Goal: Task Accomplishment & Management: Use online tool/utility

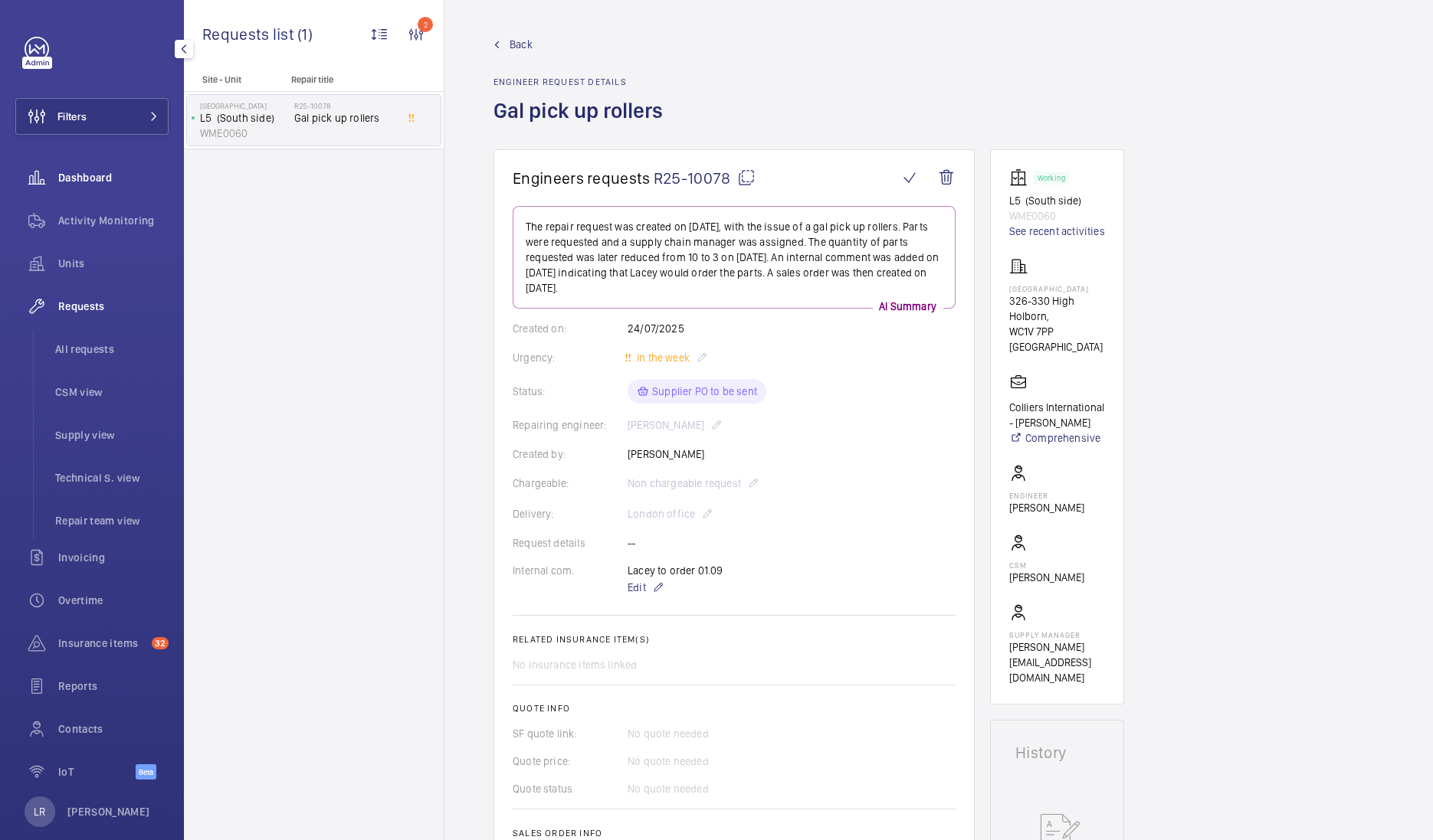
click at [97, 183] on span "Dashboard" at bounding box center [113, 177] width 111 height 15
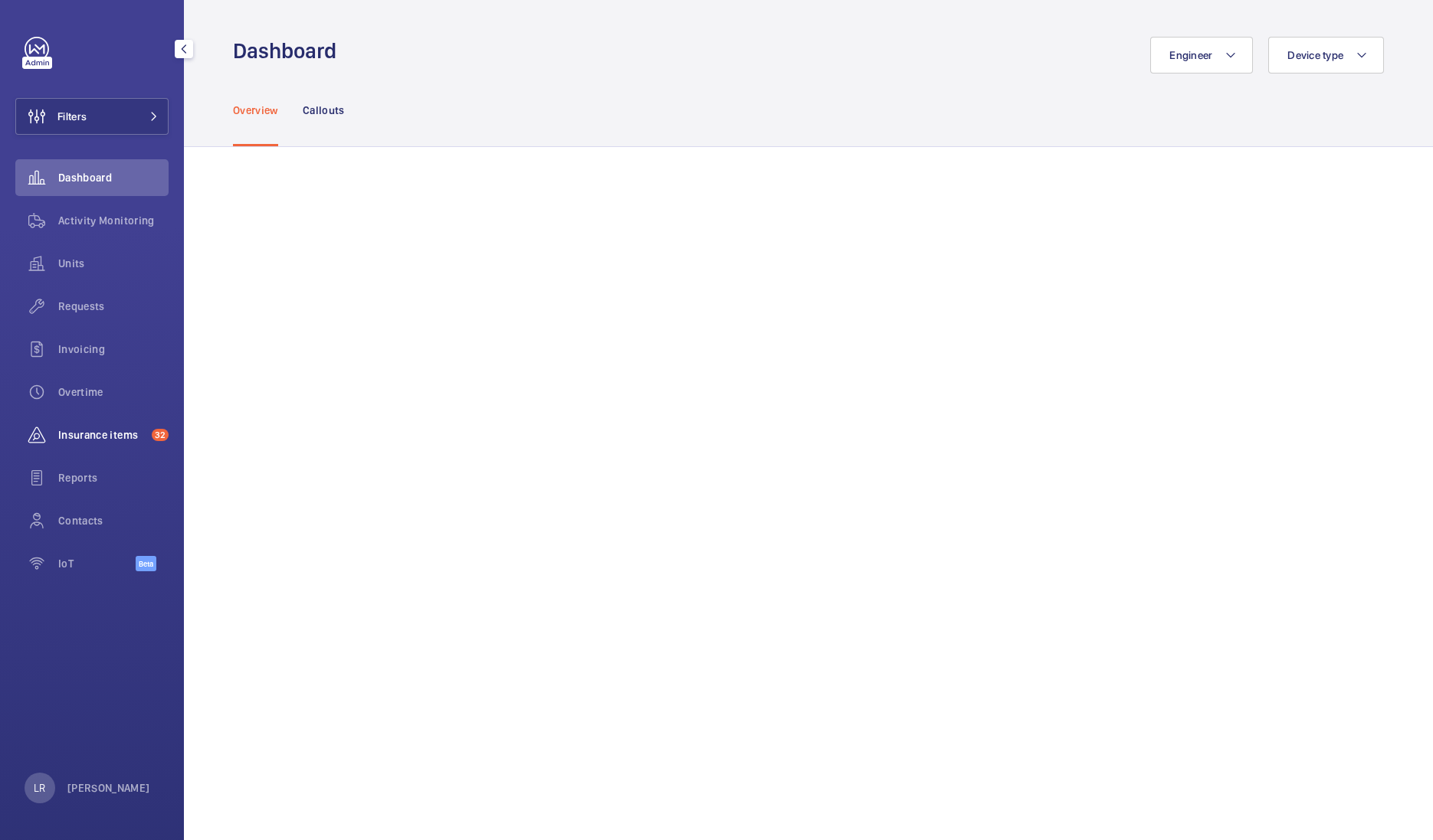
click at [110, 439] on span "Insurance items" at bounding box center [102, 435] width 87 height 15
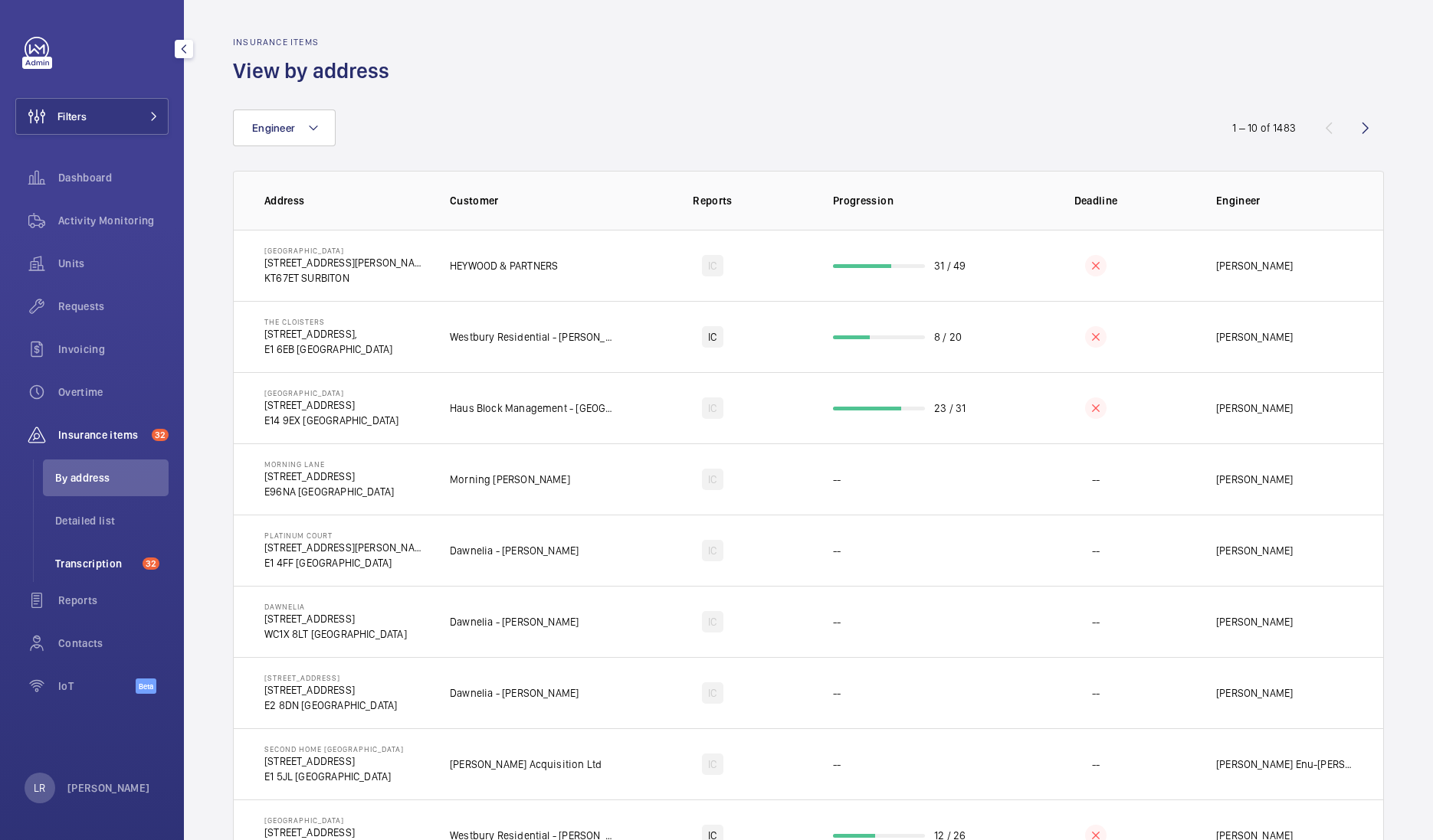
click at [104, 568] on span "Transcription" at bounding box center [96, 564] width 82 height 15
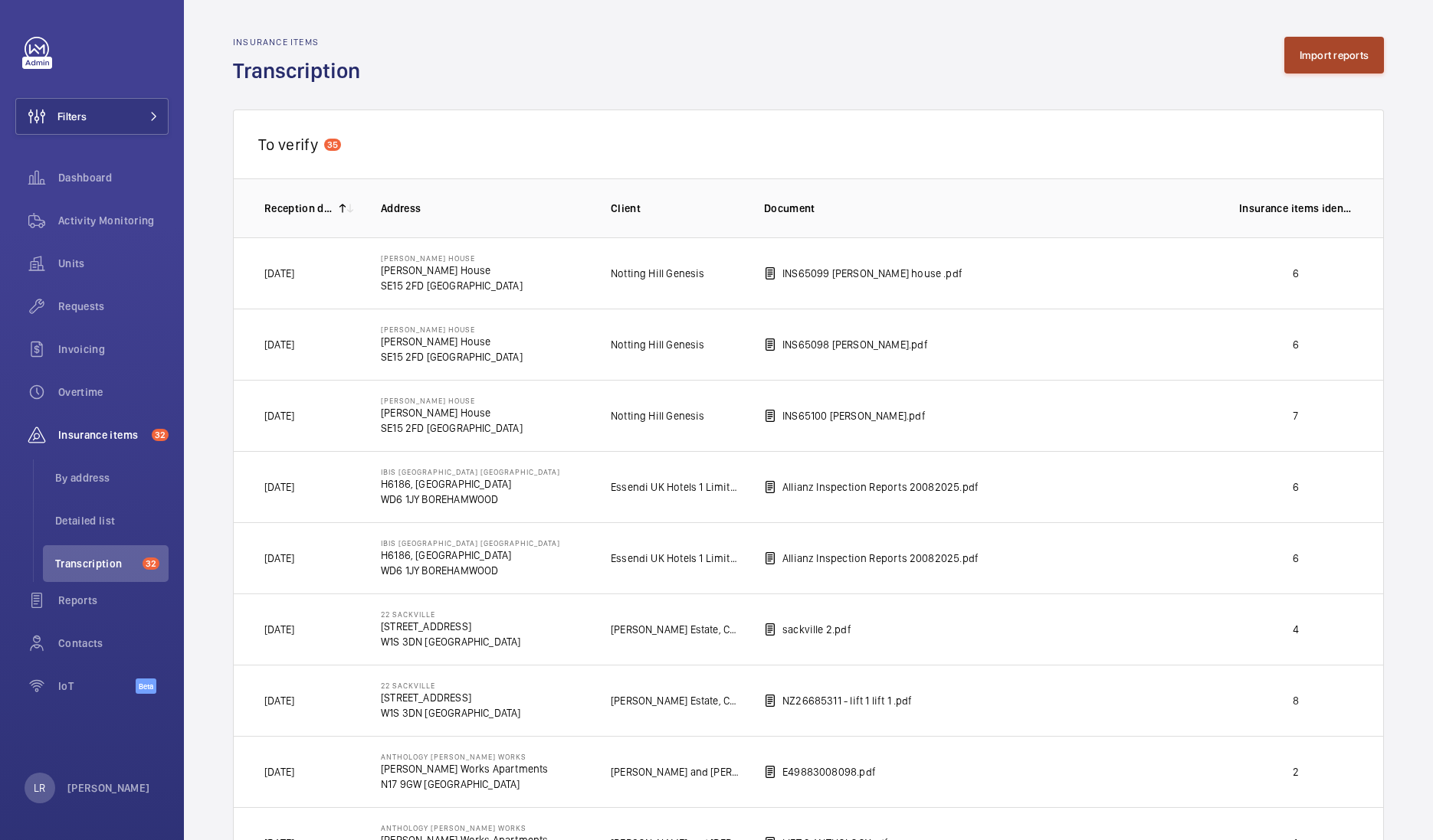
click at [1356, 38] on button "Import reports" at bounding box center [1335, 55] width 101 height 37
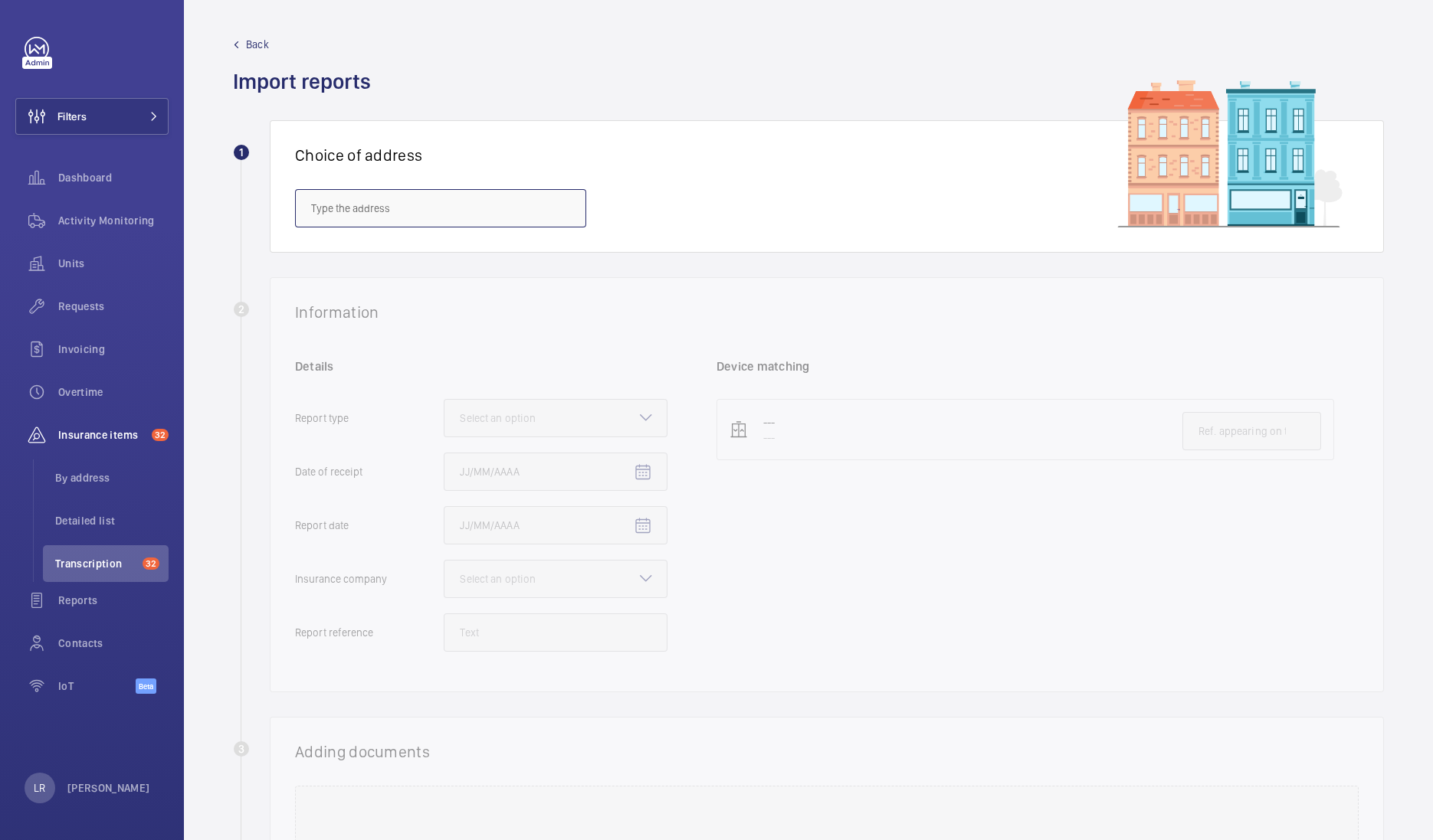
click at [422, 215] on input "text" at bounding box center [441, 208] width 291 height 38
type input "H"
type input "G"
click at [460, 207] on input "text" at bounding box center [441, 208] width 291 height 38
paste input "W6 0LR"
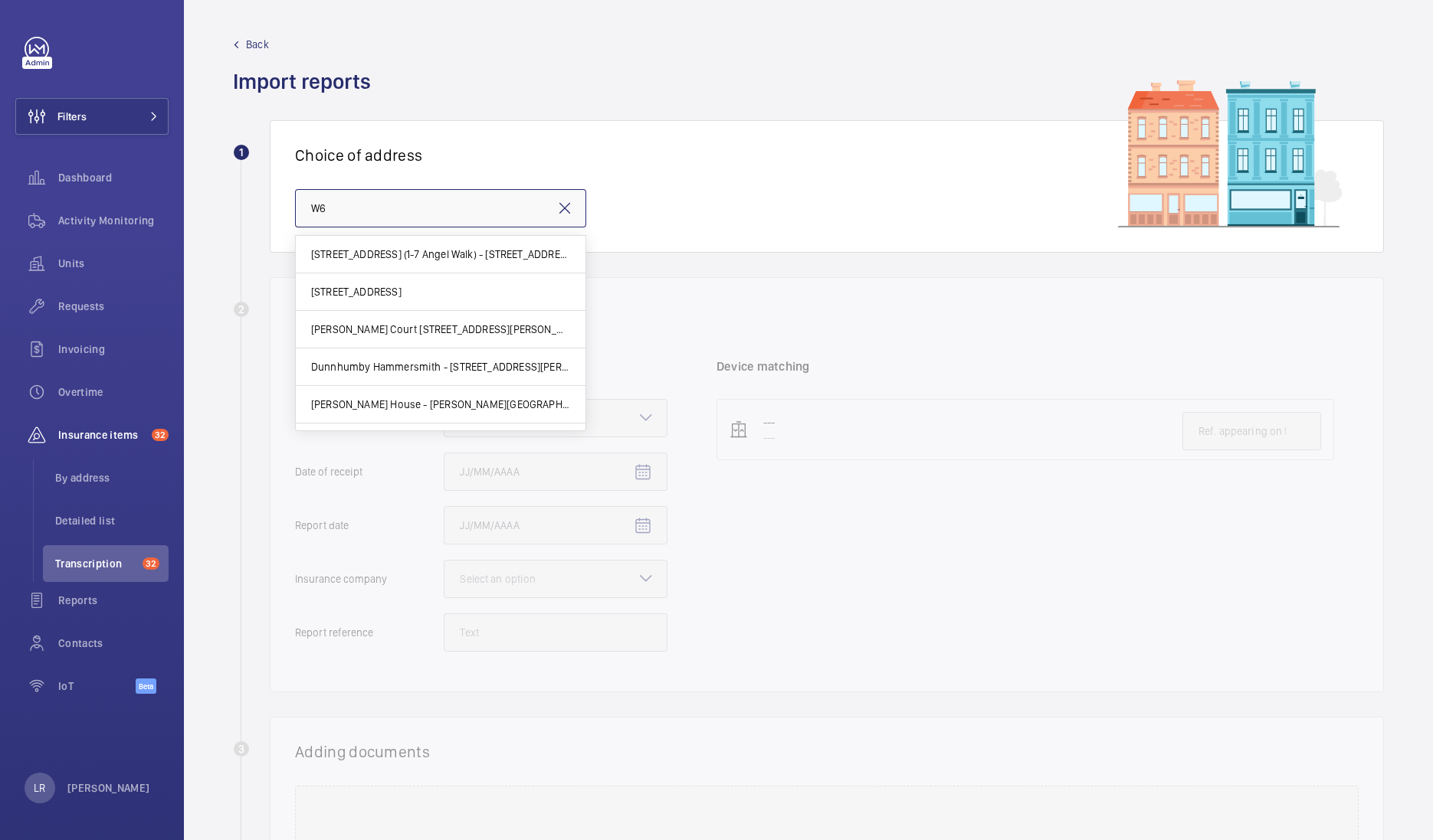
type input "W6"
click at [572, 207] on mat-icon at bounding box center [565, 208] width 18 height 18
click at [518, 203] on input "text" at bounding box center [441, 208] width 291 height 38
type input "H"
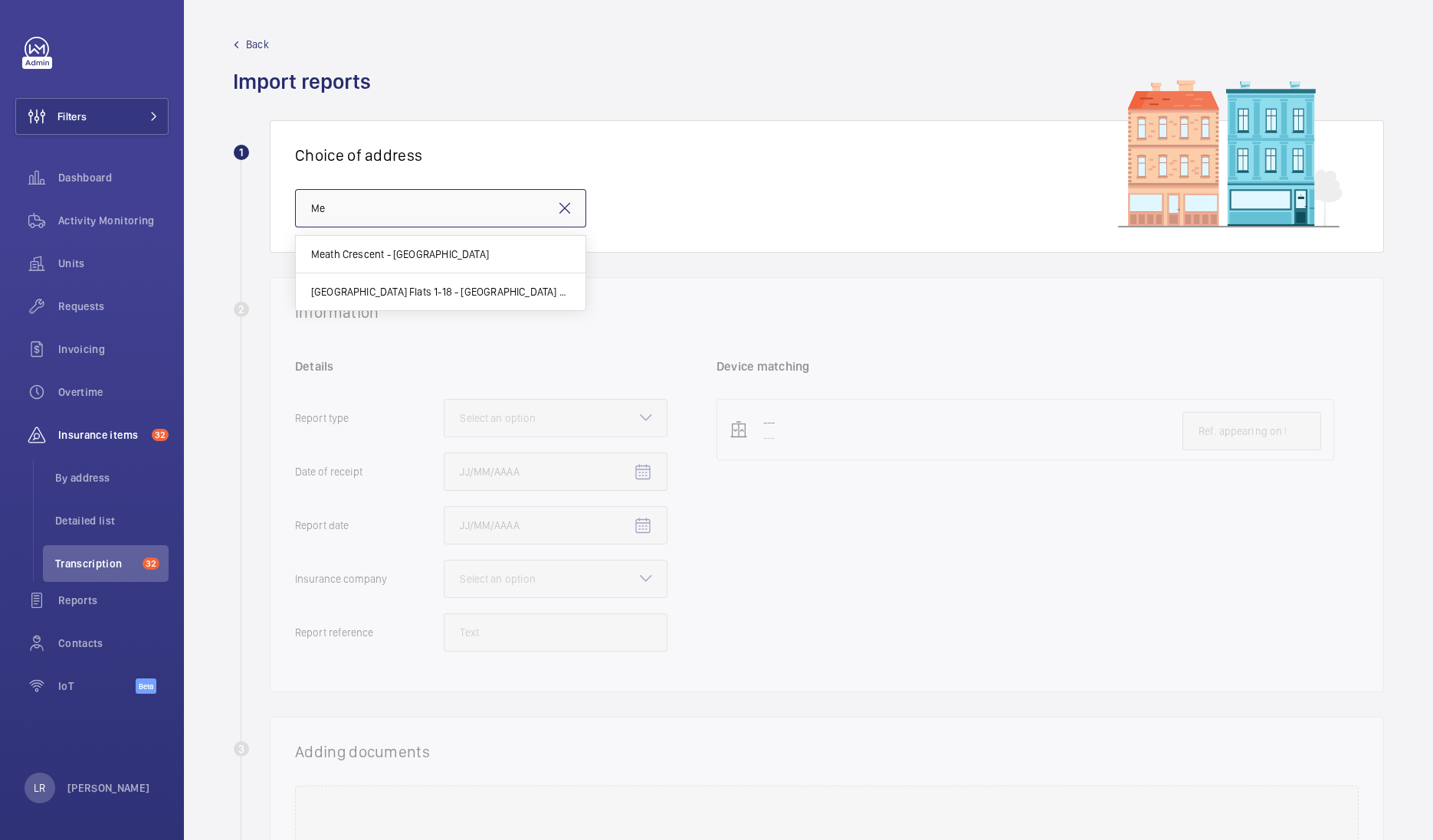
type input "M"
click at [408, 190] on input "text" at bounding box center [441, 208] width 291 height 38
type input "7"
type input "G"
click at [441, 209] on input "text" at bounding box center [441, 208] width 291 height 38
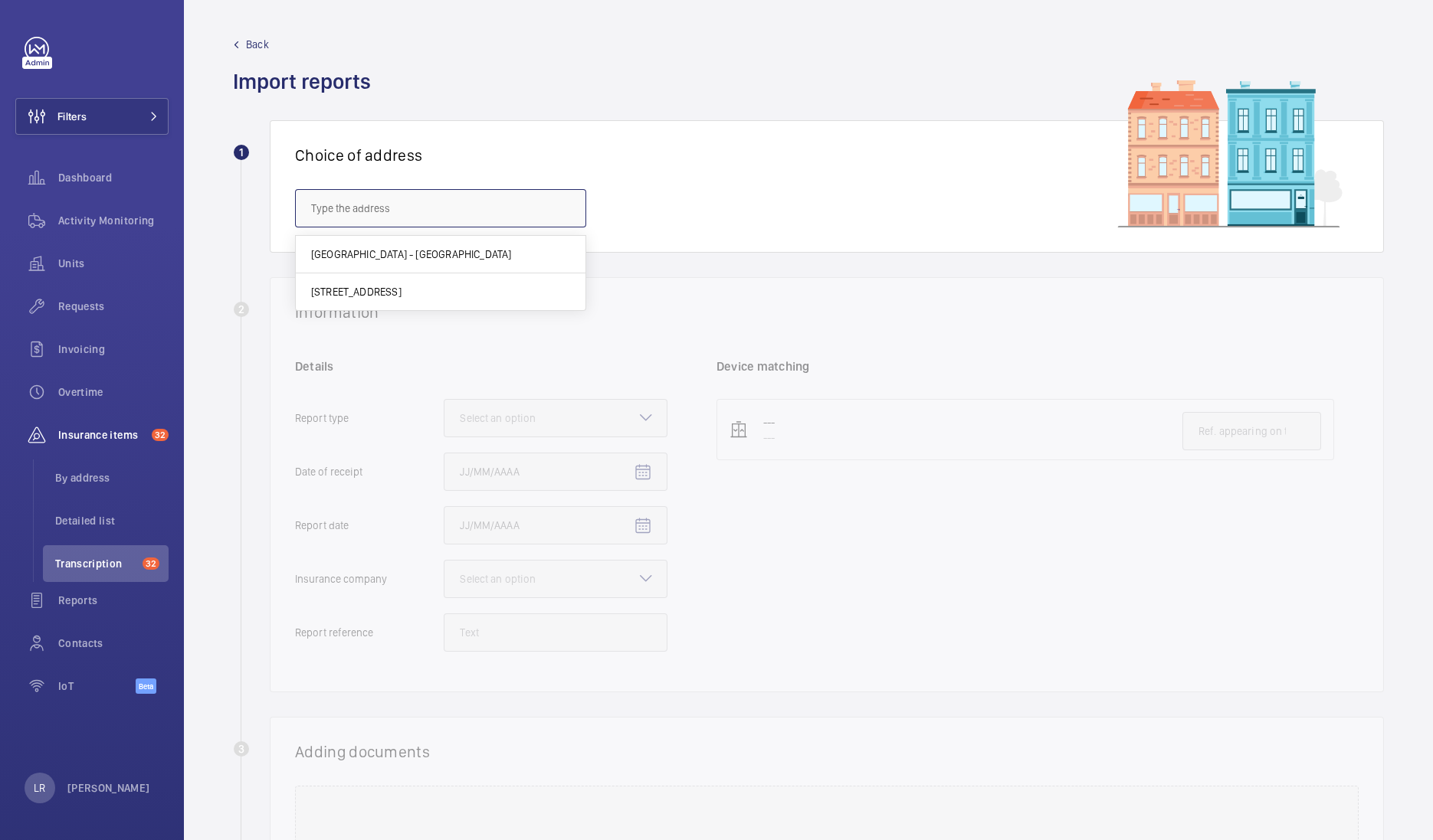
click at [454, 195] on input "text" at bounding box center [441, 208] width 291 height 38
paste input "[STREET_ADDRESS]"
type input "7"
click at [488, 222] on input "text" at bounding box center [441, 208] width 291 height 38
paste input "MEADOW PARTNERS"
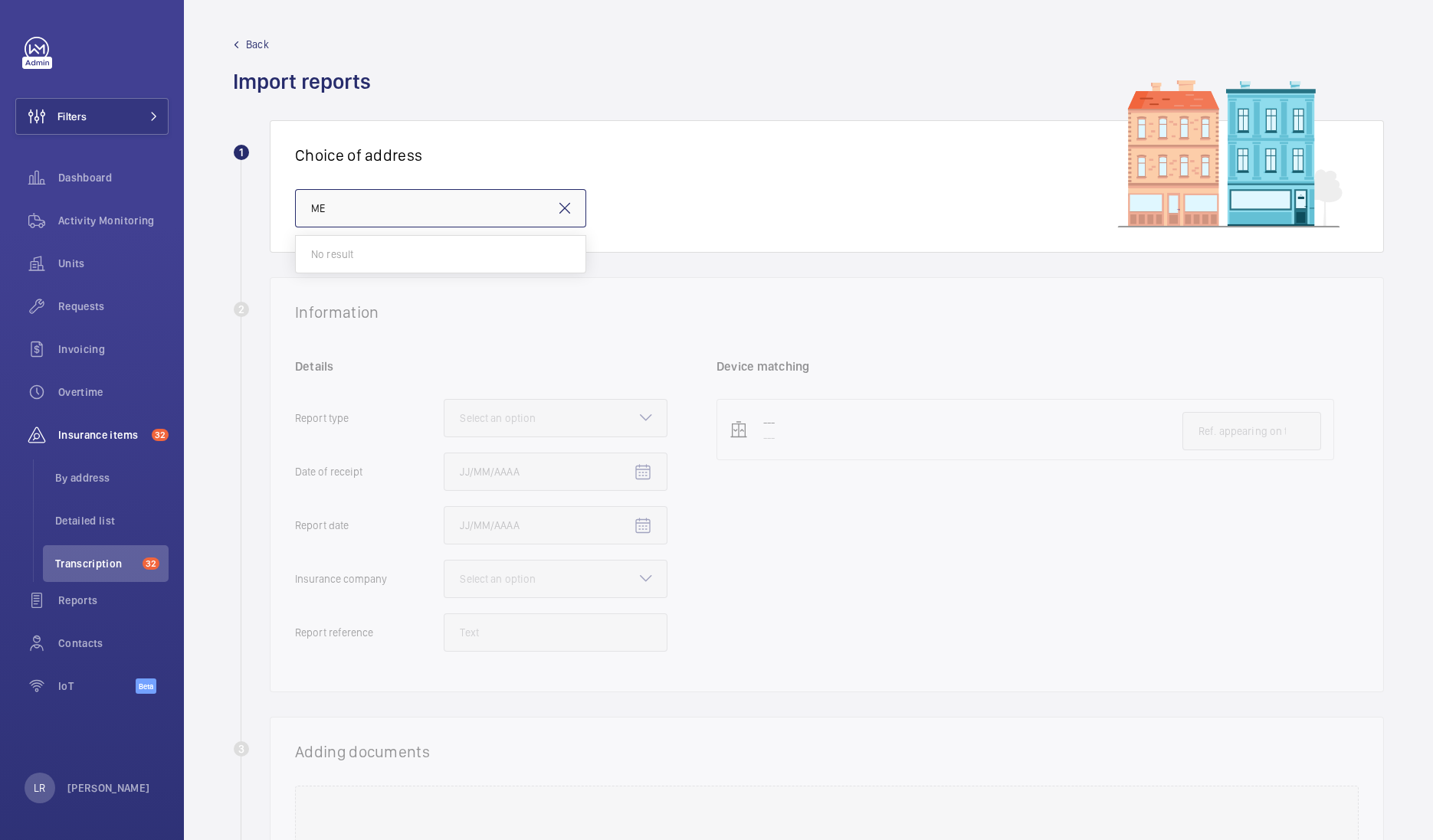
type input "M"
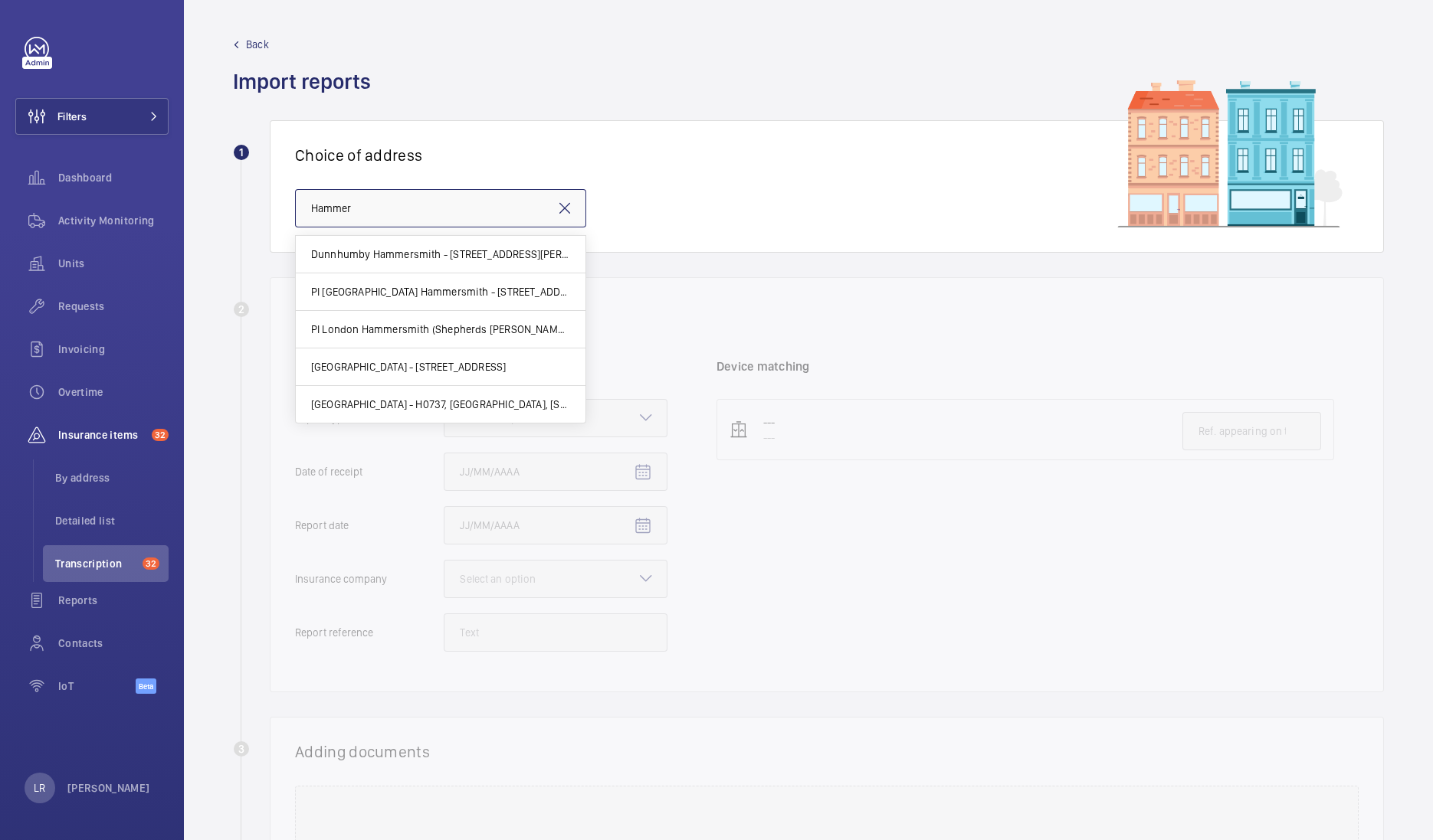
type input "Hammer"
click at [557, 216] on mat-icon at bounding box center [565, 208] width 18 height 18
click at [148, 125] on button "Filters" at bounding box center [92, 116] width 153 height 37
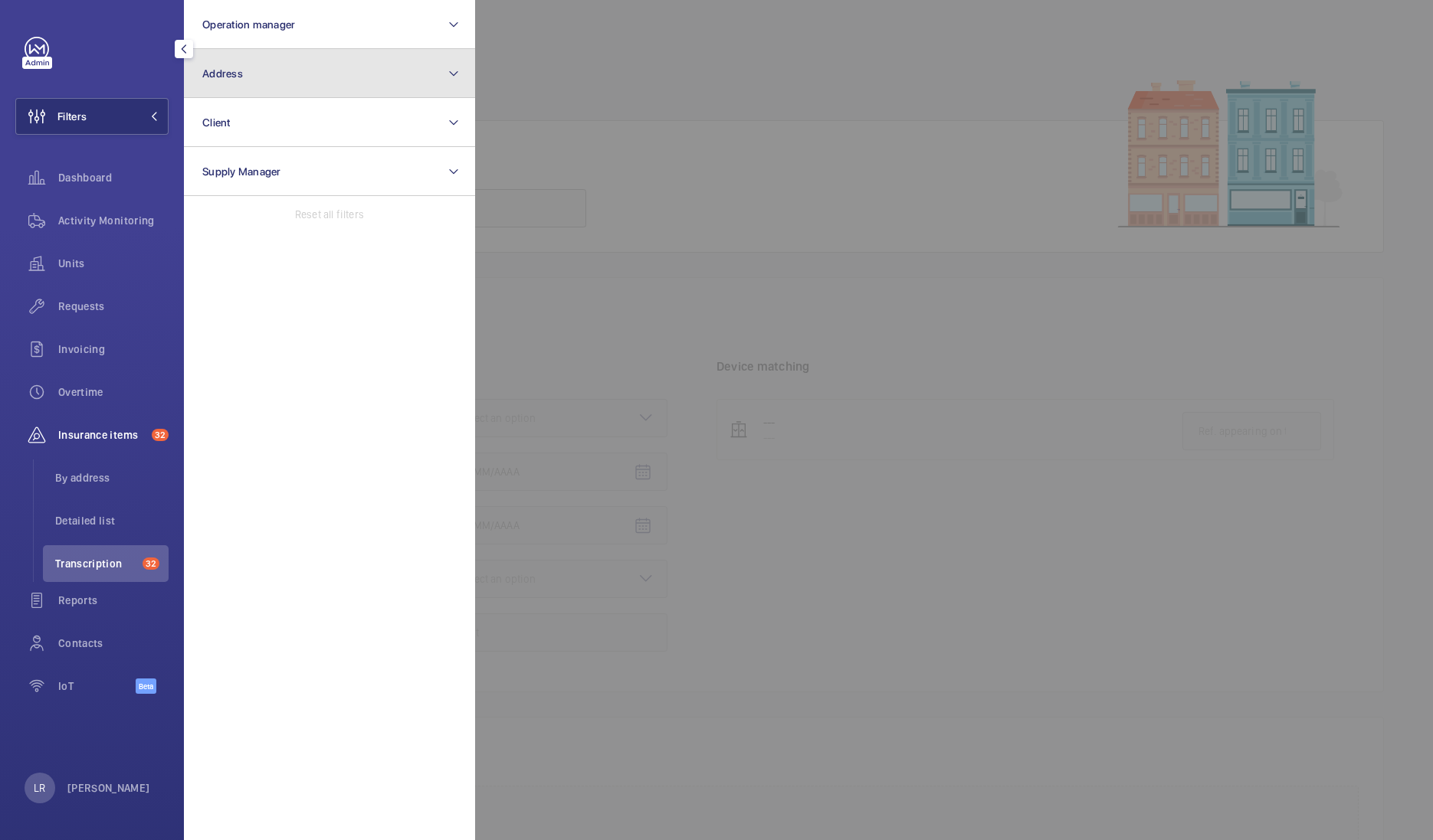
click at [266, 84] on button "Address" at bounding box center [330, 73] width 291 height 49
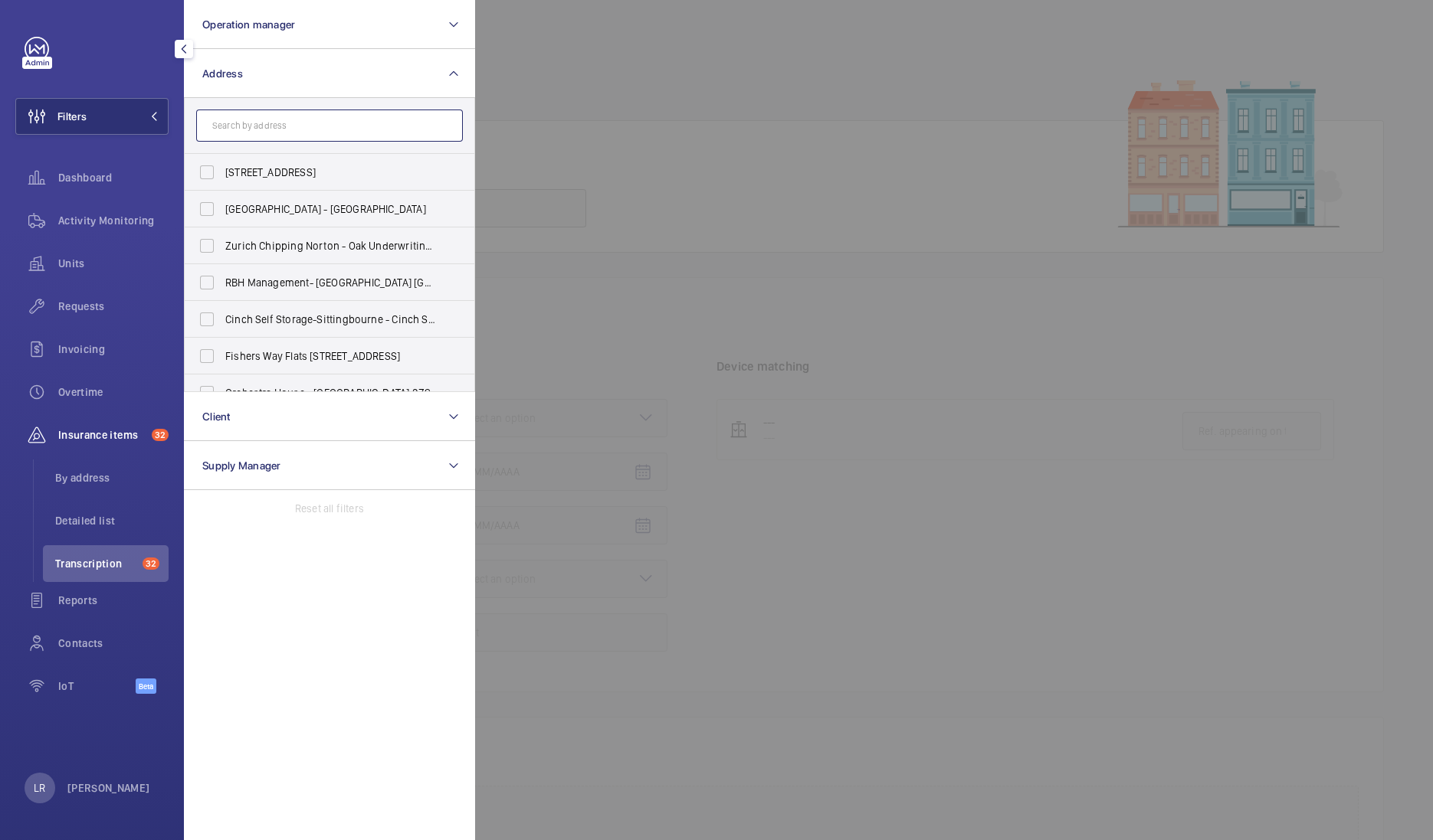
click at [392, 131] on input "text" at bounding box center [330, 126] width 266 height 32
paste input "[STREET_ADDRESS]"
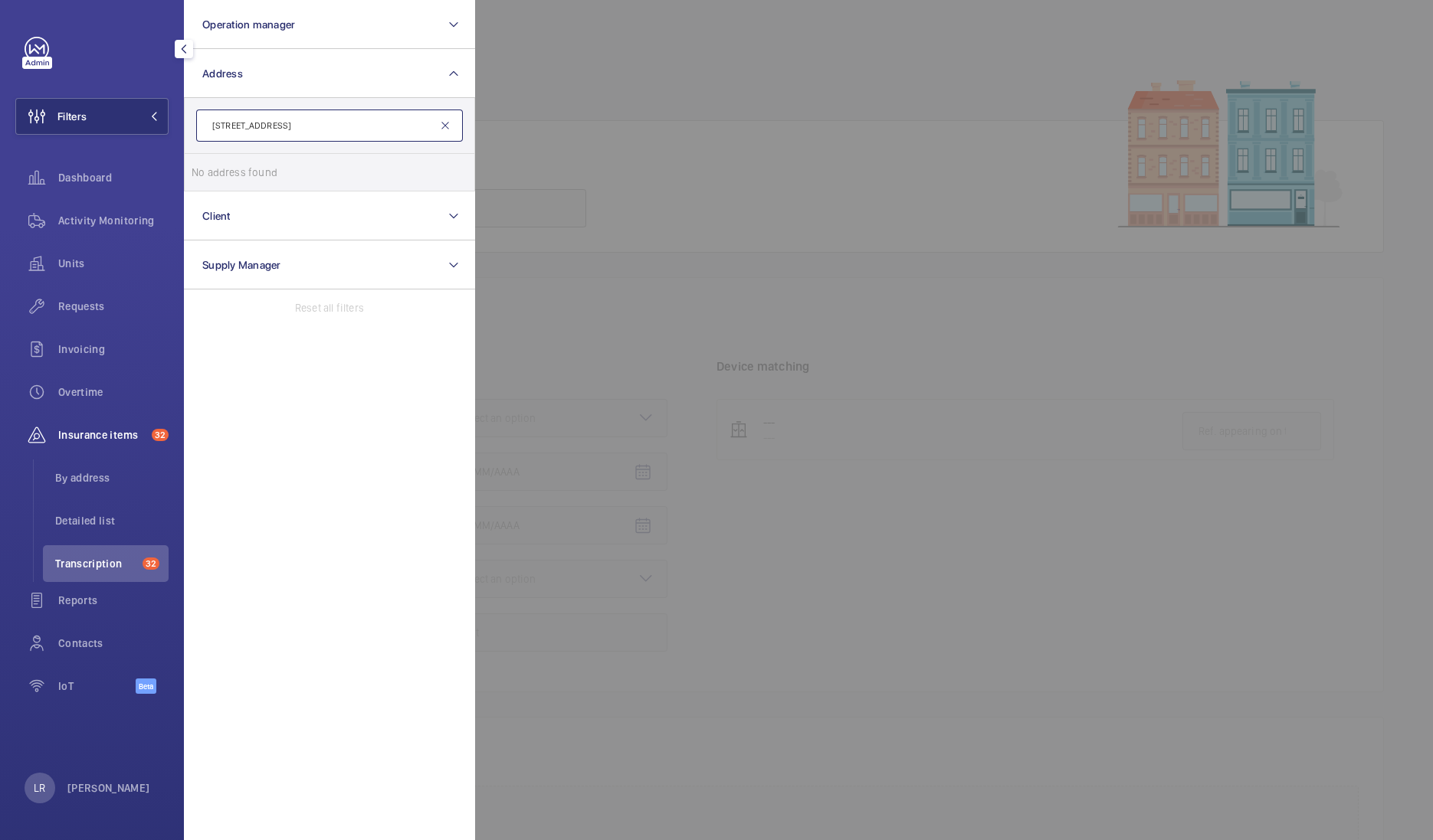
click at [441, 126] on div "[STREET_ADDRESS]" at bounding box center [330, 126] width 266 height 32
type input "[STREET_ADDRESS]"
click at [441, 126] on mat-icon at bounding box center [445, 126] width 12 height 12
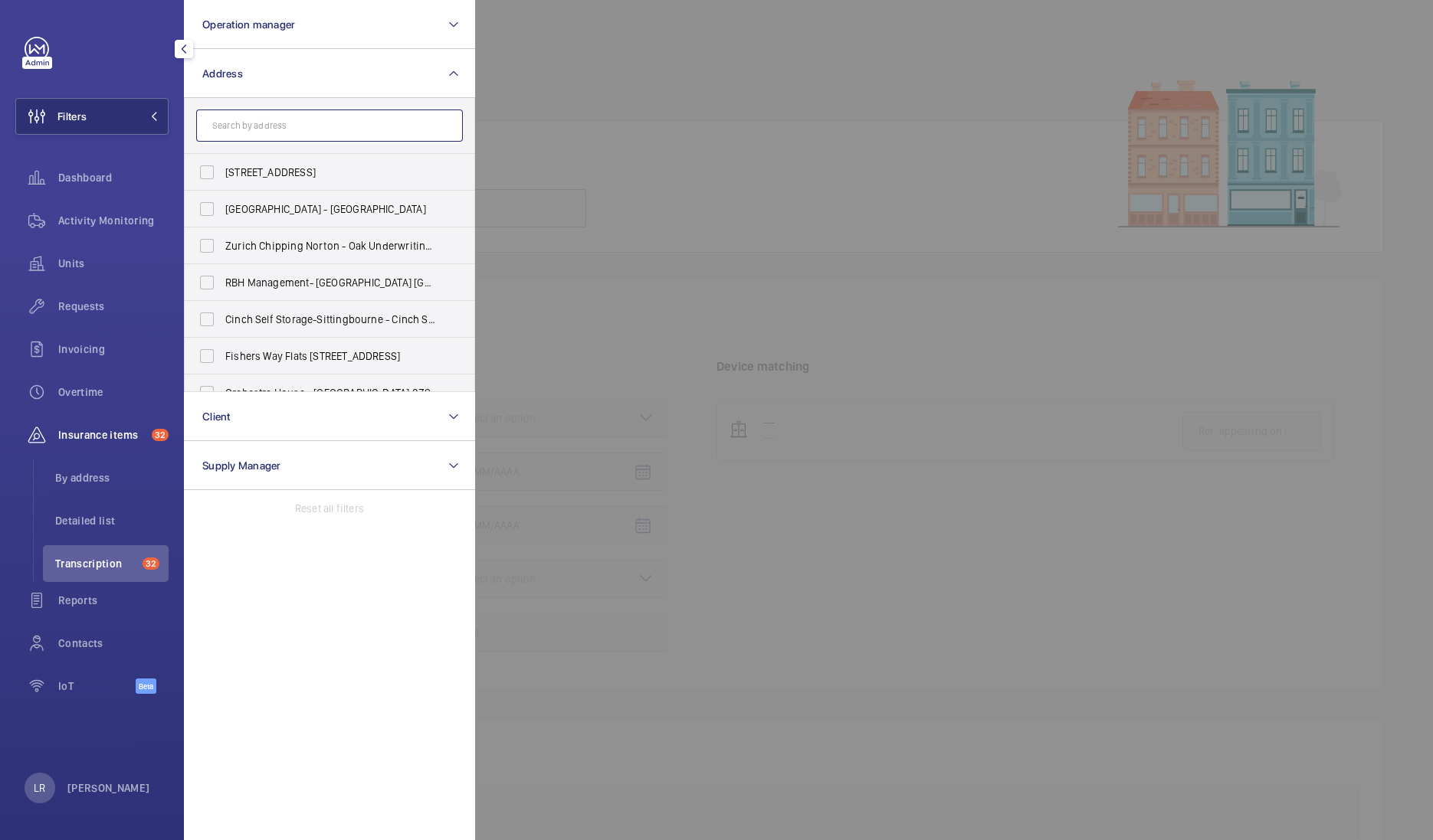
click at [404, 129] on input "text" at bounding box center [330, 126] width 266 height 32
paste input "W6 0LR"
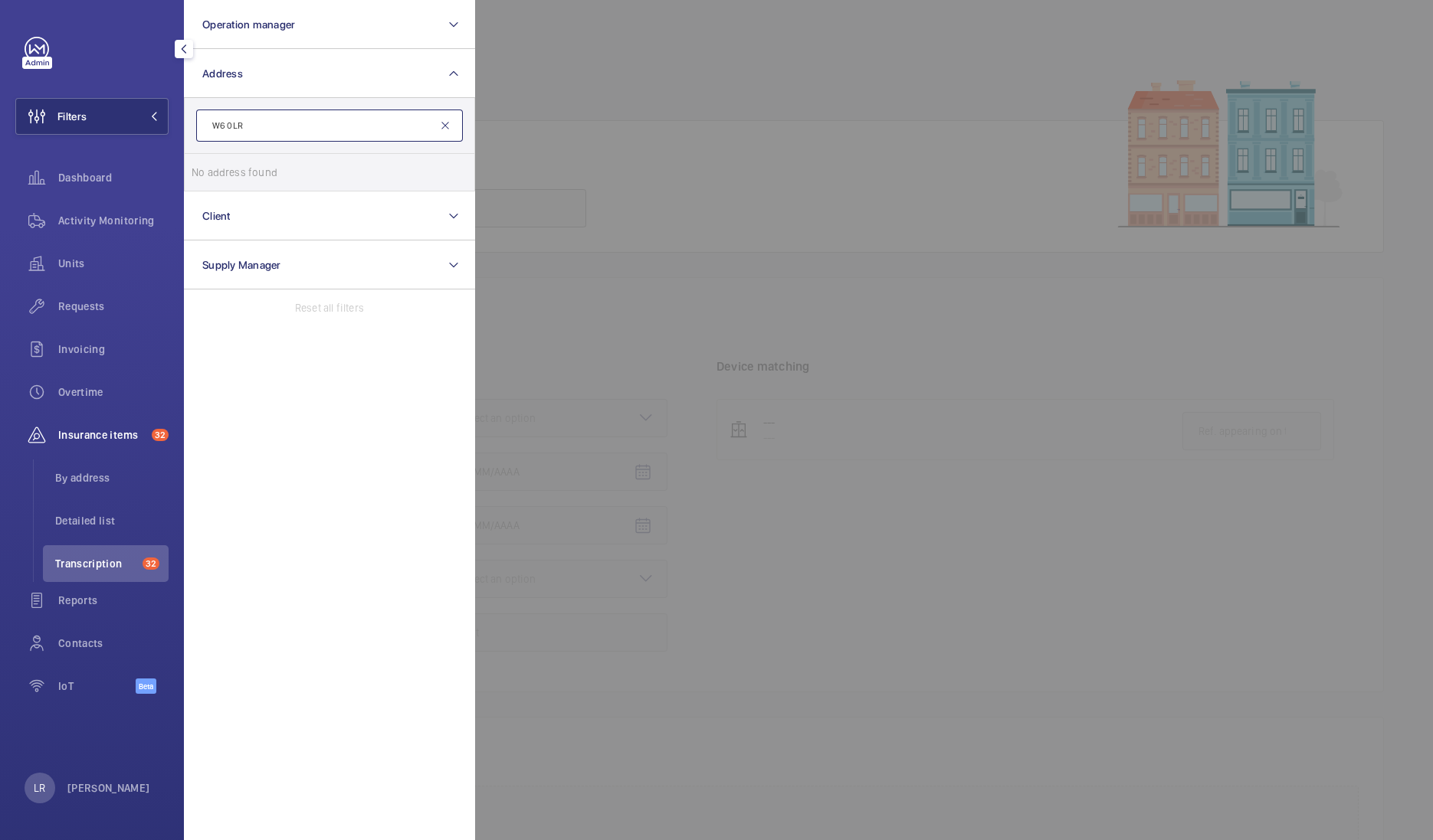
type input "W6 0LR"
click at [448, 131] on mat-icon at bounding box center [445, 126] width 12 height 12
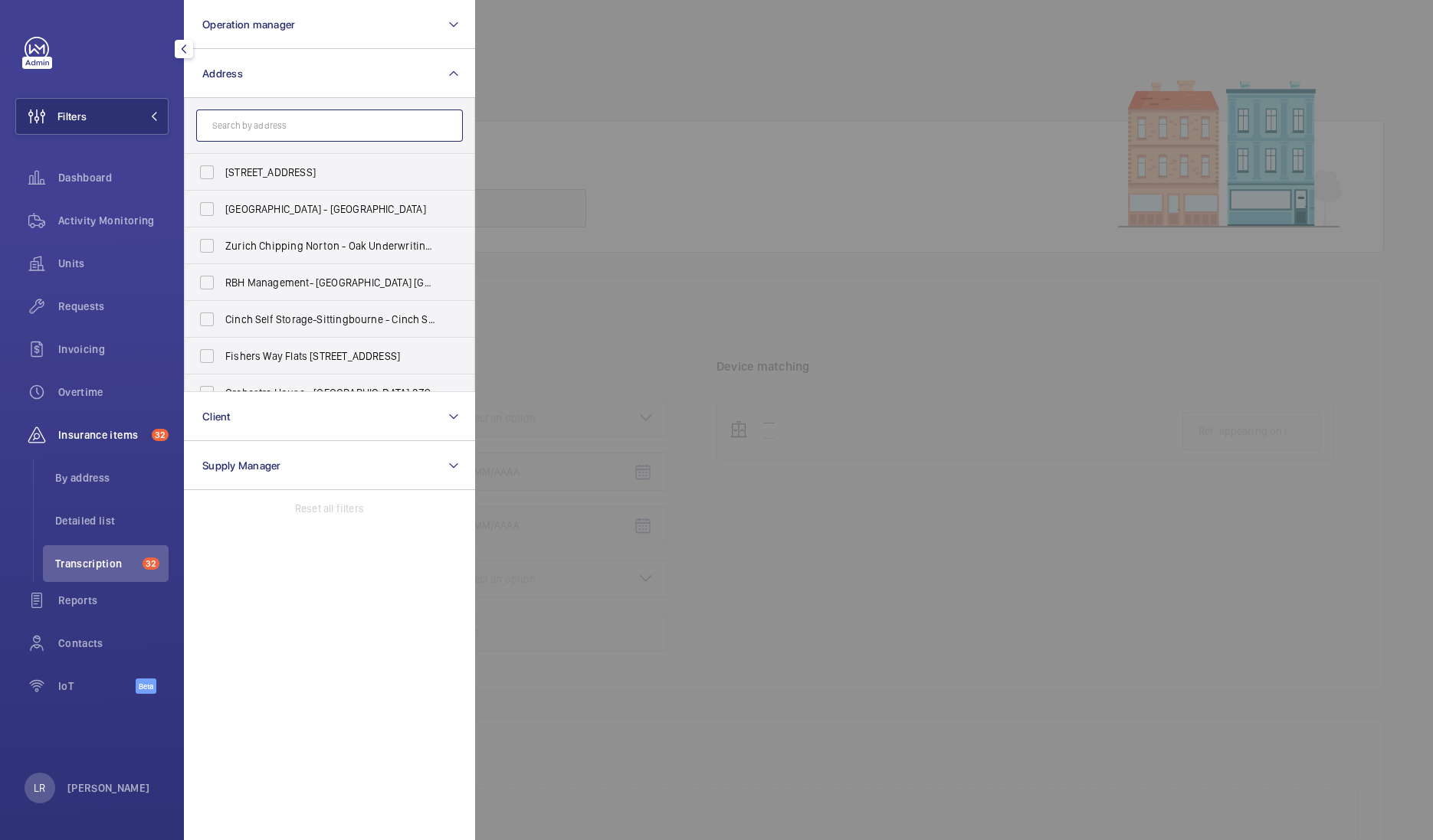
click at [383, 131] on input "text" at bounding box center [330, 126] width 266 height 32
paste input "W6 0LR"
type input "W6 0LR"
click at [428, 122] on input "W6 0LR" at bounding box center [330, 126] width 266 height 32
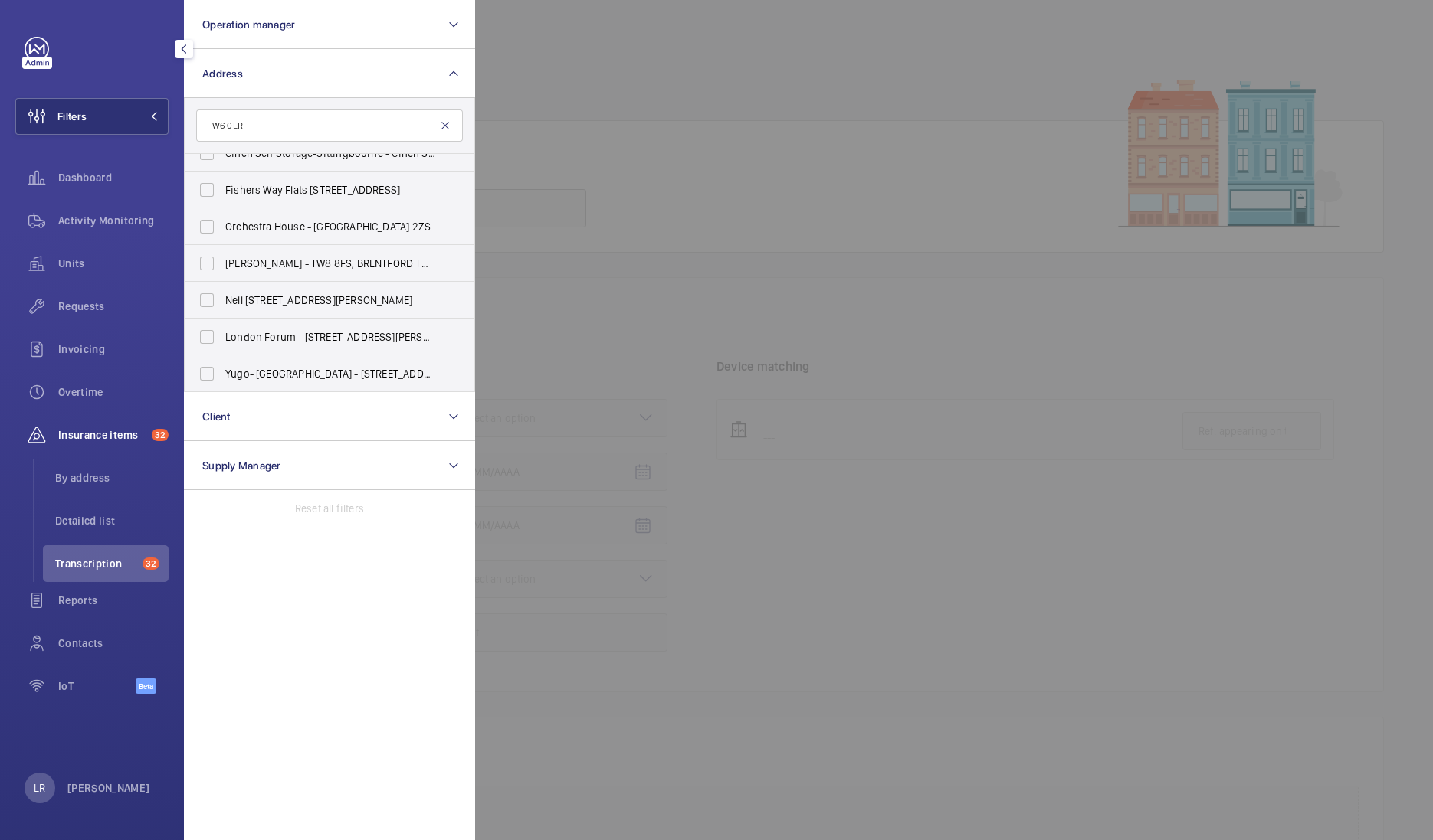
click at [449, 121] on mat-icon at bounding box center [445, 126] width 12 height 12
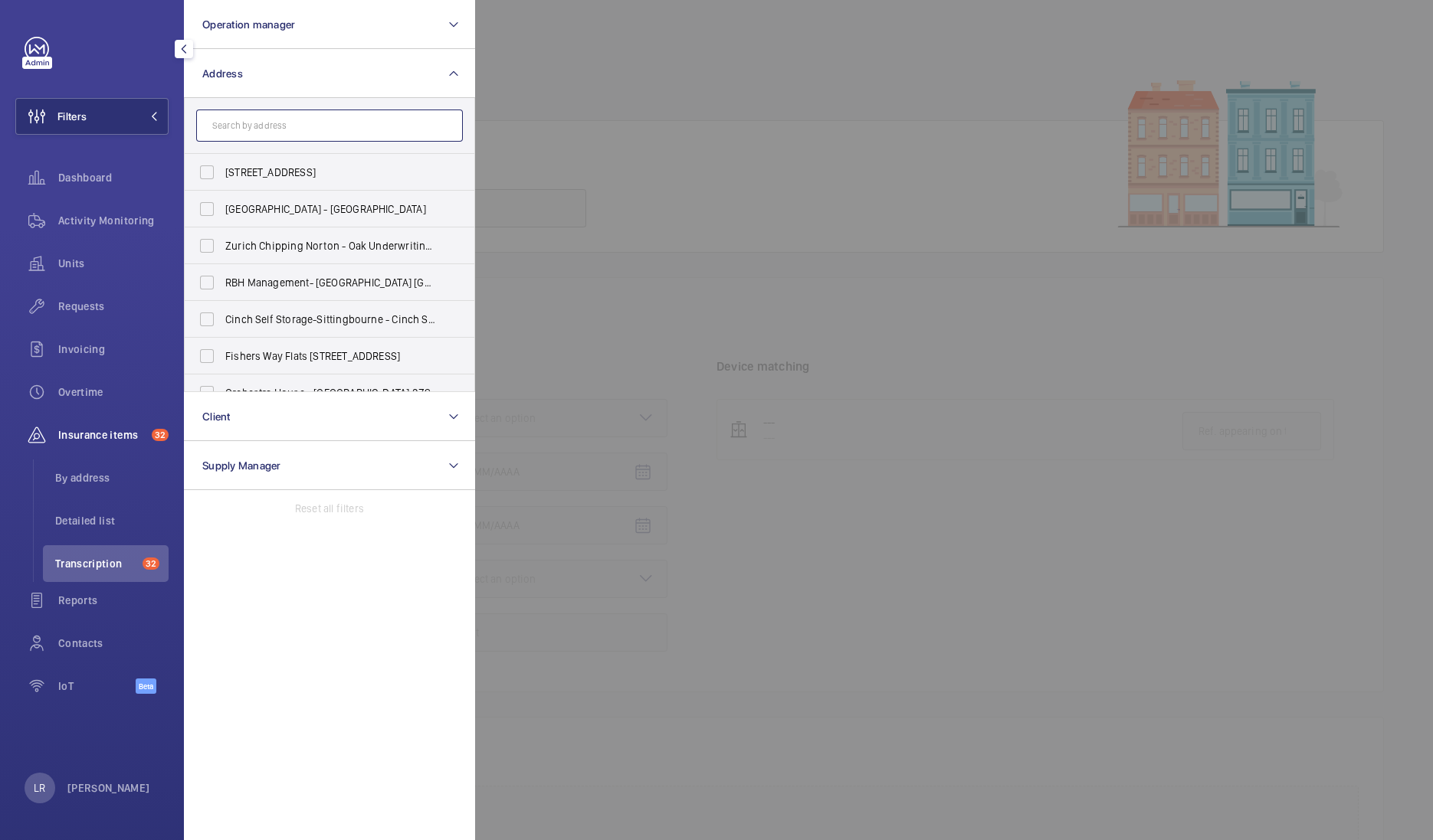
click at [364, 126] on input "text" at bounding box center [330, 126] width 266 height 32
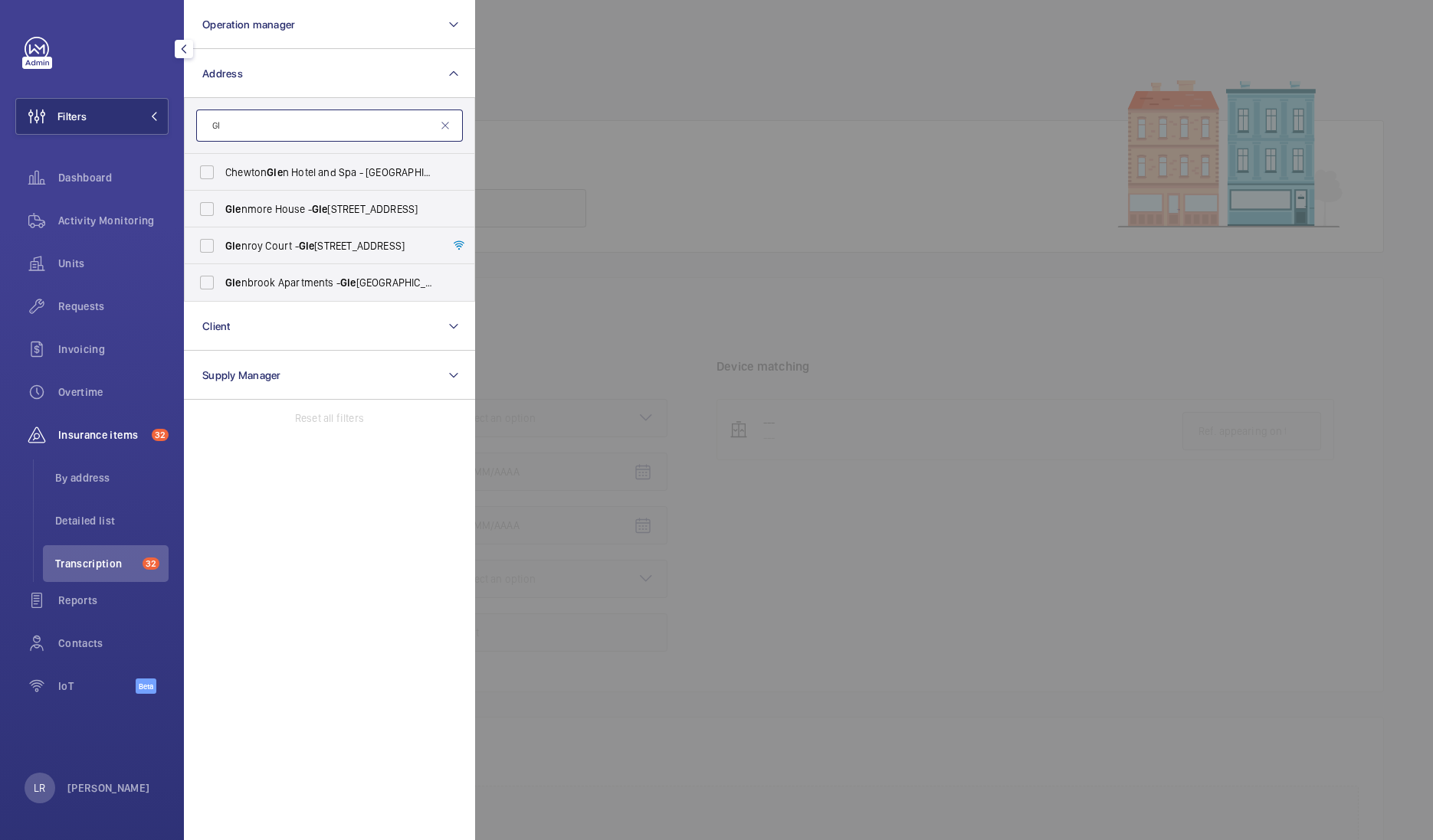
type input "G"
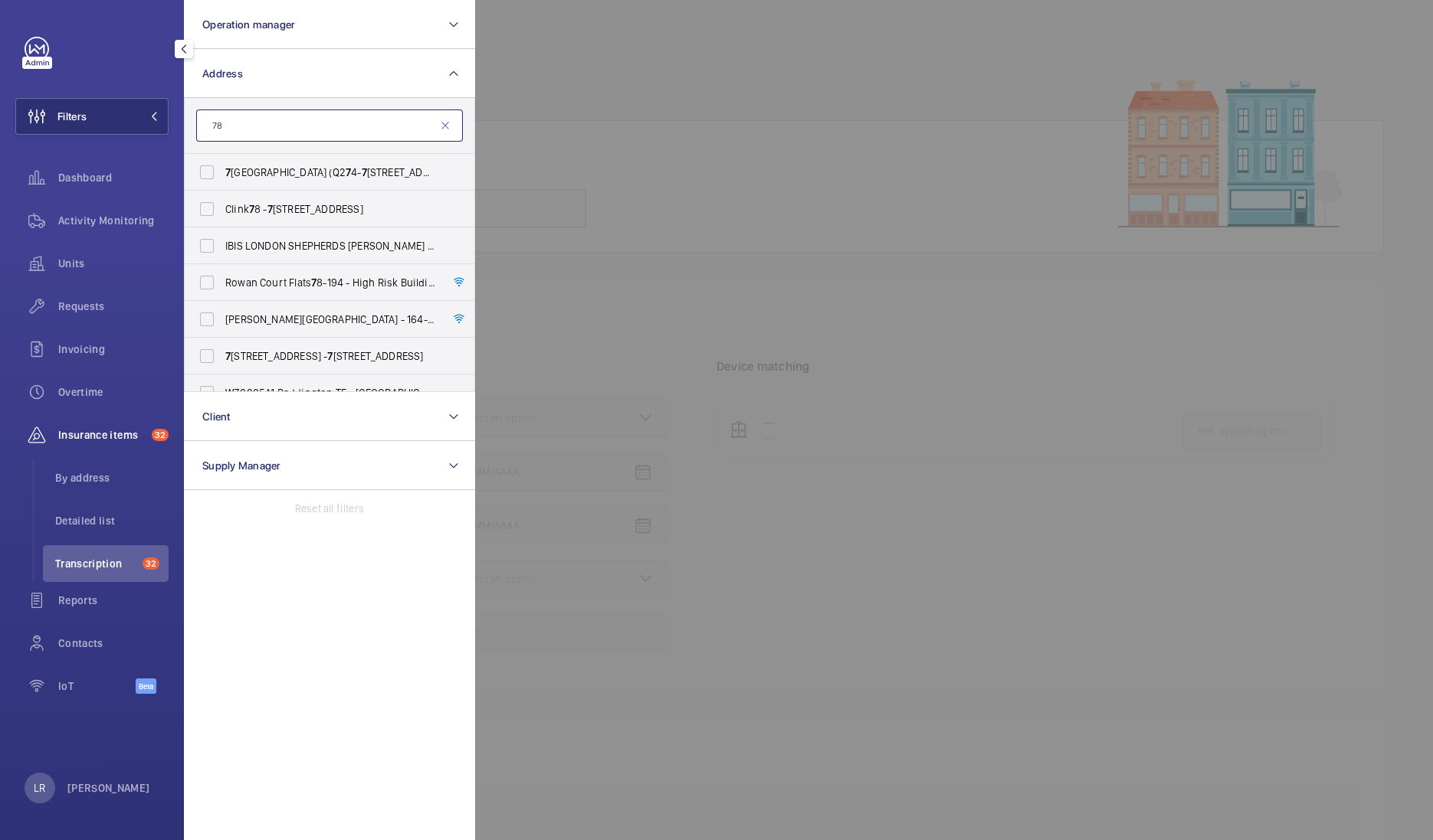
type input "7"
click at [403, 116] on input "text" at bounding box center [330, 126] width 266 height 32
paste input "[GEOGRAPHIC_DATA]"
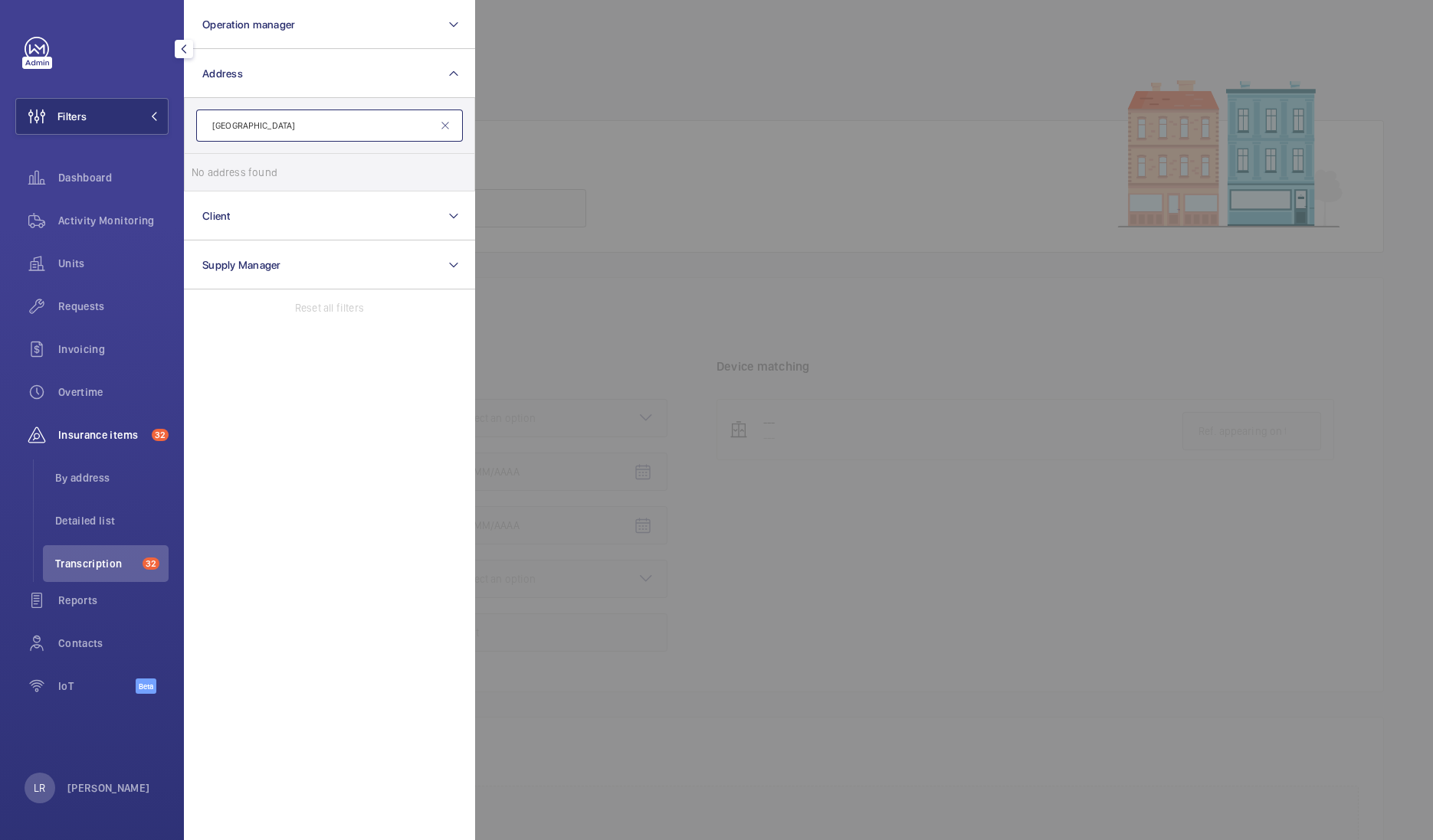
click at [203, 126] on input "[GEOGRAPHIC_DATA]" at bounding box center [330, 126] width 266 height 32
click at [293, 127] on input "[GEOGRAPHIC_DATA]" at bounding box center [330, 126] width 266 height 32
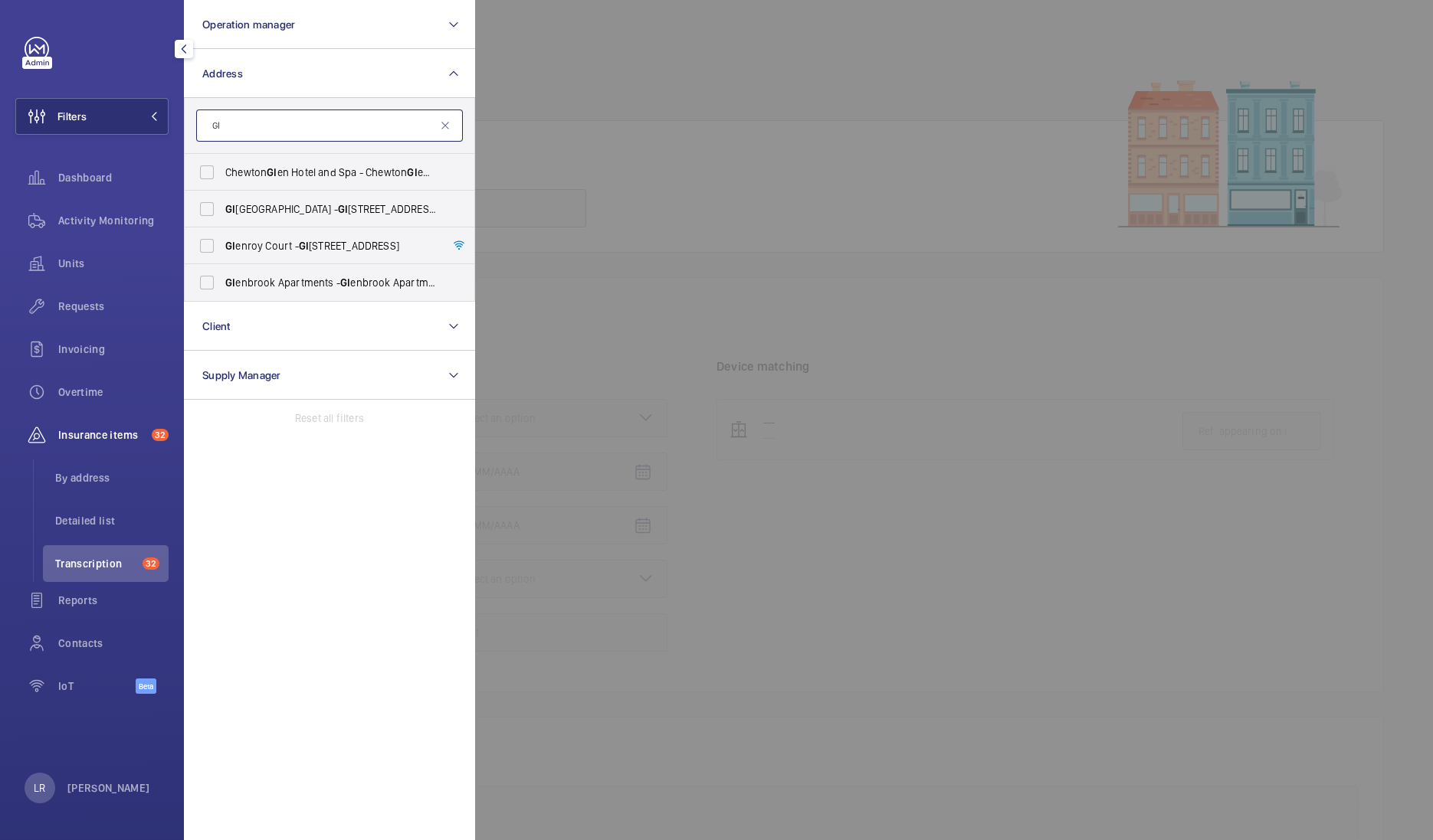
type input "G"
type input "M"
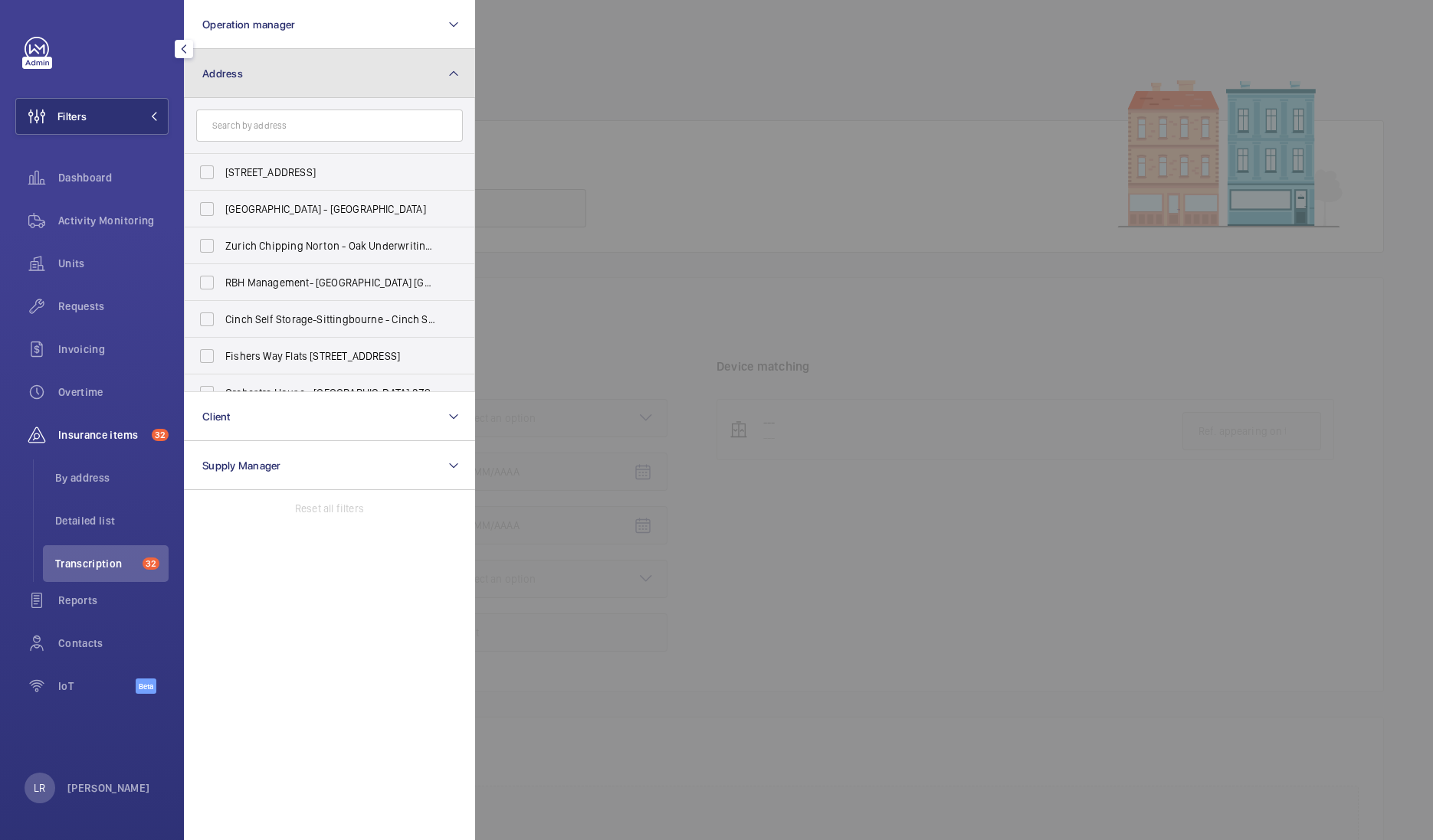
click at [394, 72] on button "Address" at bounding box center [330, 73] width 291 height 49
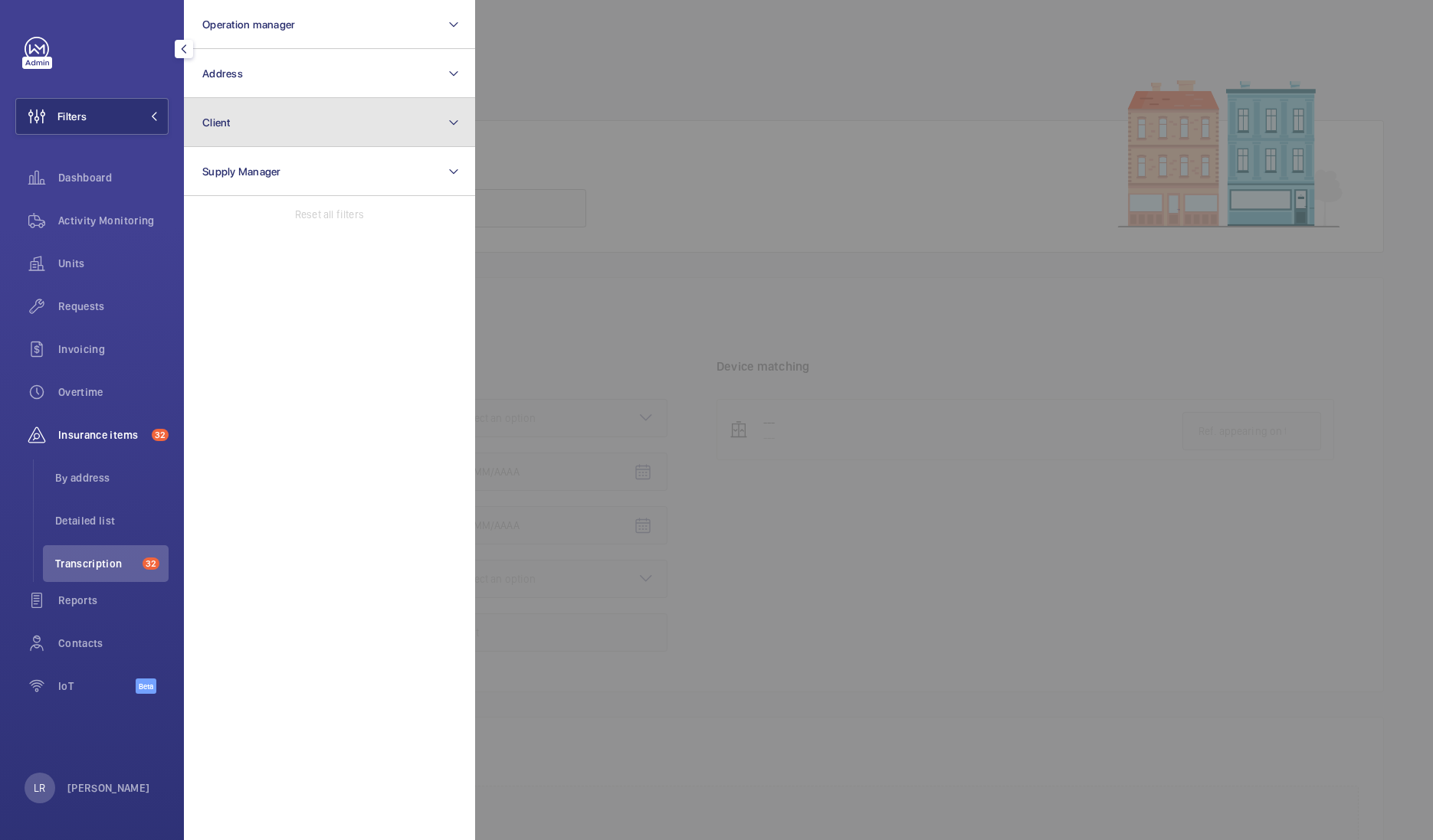
click at [330, 141] on button "Client" at bounding box center [330, 122] width 291 height 49
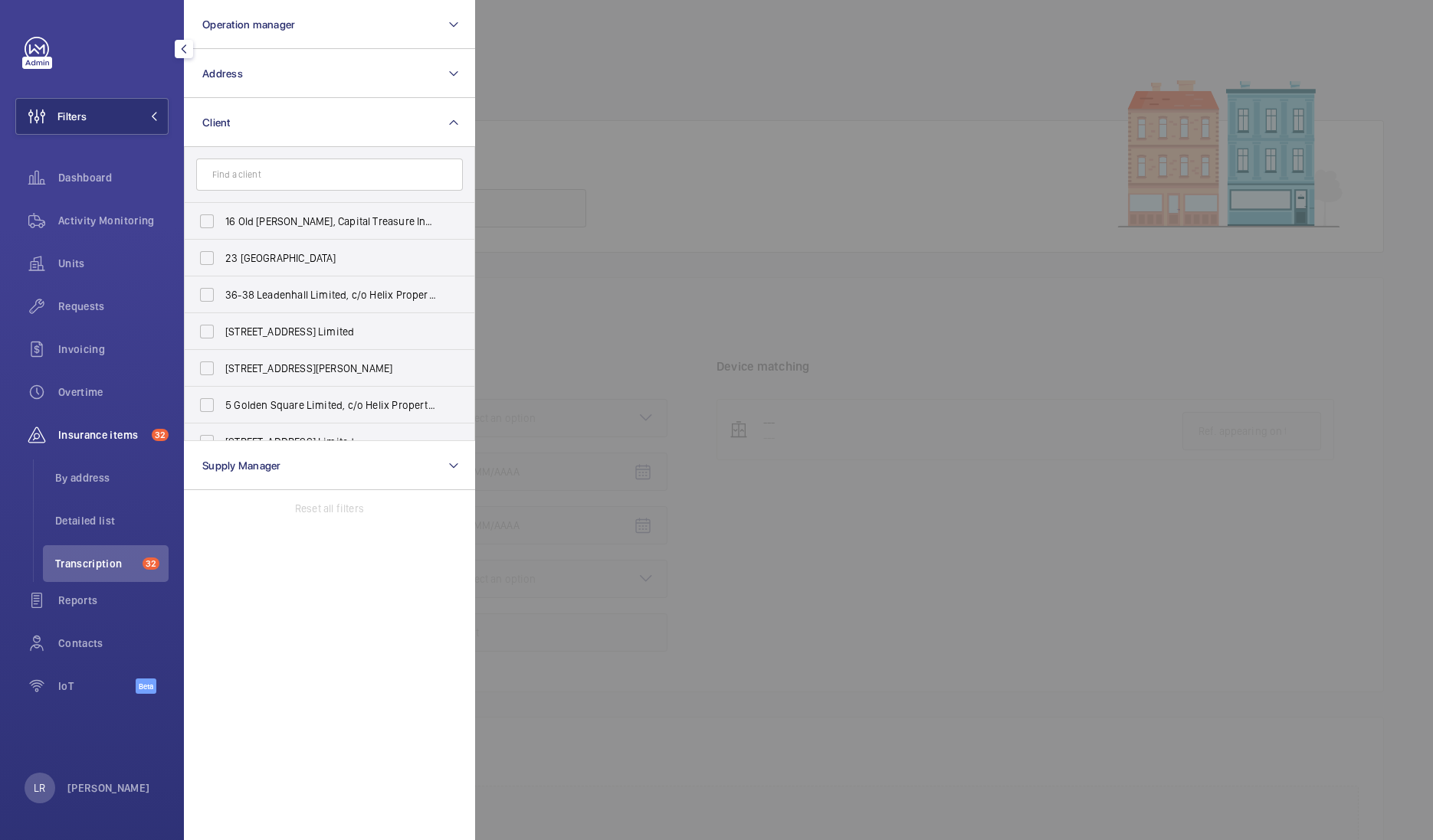
type input "N"
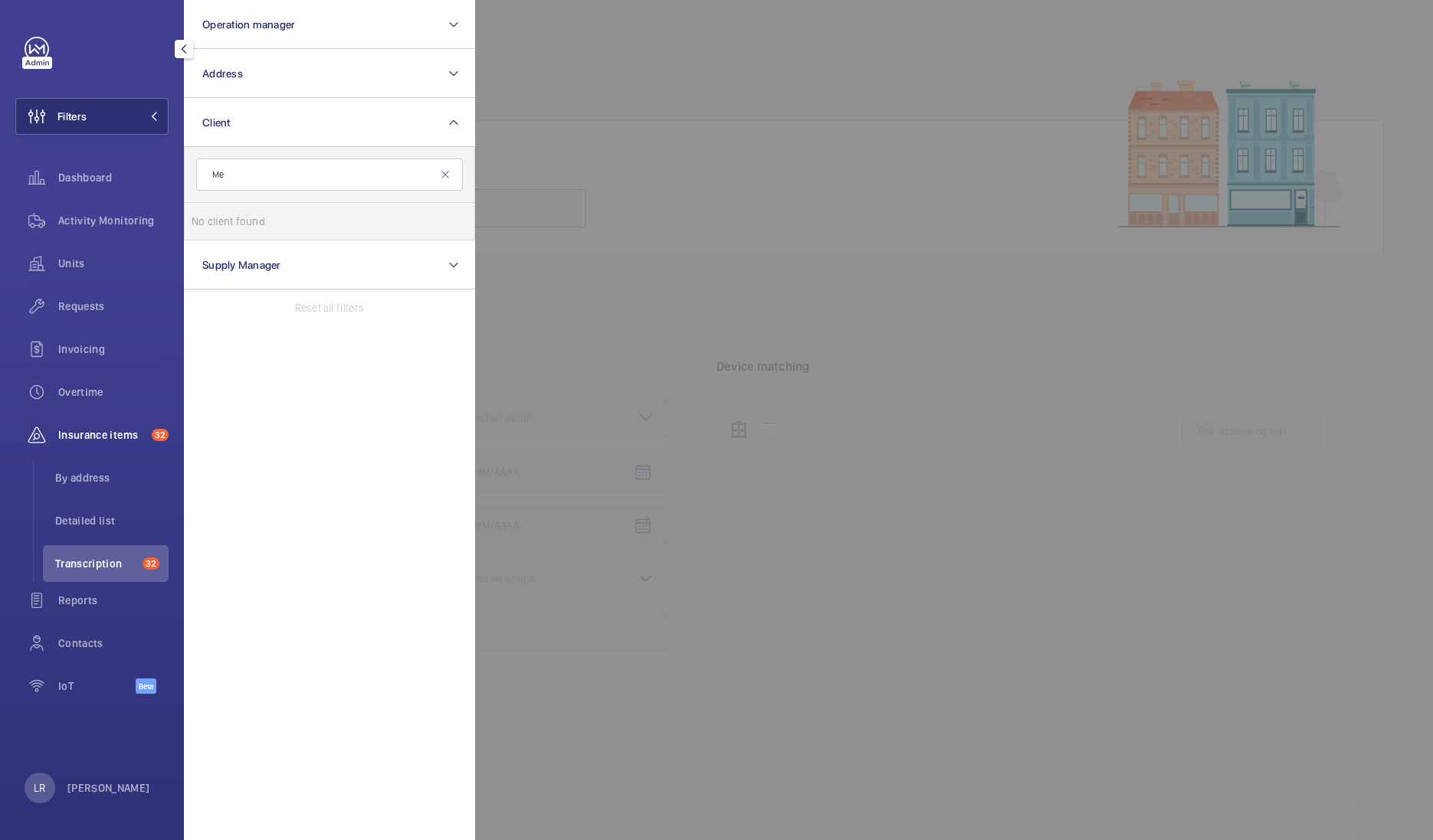
type input "M"
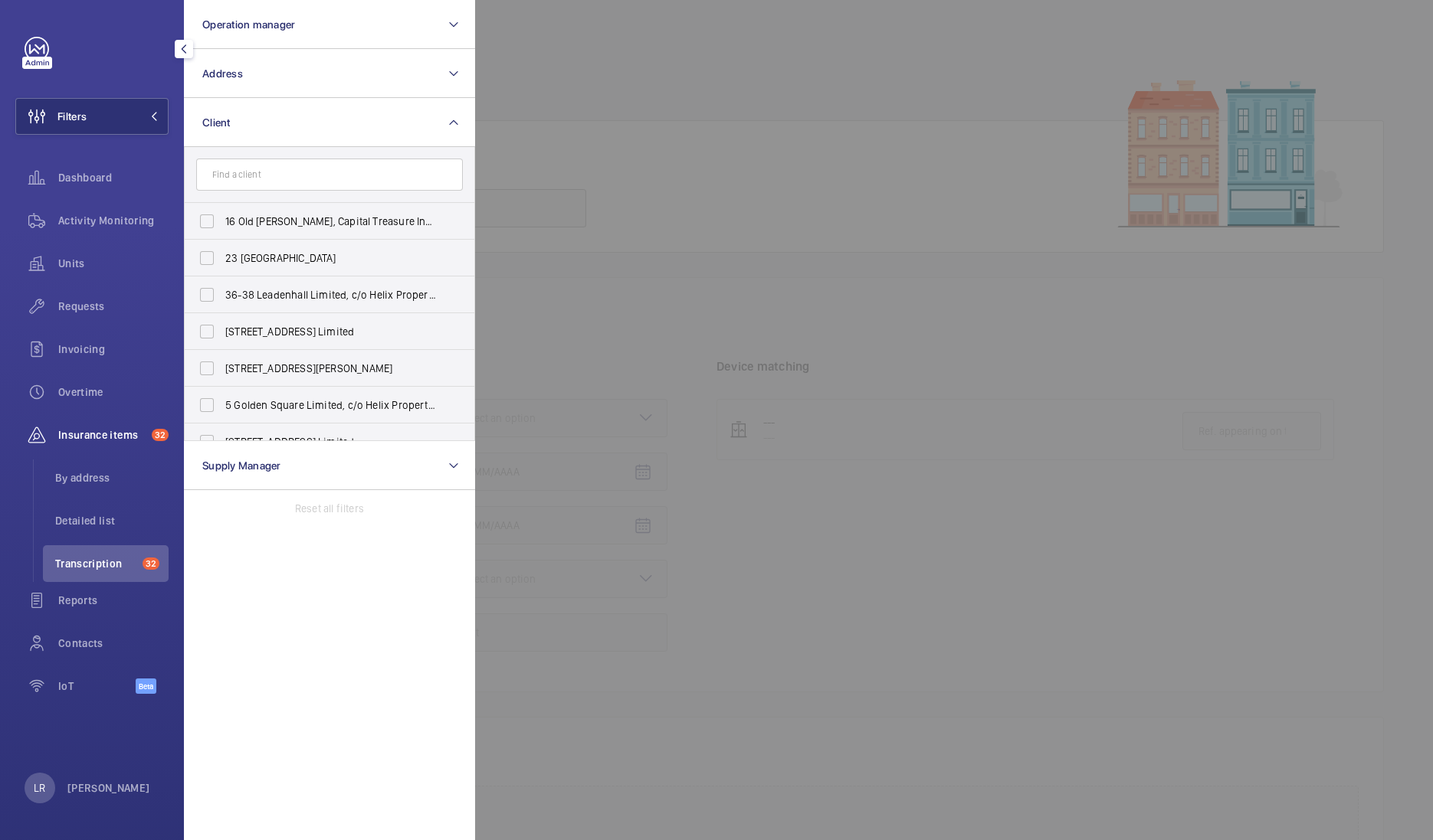
type input "m"
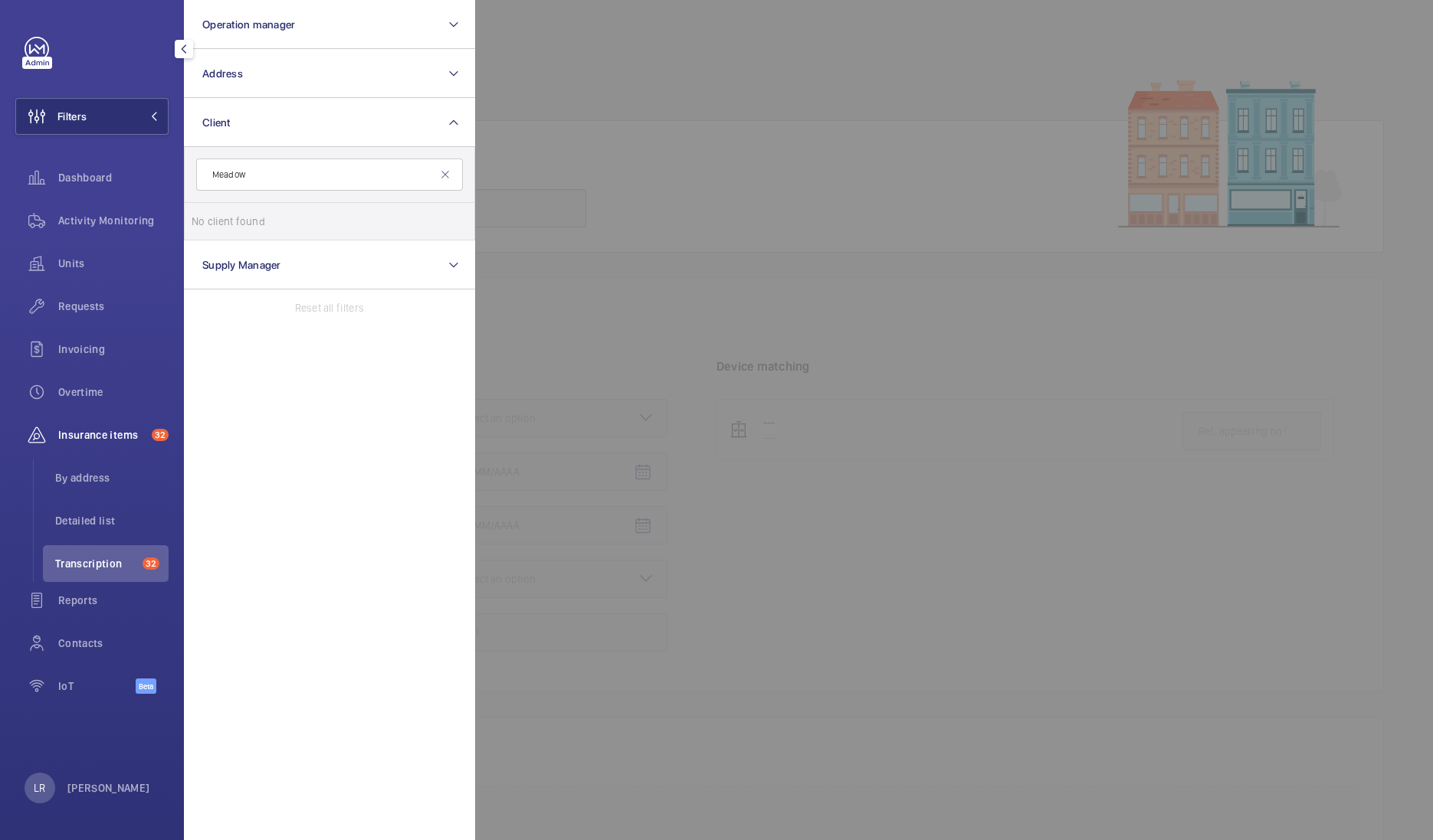
click at [446, 182] on input "Meadow" at bounding box center [330, 175] width 266 height 32
type input "Meadow"
click at [441, 173] on mat-icon at bounding box center [445, 175] width 12 height 12
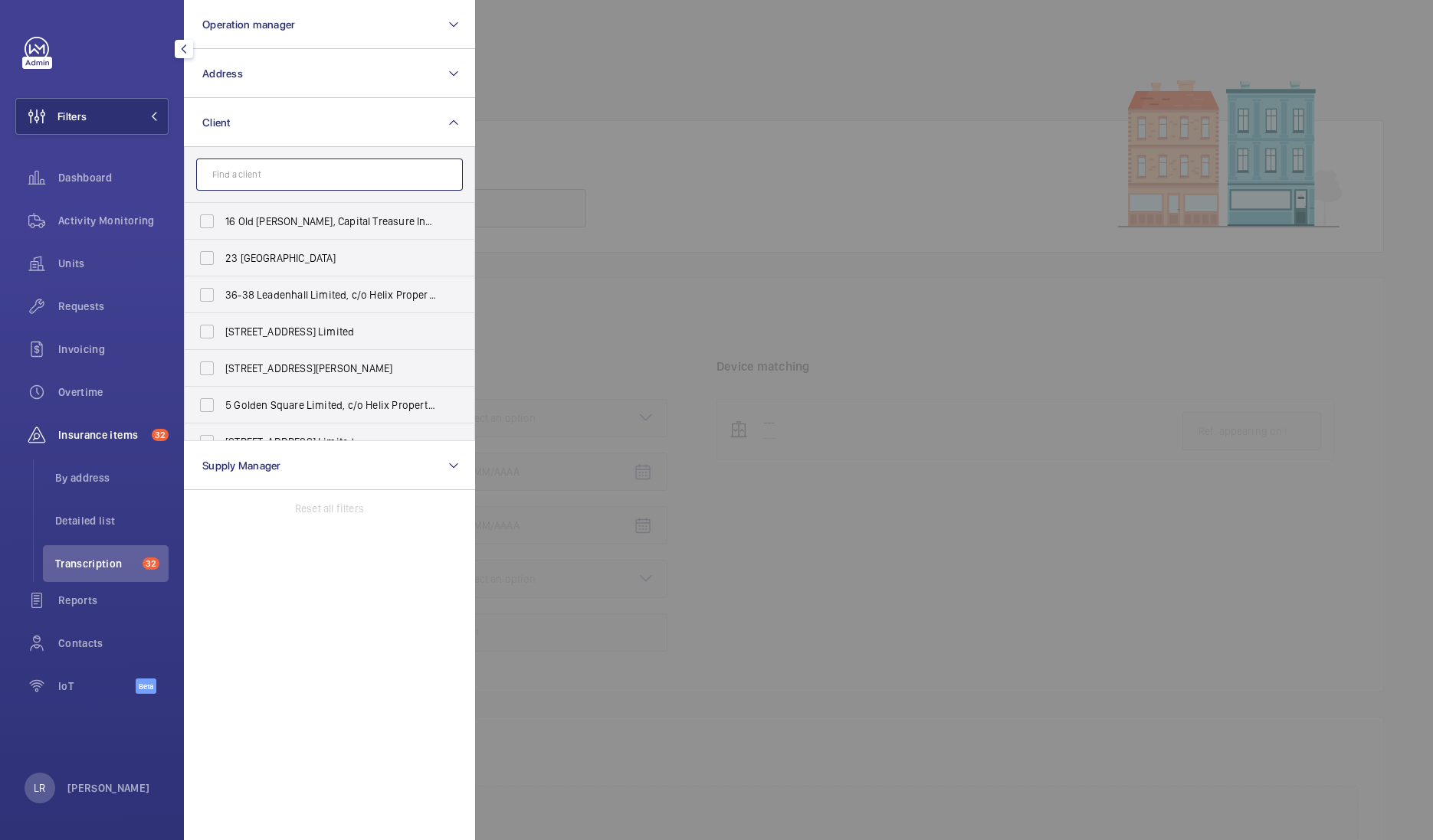
click at [375, 169] on input "text" at bounding box center [330, 175] width 266 height 32
paste input "W6 0LR"
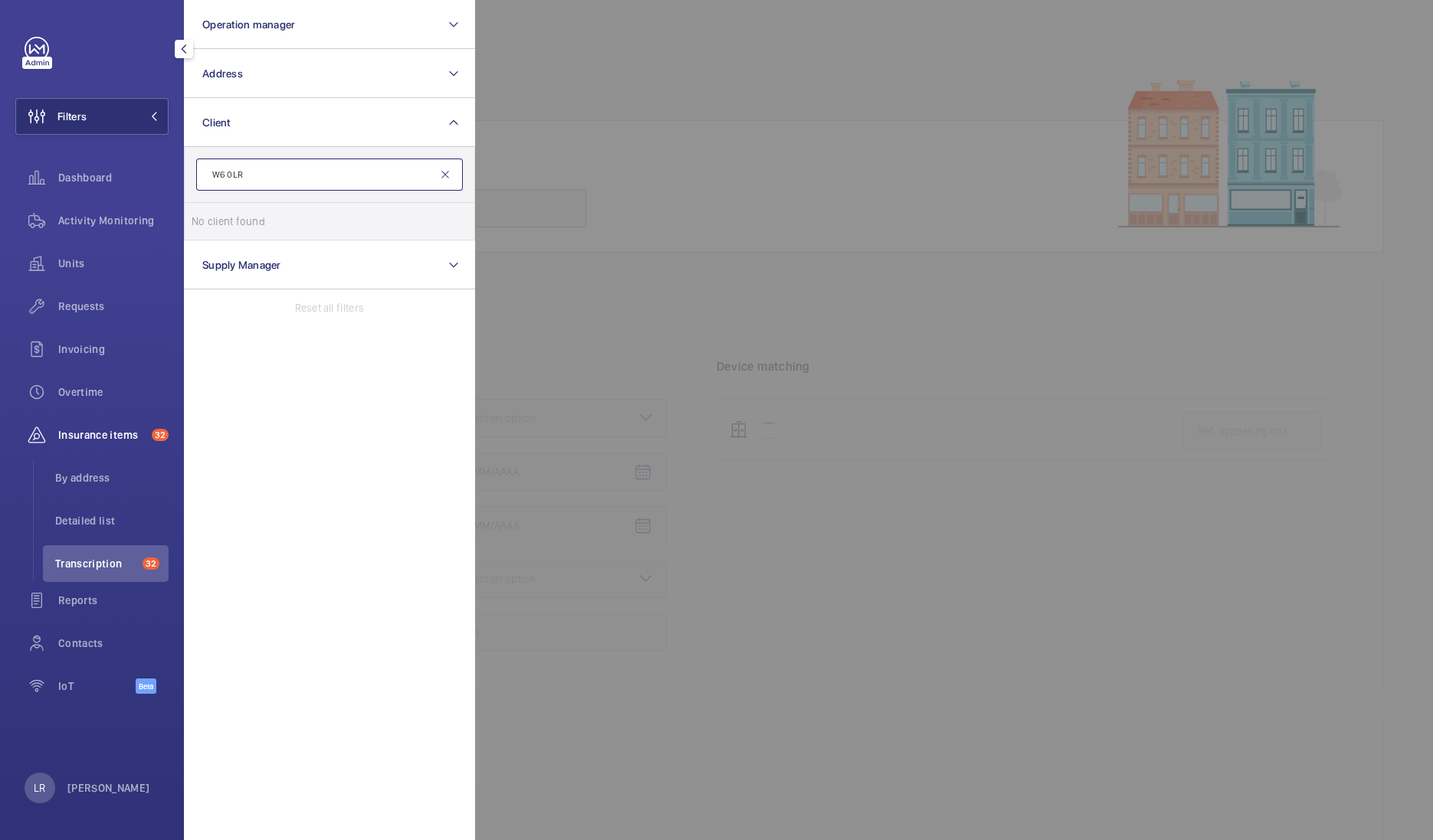
type input "W6 0LR"
click at [447, 175] on mat-icon at bounding box center [445, 175] width 12 height 12
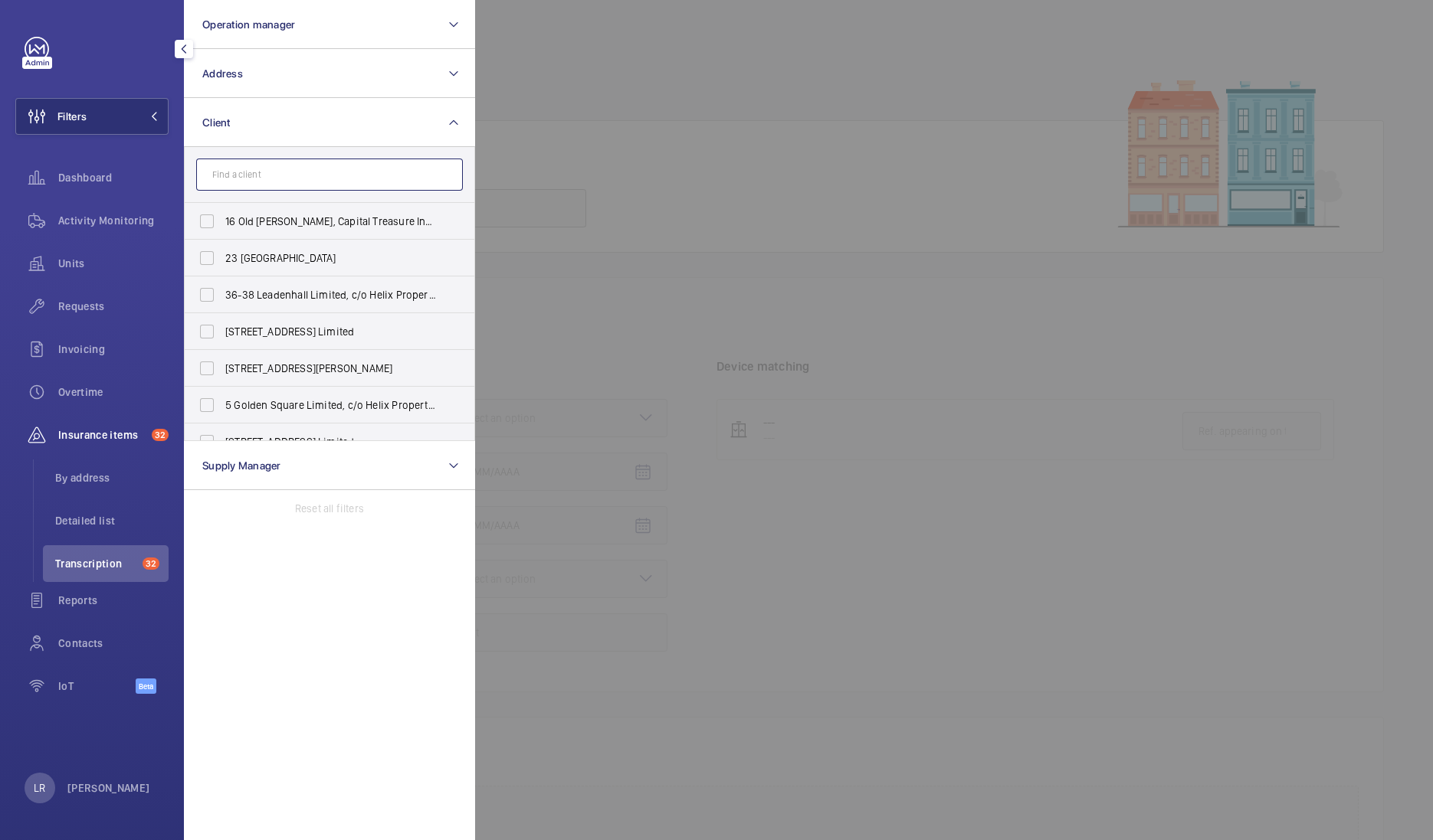
click at [422, 180] on input "text" at bounding box center [330, 175] width 266 height 32
paste input "[STREET_ADDRESS]"
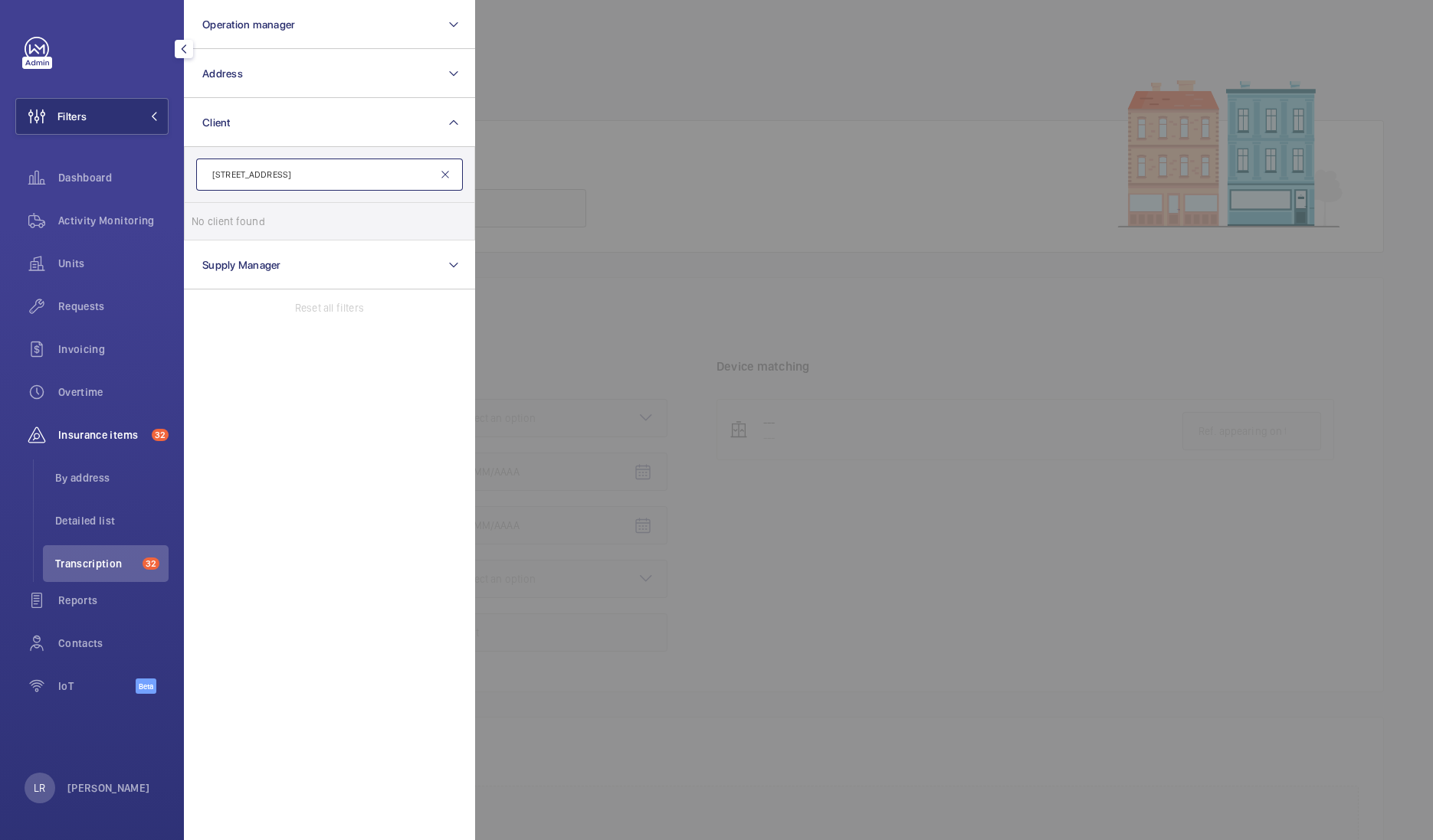
type input "[STREET_ADDRESS]"
click at [444, 179] on mat-icon at bounding box center [445, 175] width 12 height 12
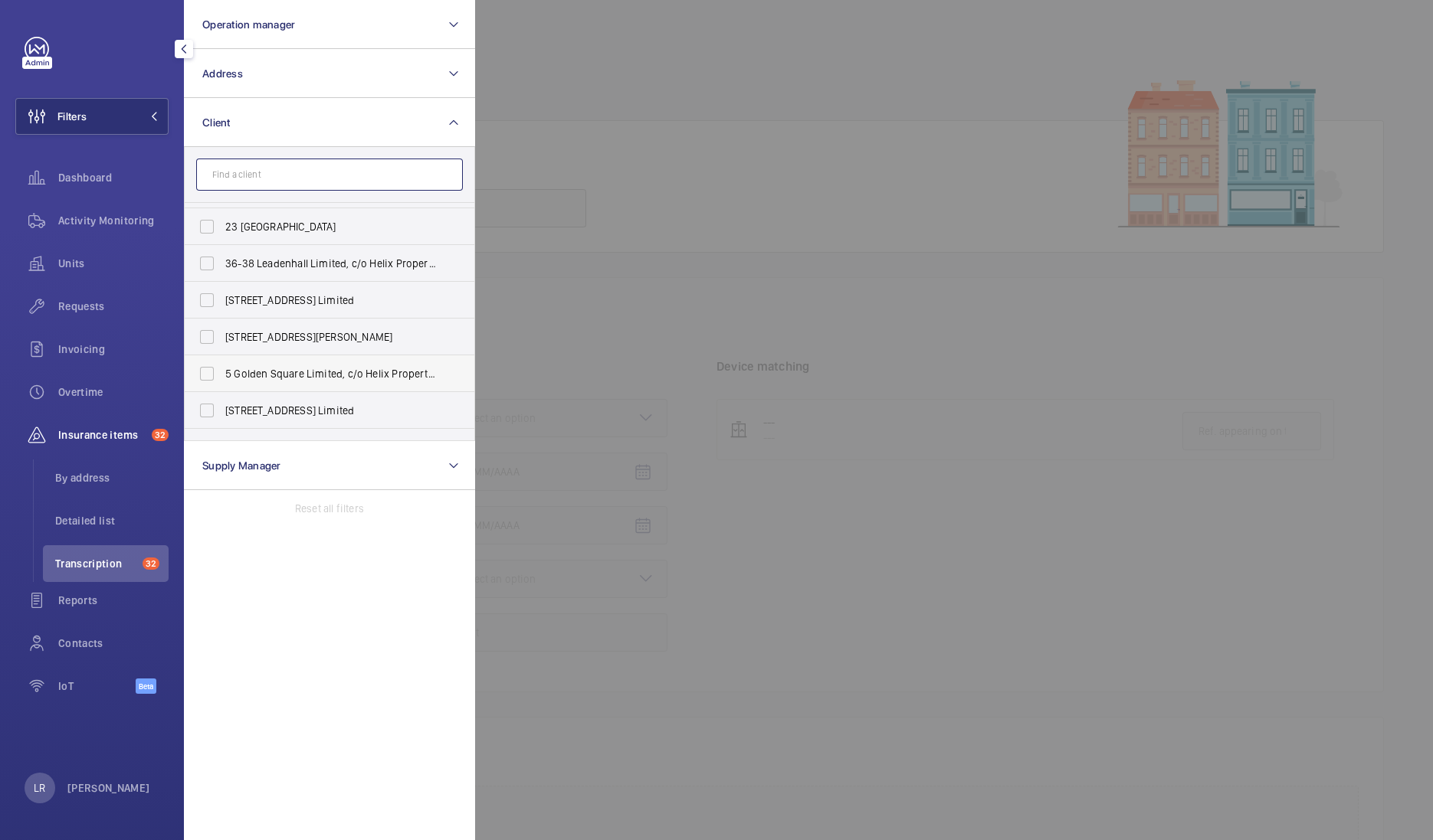
scroll to position [0, 0]
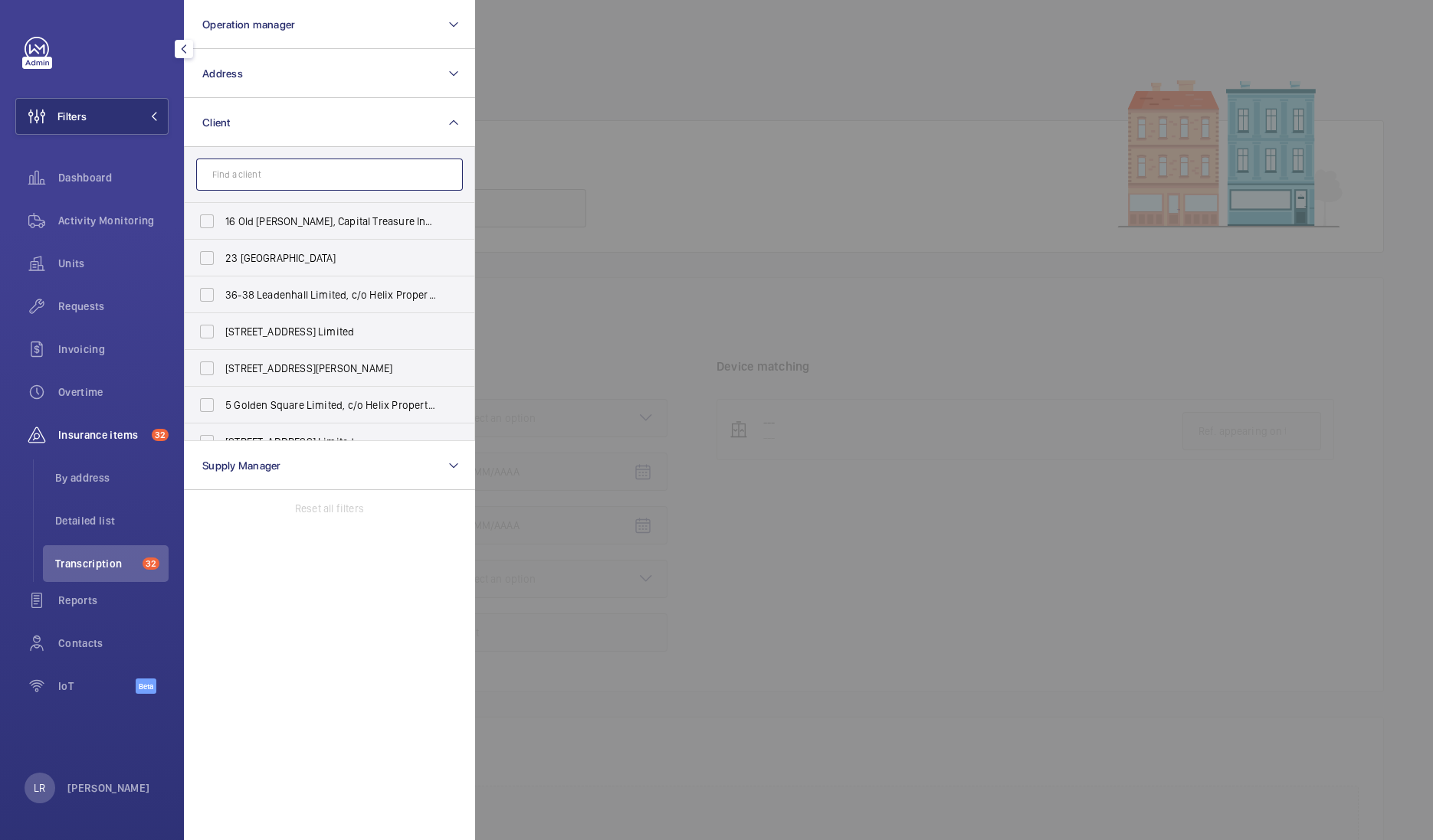
type input "V"
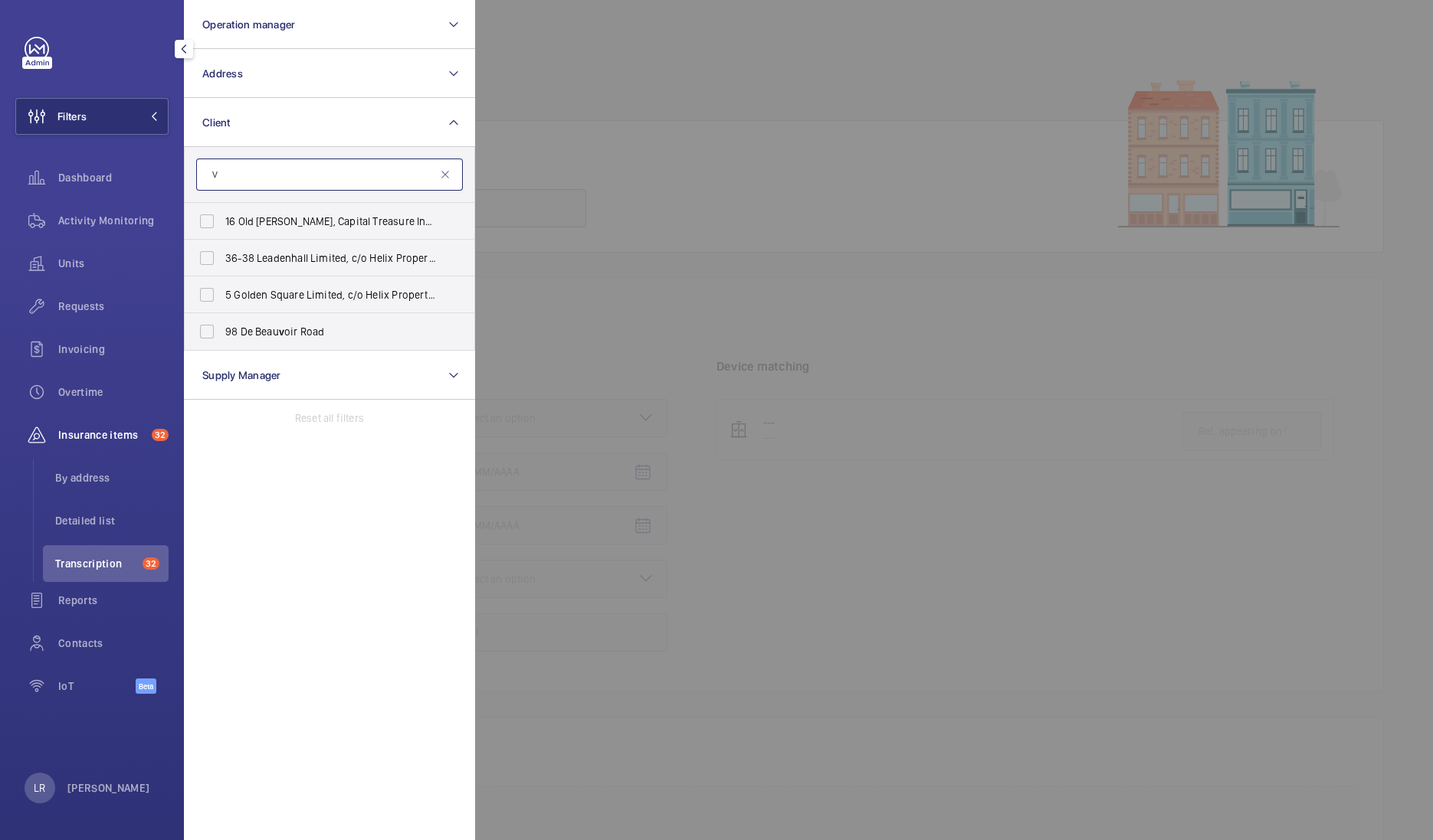
paste input "[EMAIL_ADDRESS][DOMAIN_NAME]"
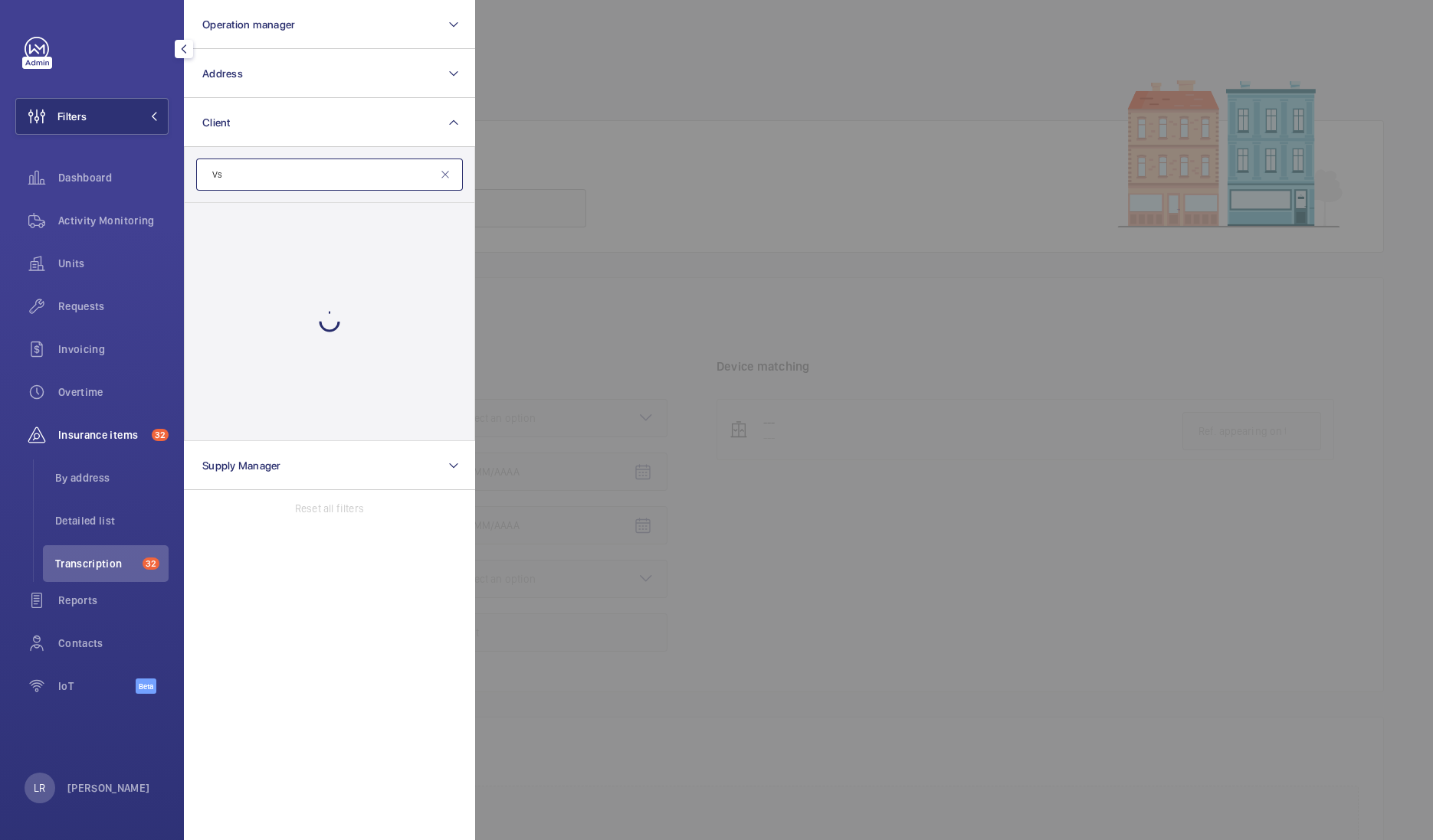
type input "V"
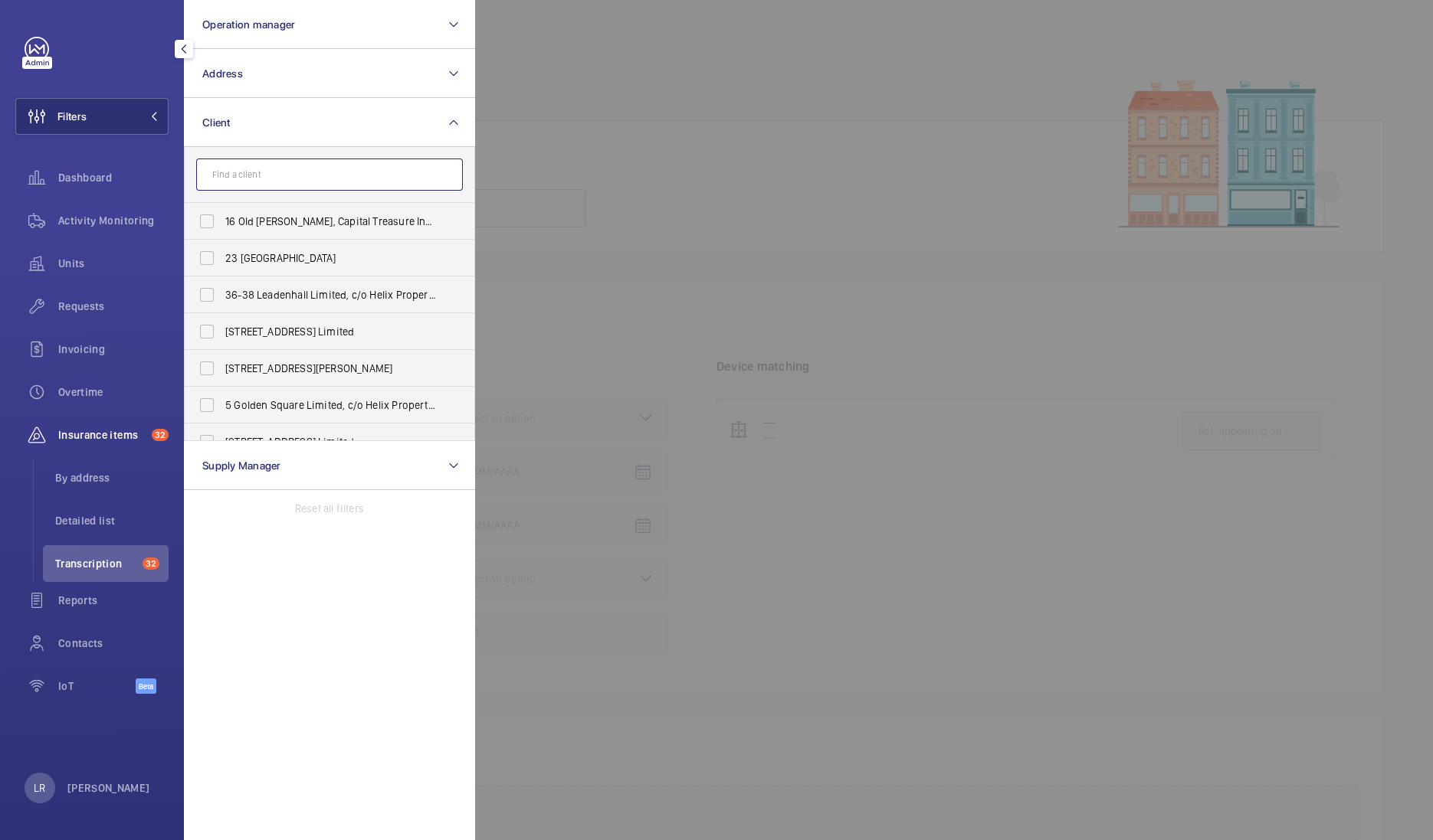
click at [347, 177] on input "text" at bounding box center [330, 175] width 266 height 32
paste input "MEADOW PARTNERS"
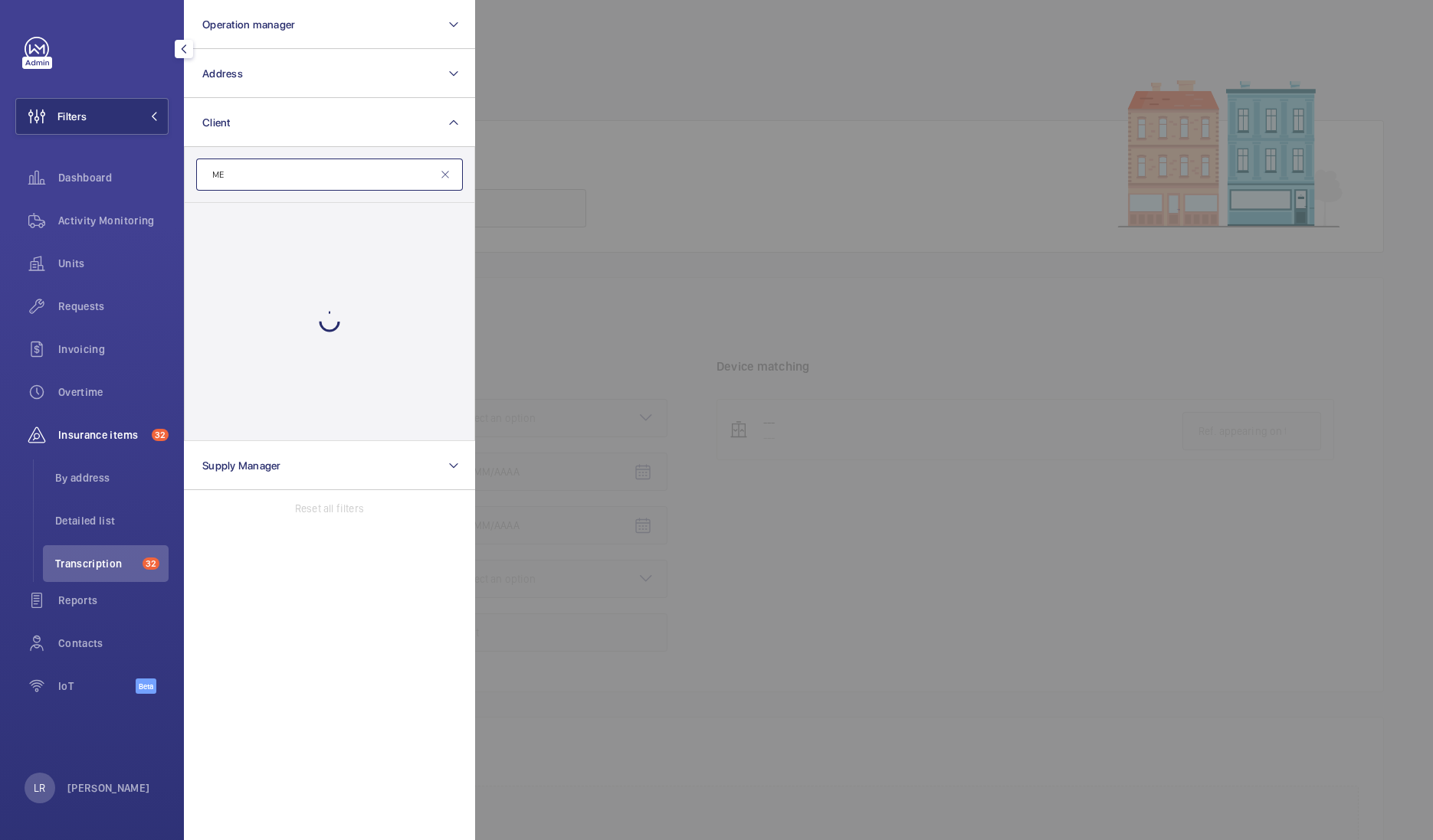
type input "M"
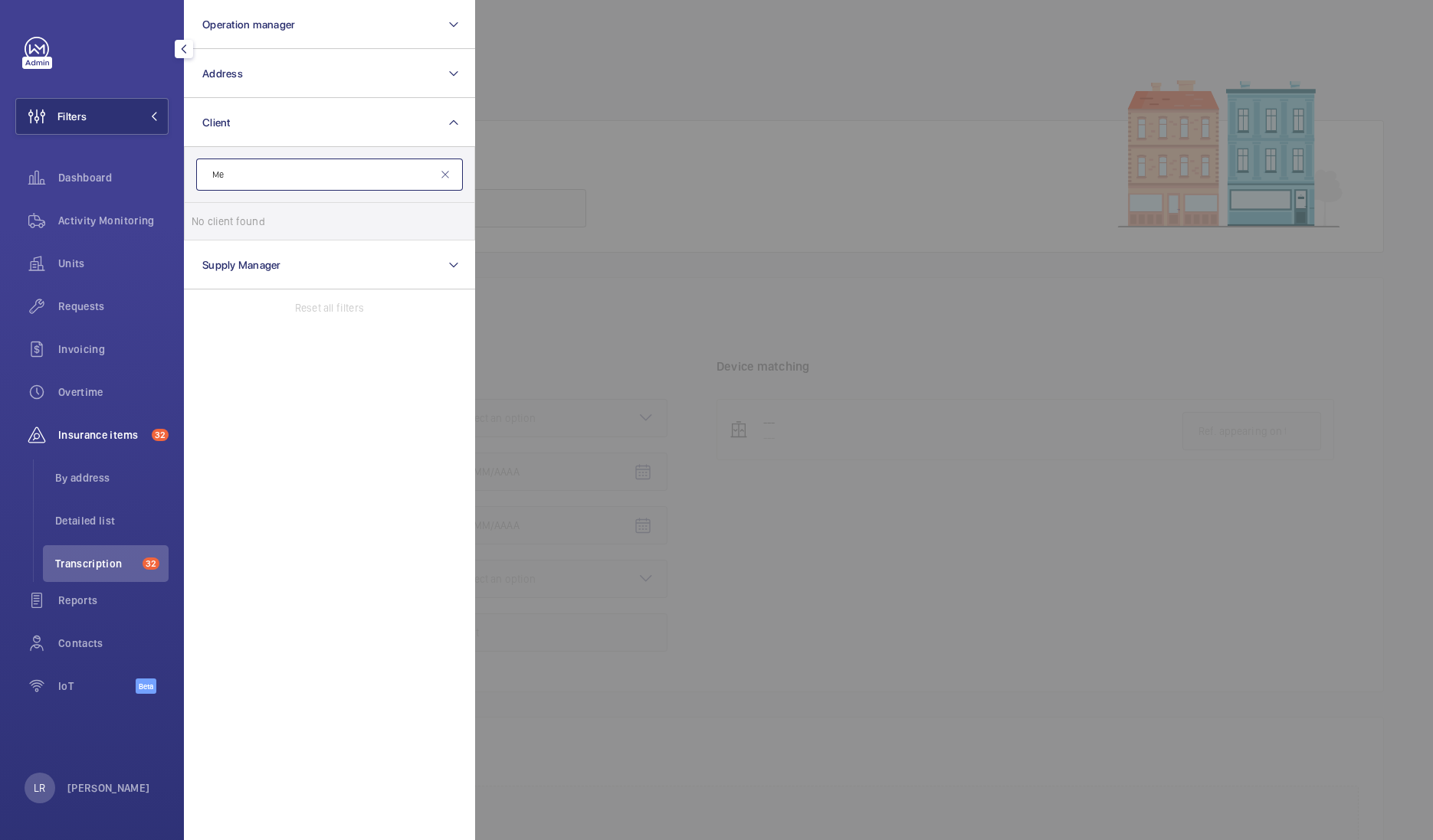
type input "M"
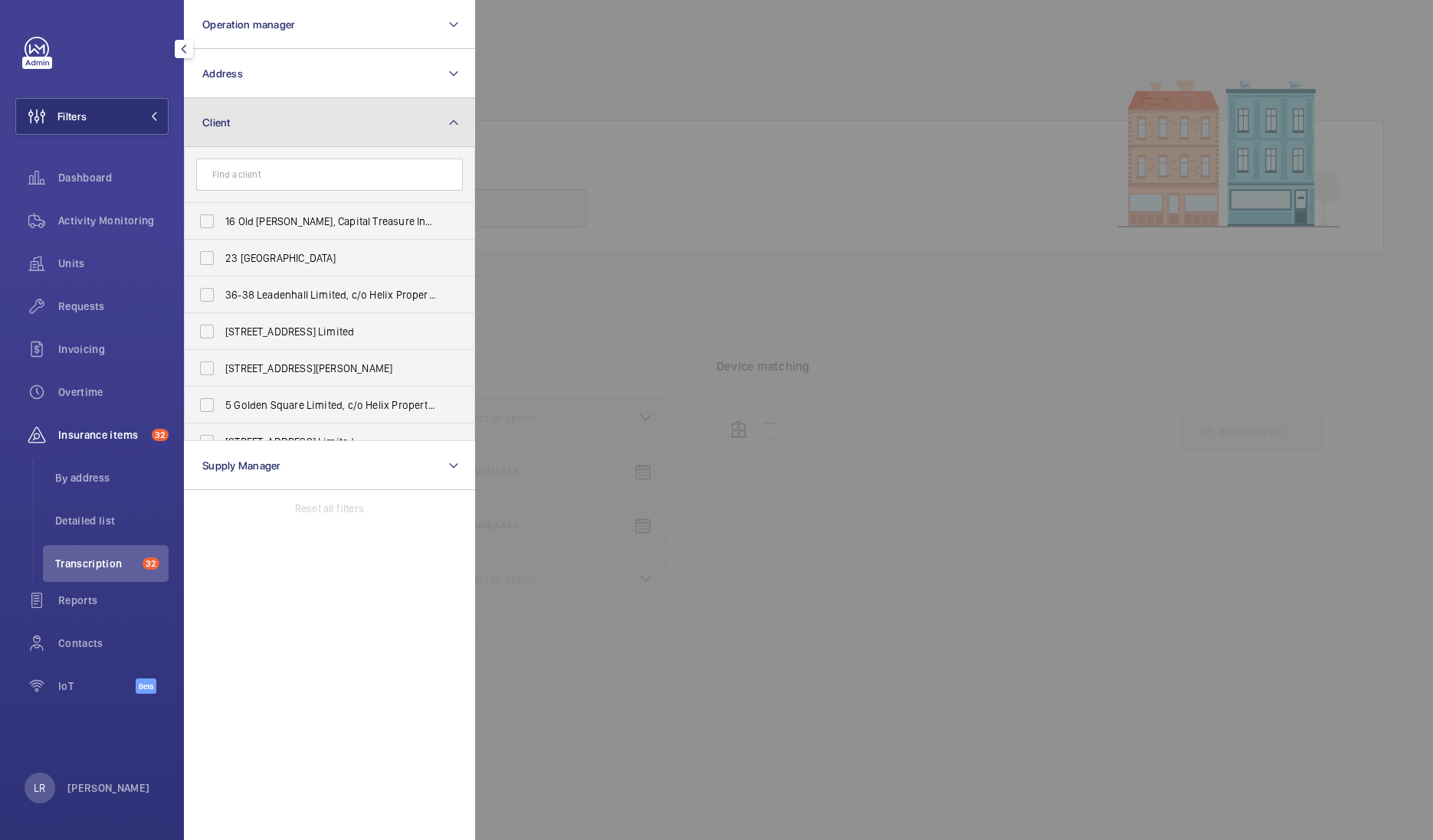
click at [394, 126] on button "Client" at bounding box center [330, 122] width 291 height 49
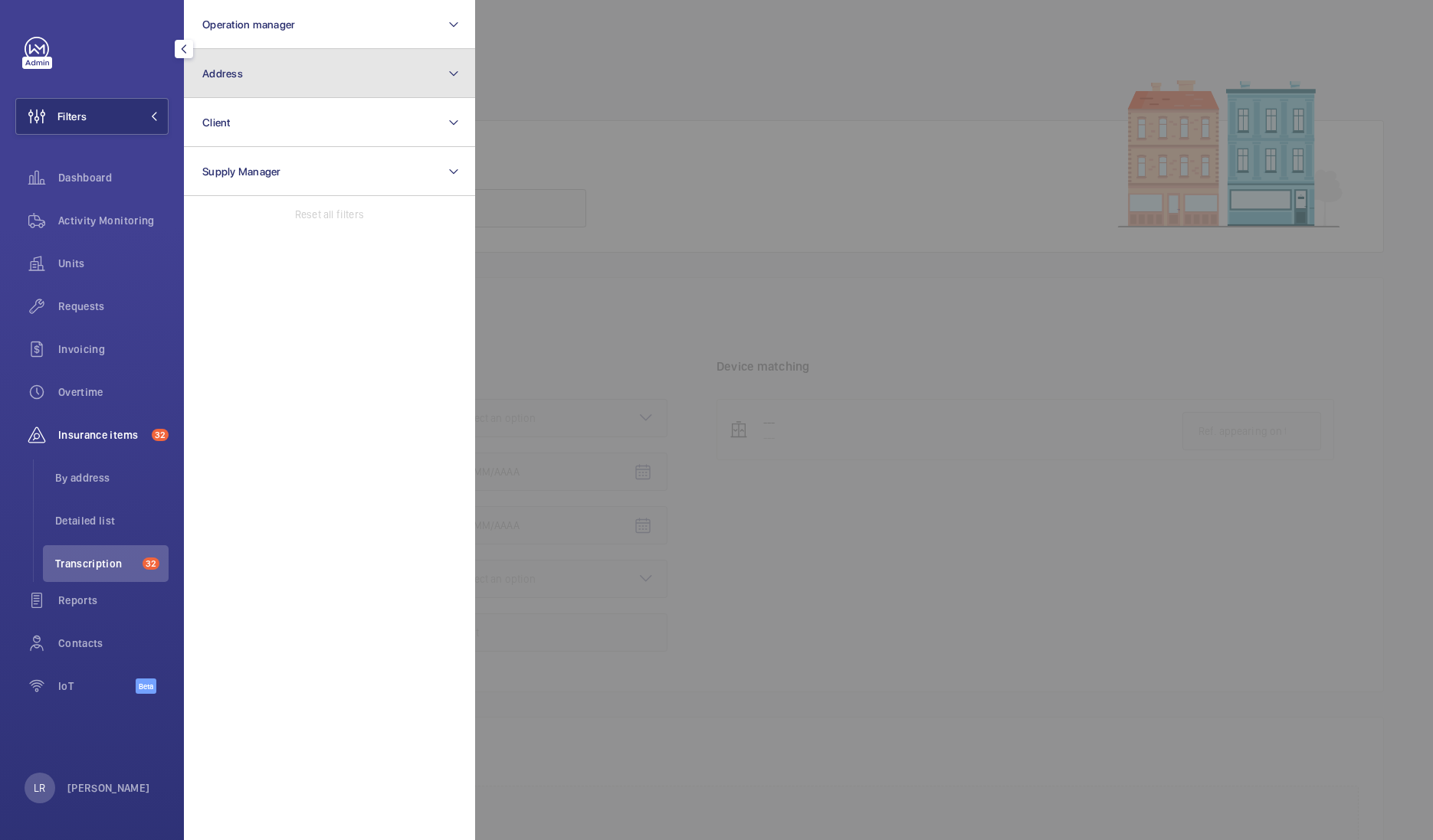
click at [414, 85] on button "Address" at bounding box center [330, 73] width 291 height 49
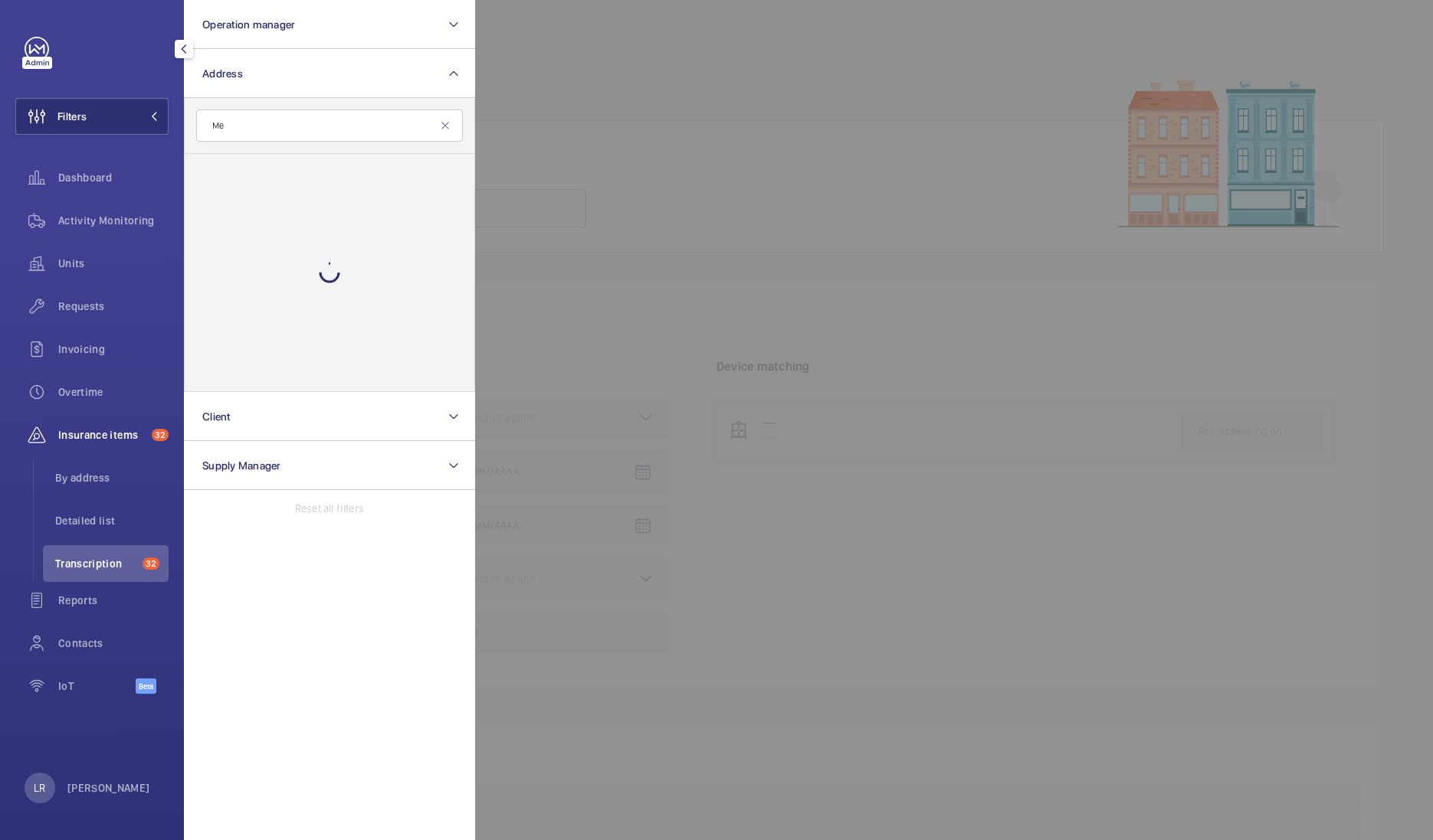
type input "M"
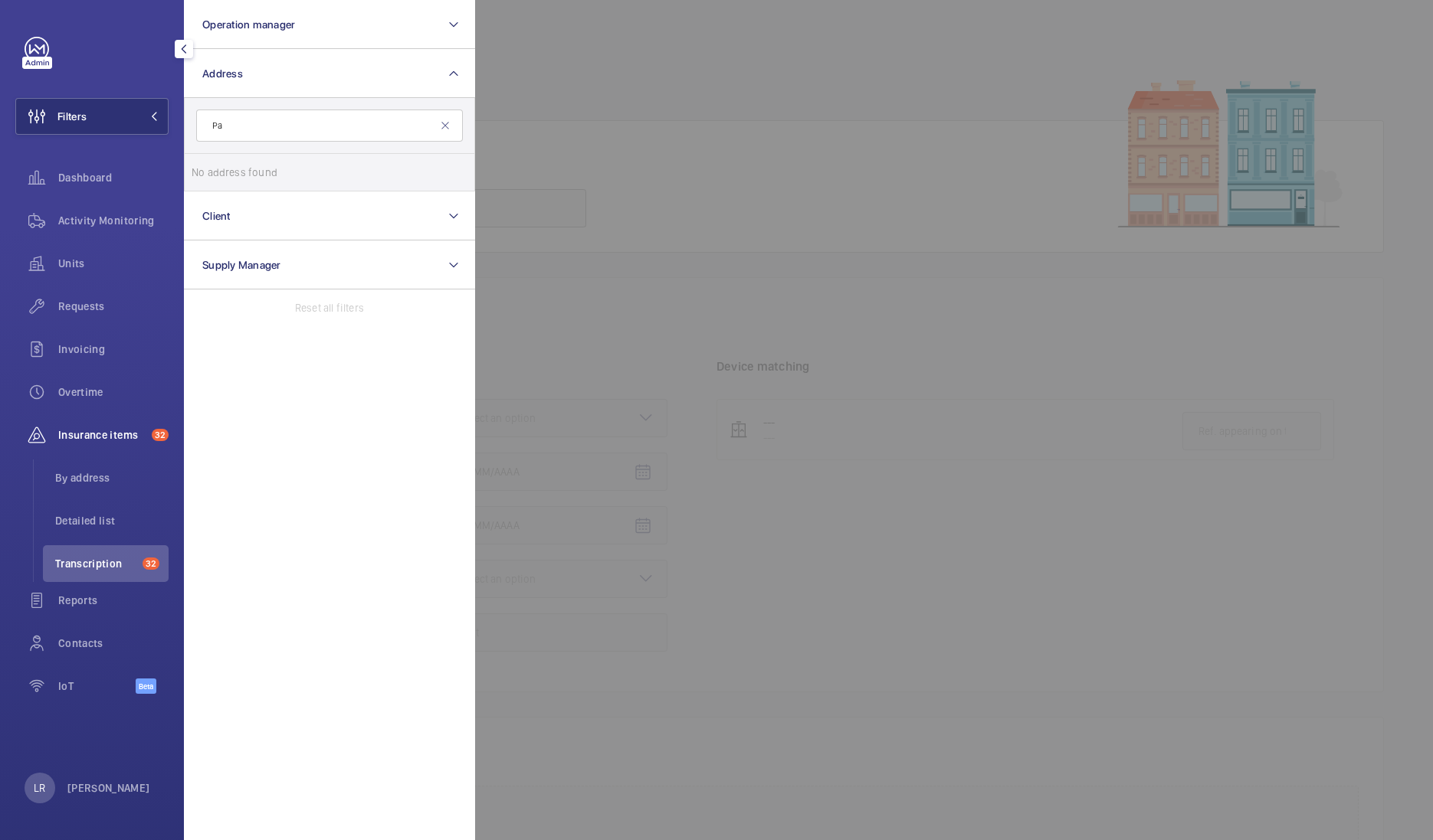
type input "P"
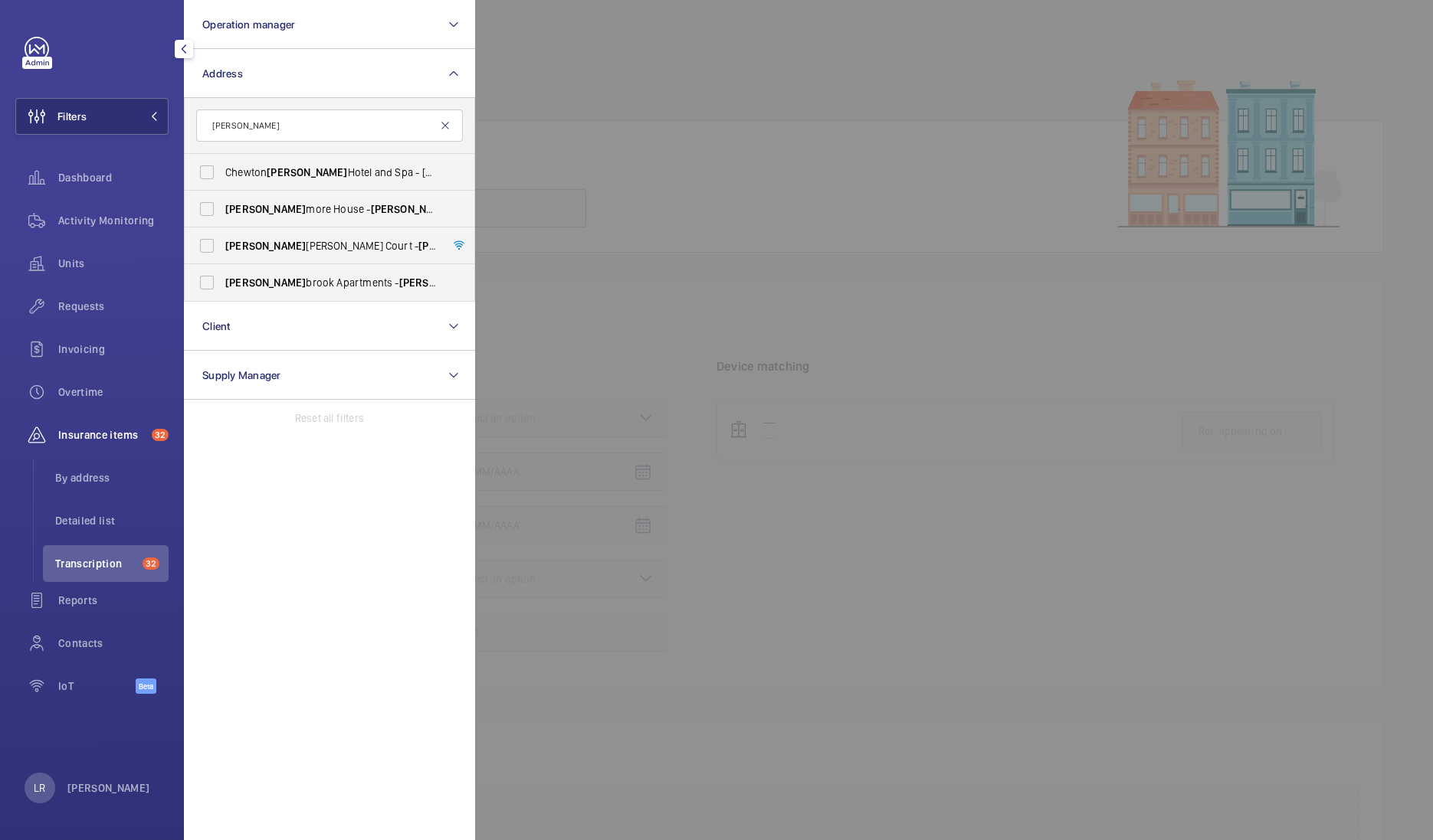
type input "[PERSON_NAME]"
click at [444, 126] on mat-icon at bounding box center [445, 126] width 12 height 12
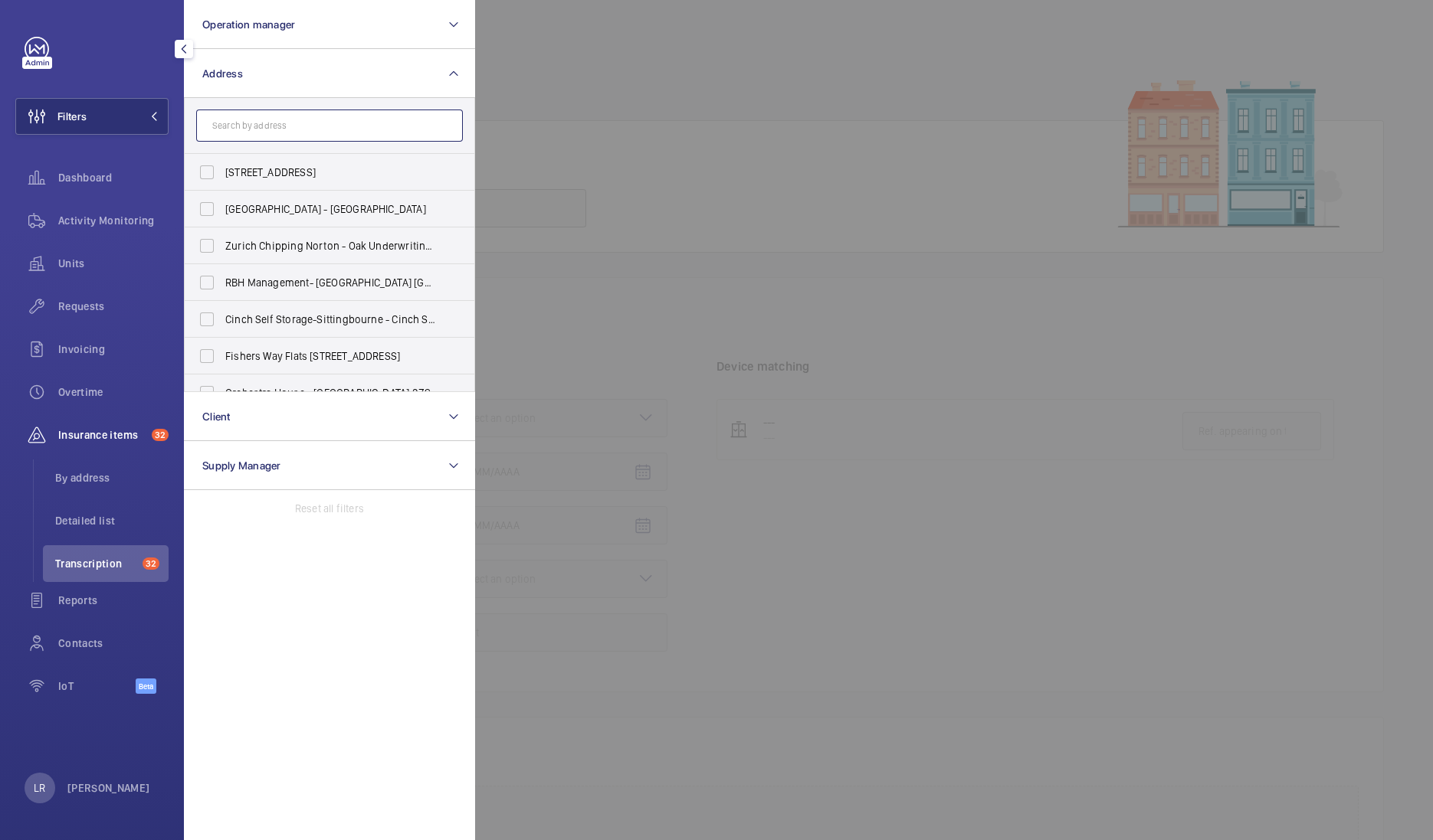
click at [368, 120] on input "text" at bounding box center [330, 126] width 266 height 32
paste input "[STREET_ADDRESS]"
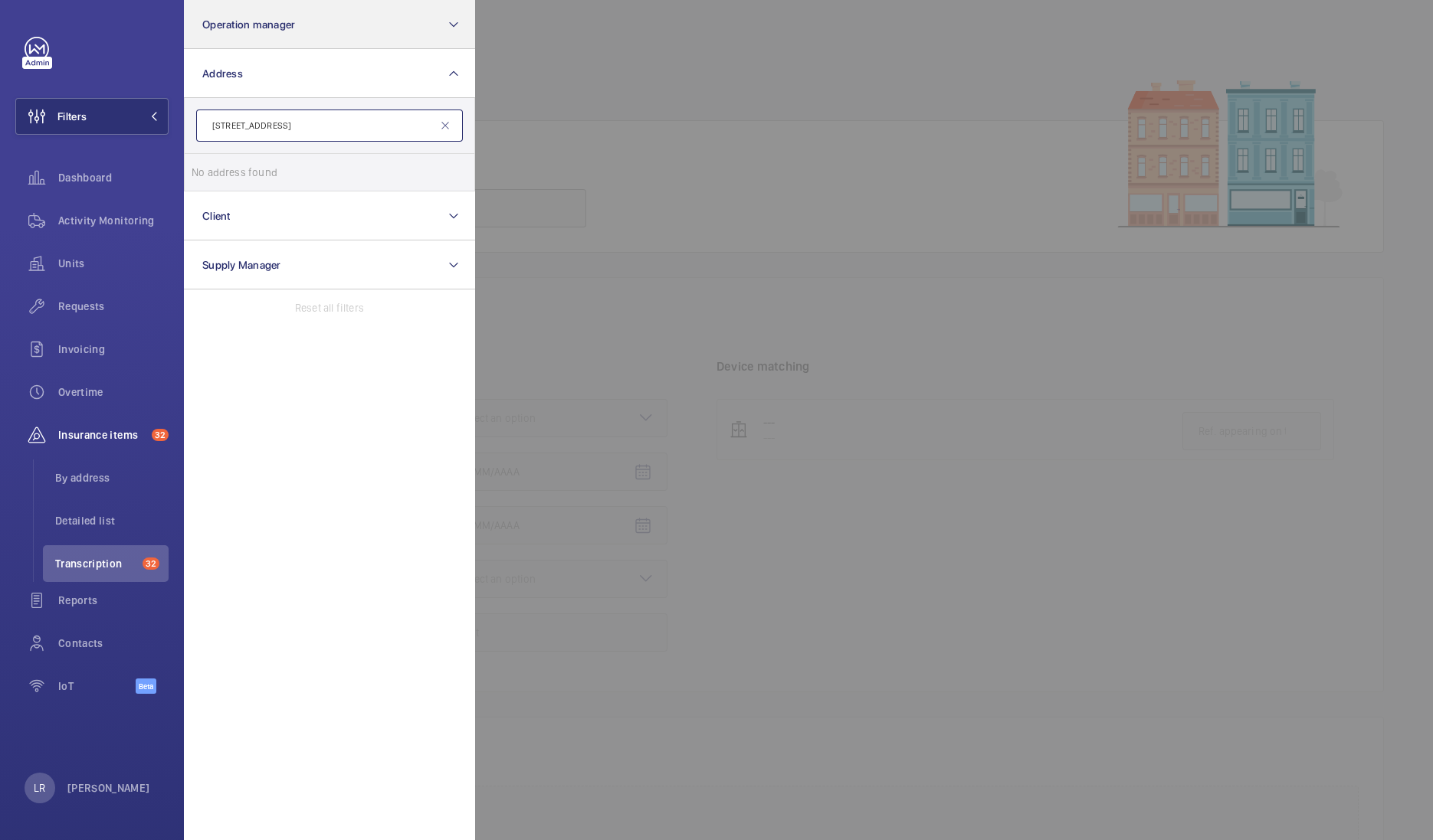
type input "[STREET_ADDRESS]"
click at [444, 126] on mat-icon at bounding box center [445, 126] width 12 height 12
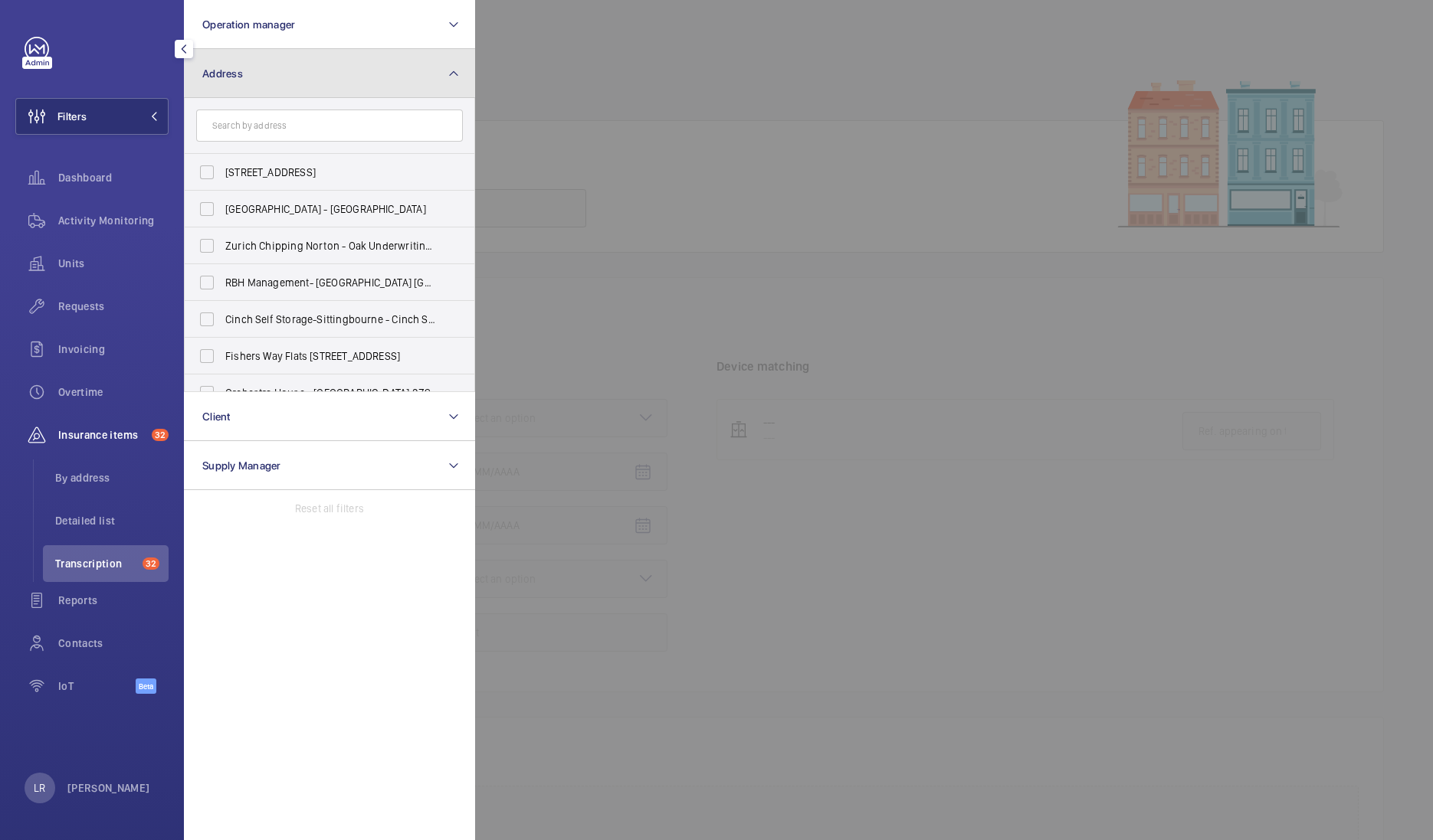
click at [343, 63] on button "Address" at bounding box center [330, 73] width 291 height 49
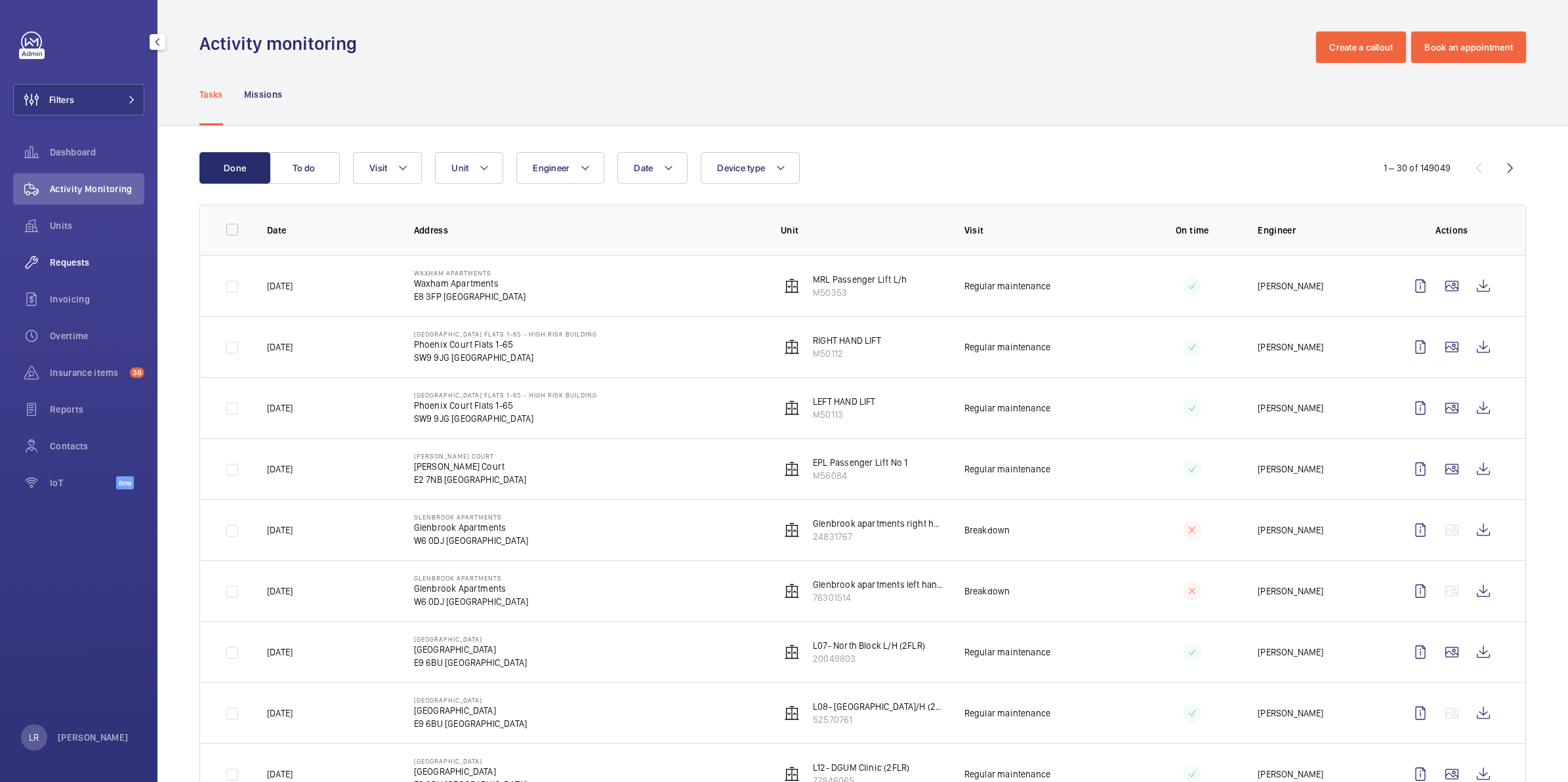
click at [102, 268] on span "Requests" at bounding box center [97, 262] width 95 height 13
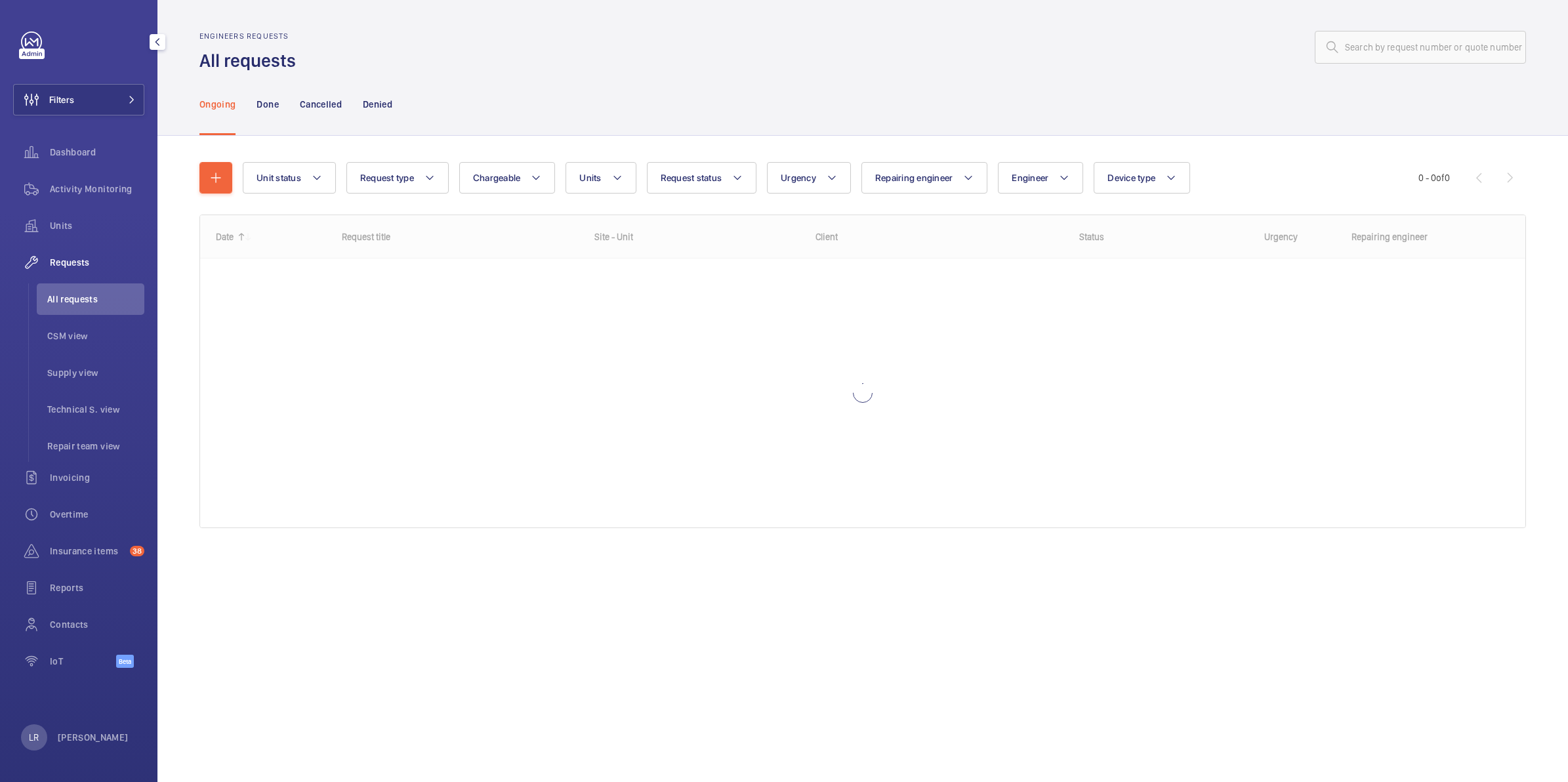
click at [109, 310] on li "All requests" at bounding box center [90, 299] width 108 height 31
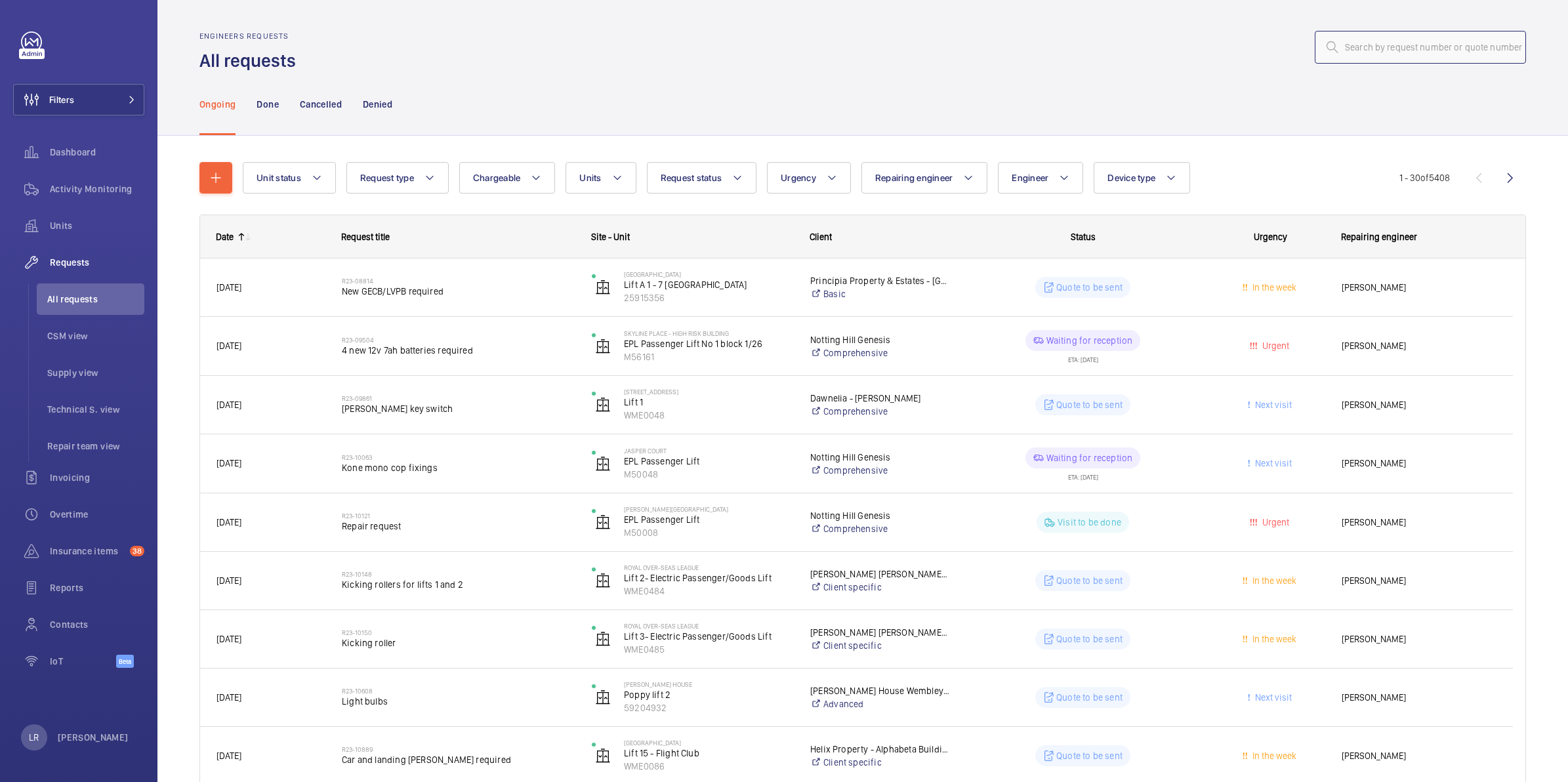
click at [1374, 61] on input "text" at bounding box center [1421, 47] width 212 height 33
paste input "R25-11457"
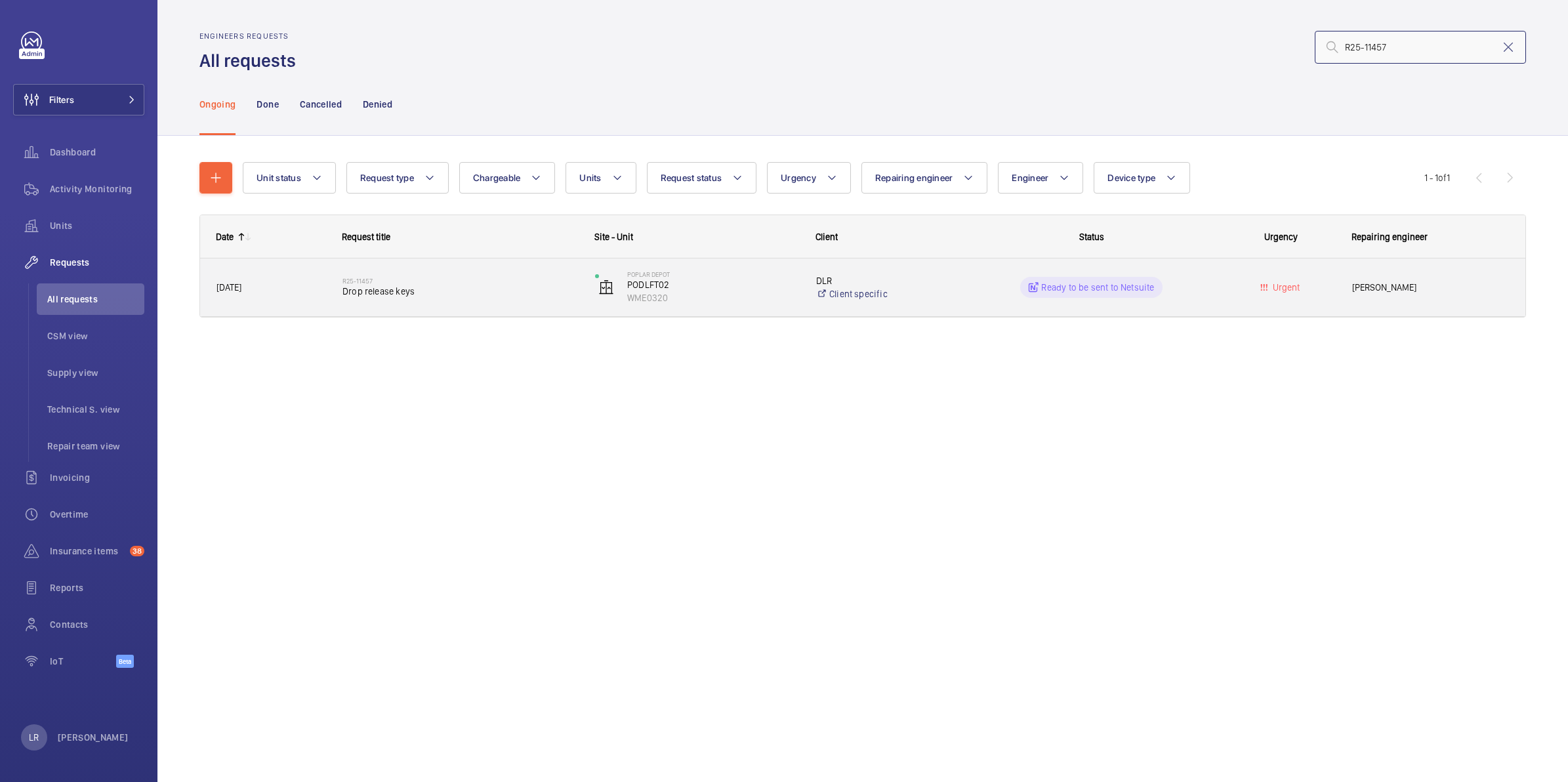
type input "R25-11457"
click at [378, 292] on span "Drop release keys" at bounding box center [460, 291] width 236 height 13
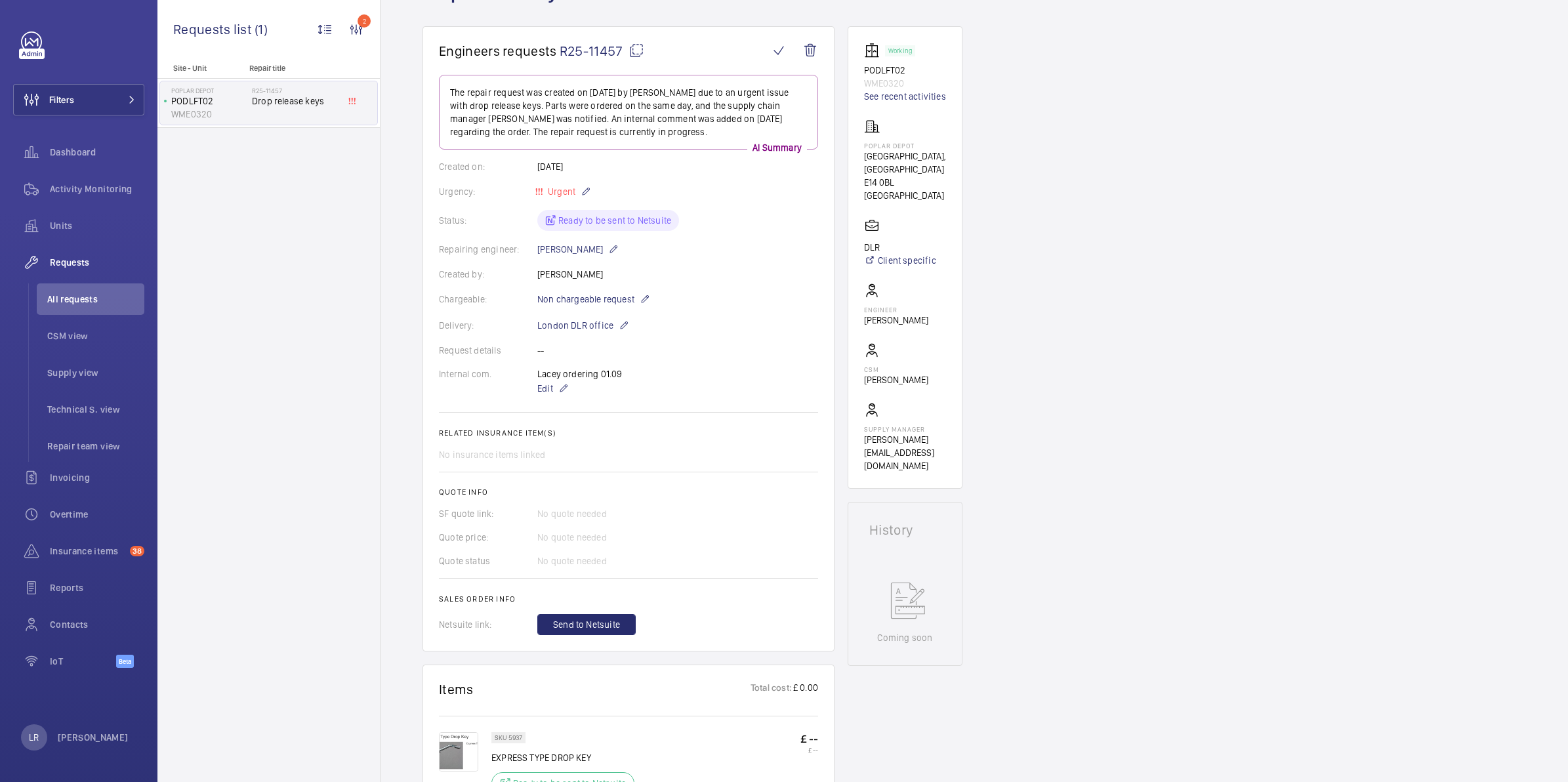
scroll to position [100, 0]
click at [588, 632] on span "Send to Netsuite" at bounding box center [586, 626] width 67 height 13
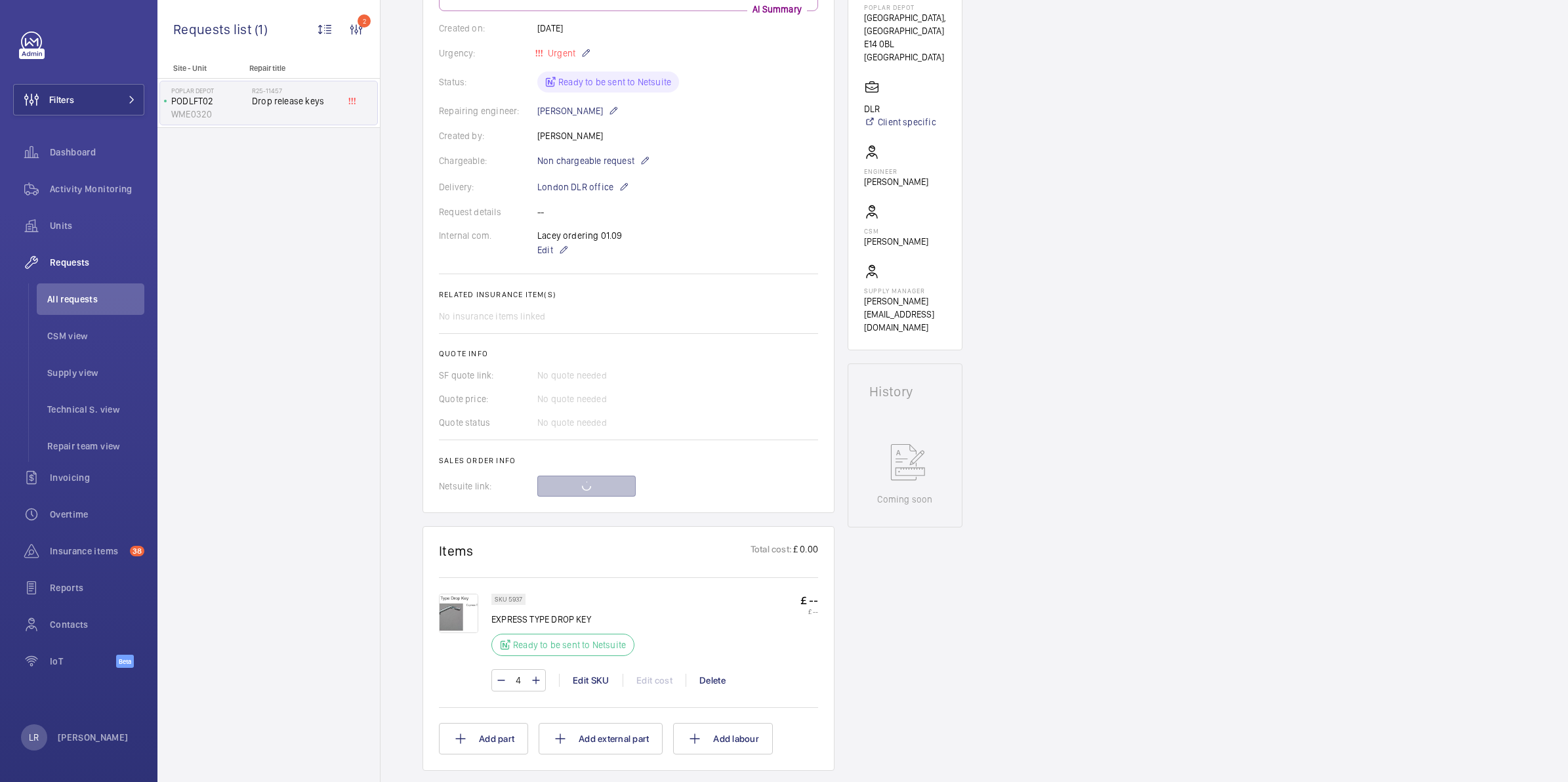
scroll to position [245, 0]
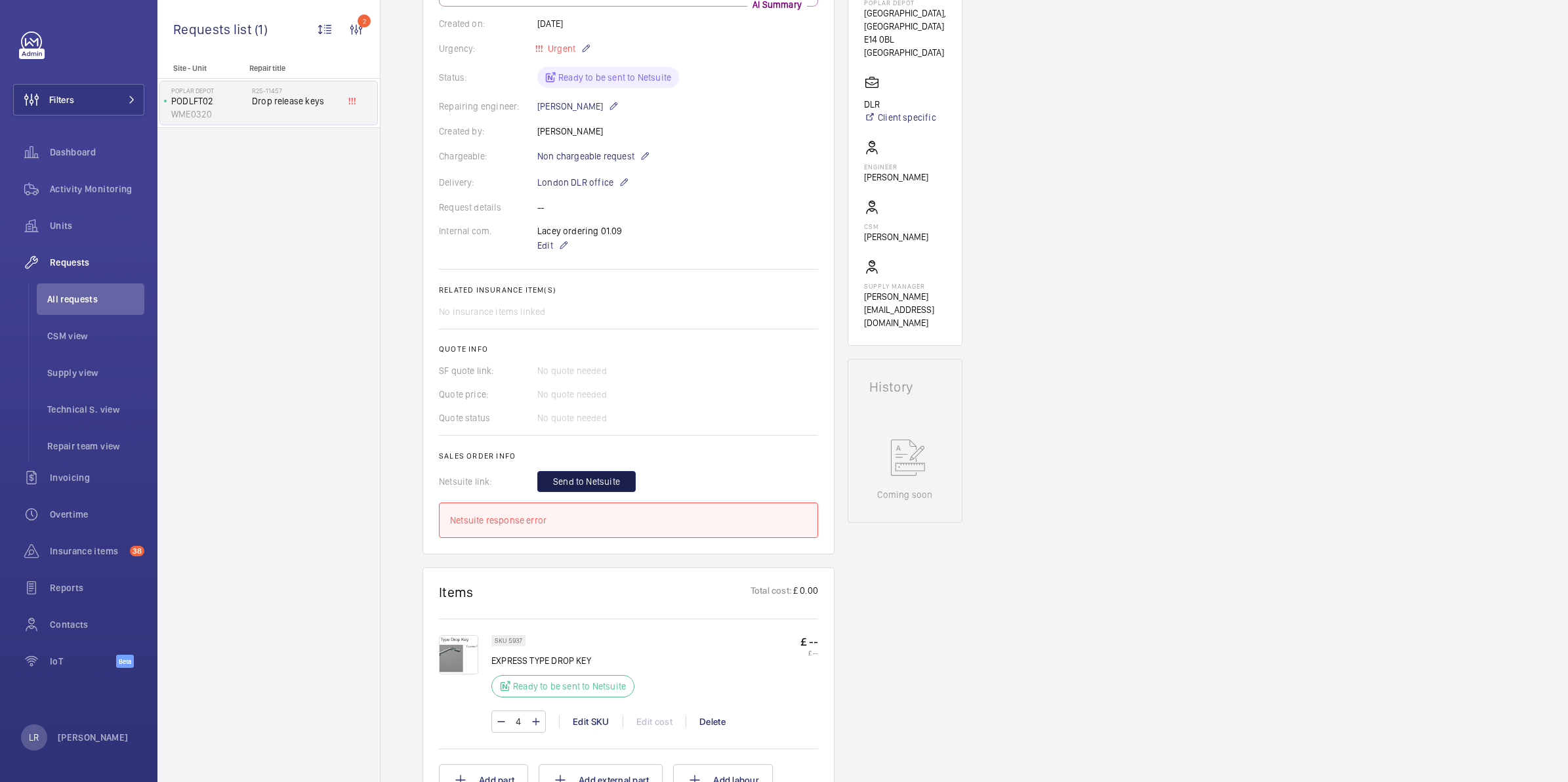
click at [614, 473] on button "Send to Netsuite" at bounding box center [586, 481] width 98 height 21
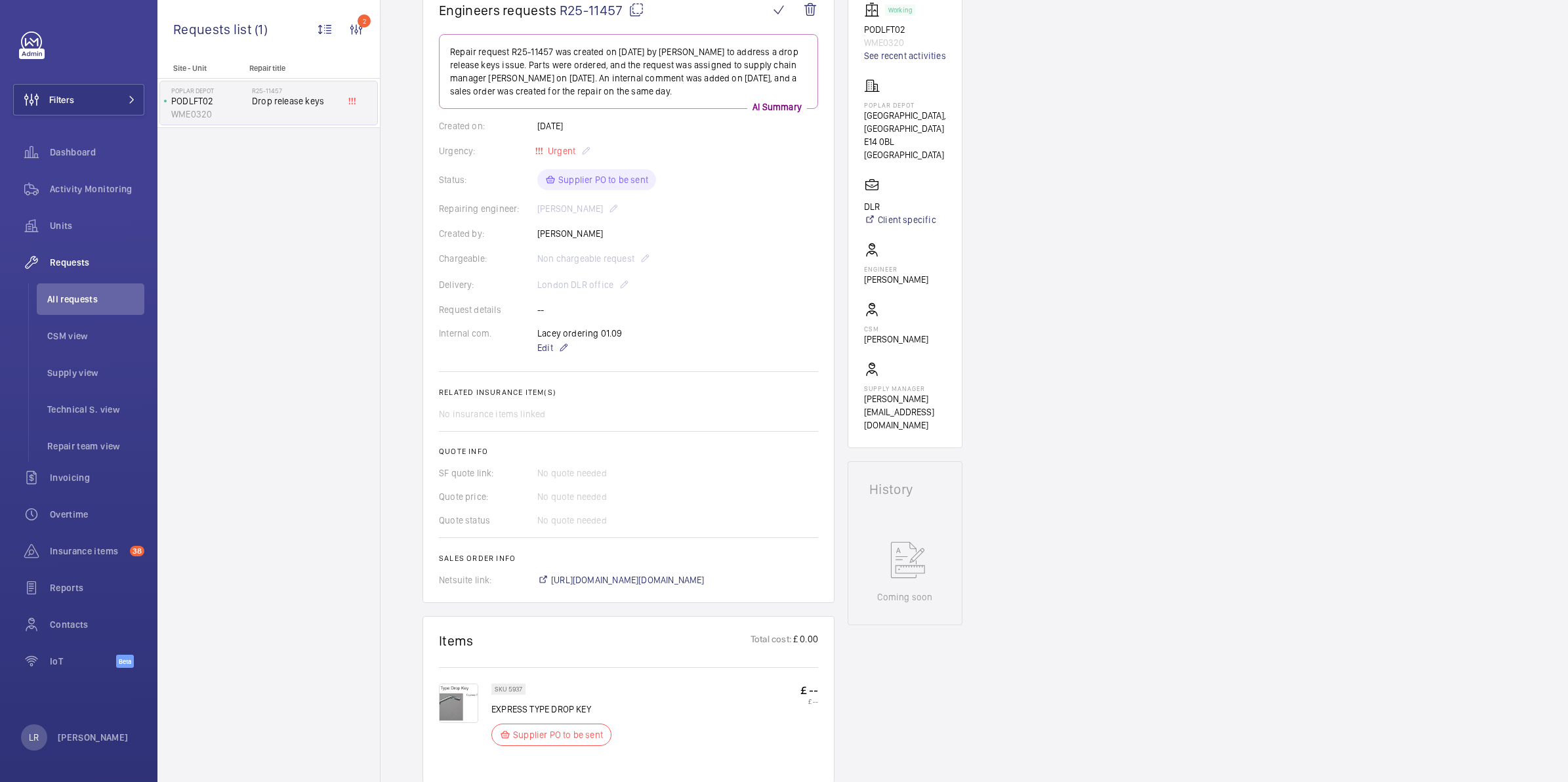
scroll to position [142, 0]
click at [663, 576] on span "https://6461500.app.netsuite.com/app/accounting/transactions/salesord.nl?id=296…" at bounding box center [628, 580] width 154 height 13
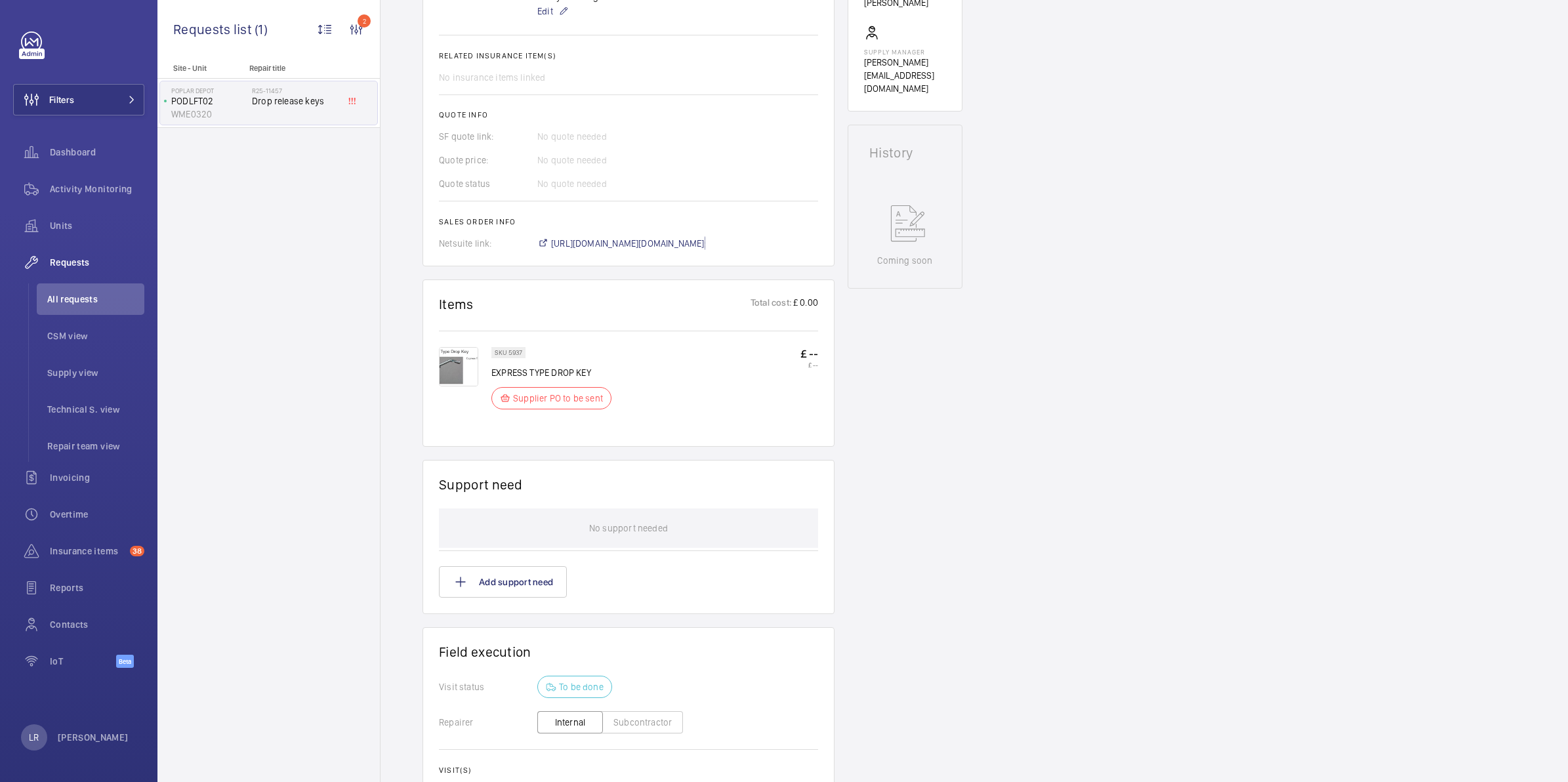
scroll to position [479, 0]
click at [448, 358] on img at bounding box center [458, 365] width 39 height 39
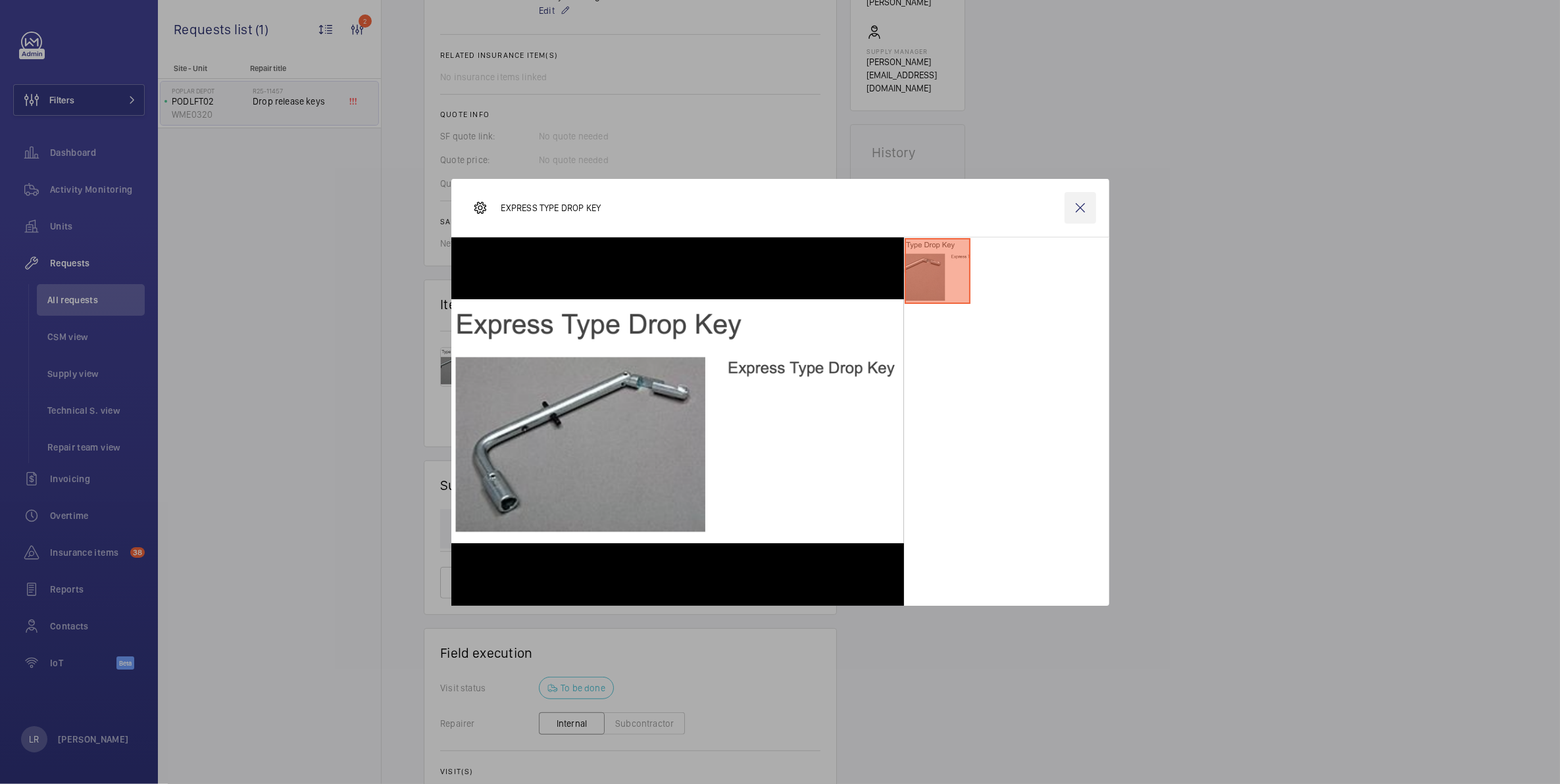
click at [1069, 208] on wm-front-icon-button at bounding box center [1080, 208] width 31 height 31
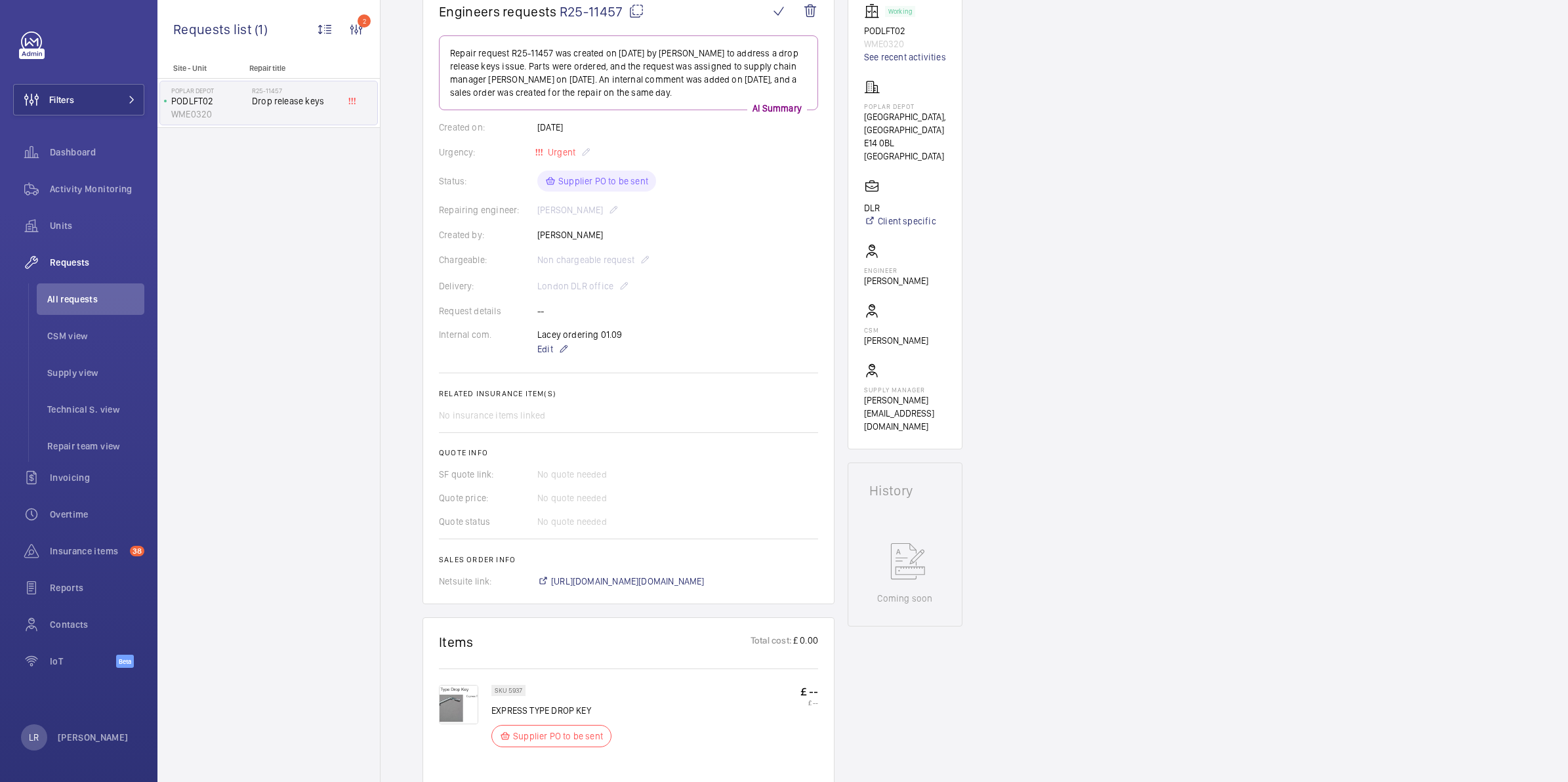
scroll to position [127, 0]
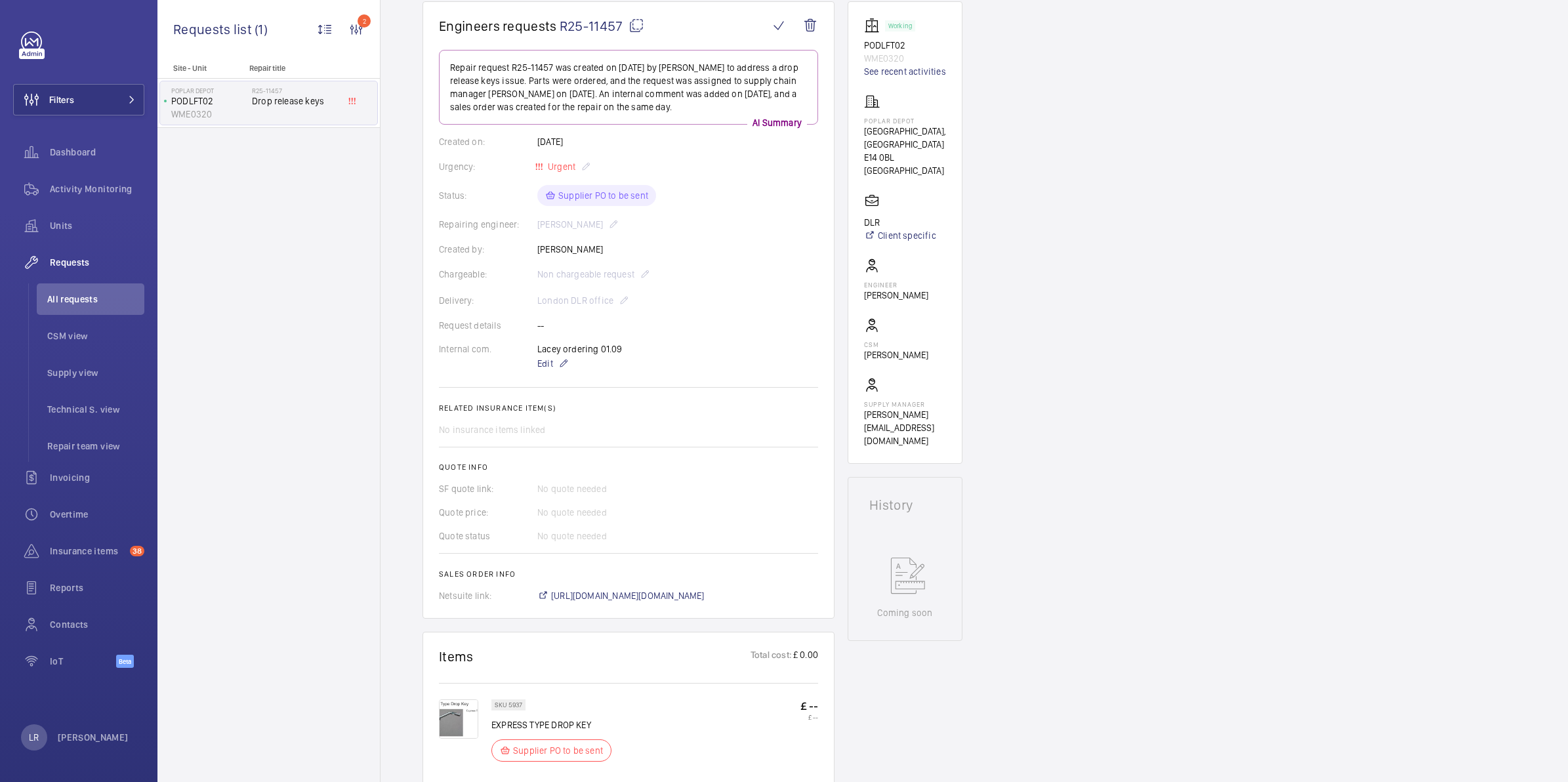
drag, startPoint x: 966, startPoint y: 241, endPoint x: 968, endPoint y: 178, distance: 63.0
click at [968, 178] on div "Engineers requests R25-11457 Repair request R25-11457 was created on 2025-08-28…" at bounding box center [974, 664] width 1188 height 1326
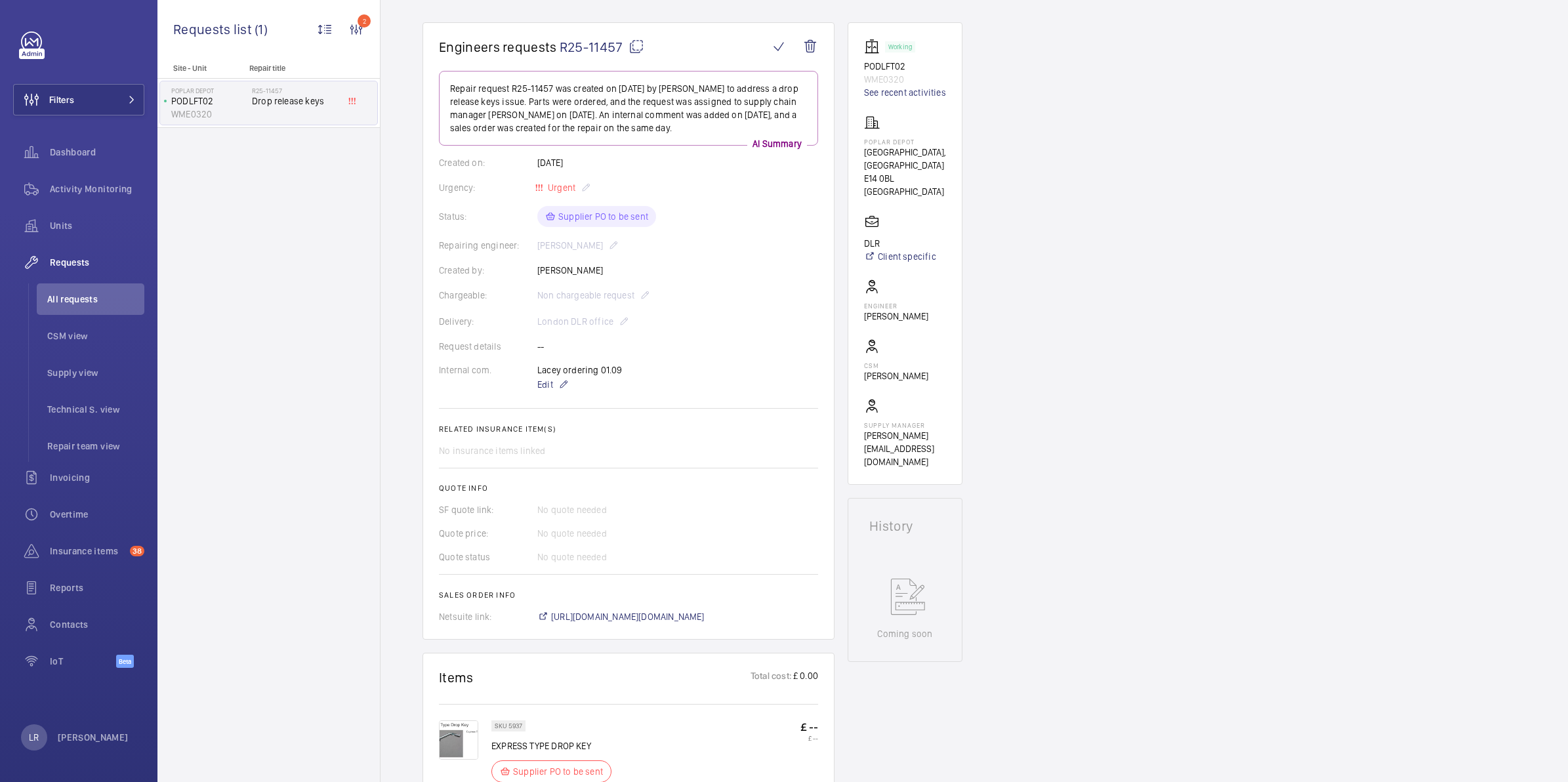
scroll to position [100, 0]
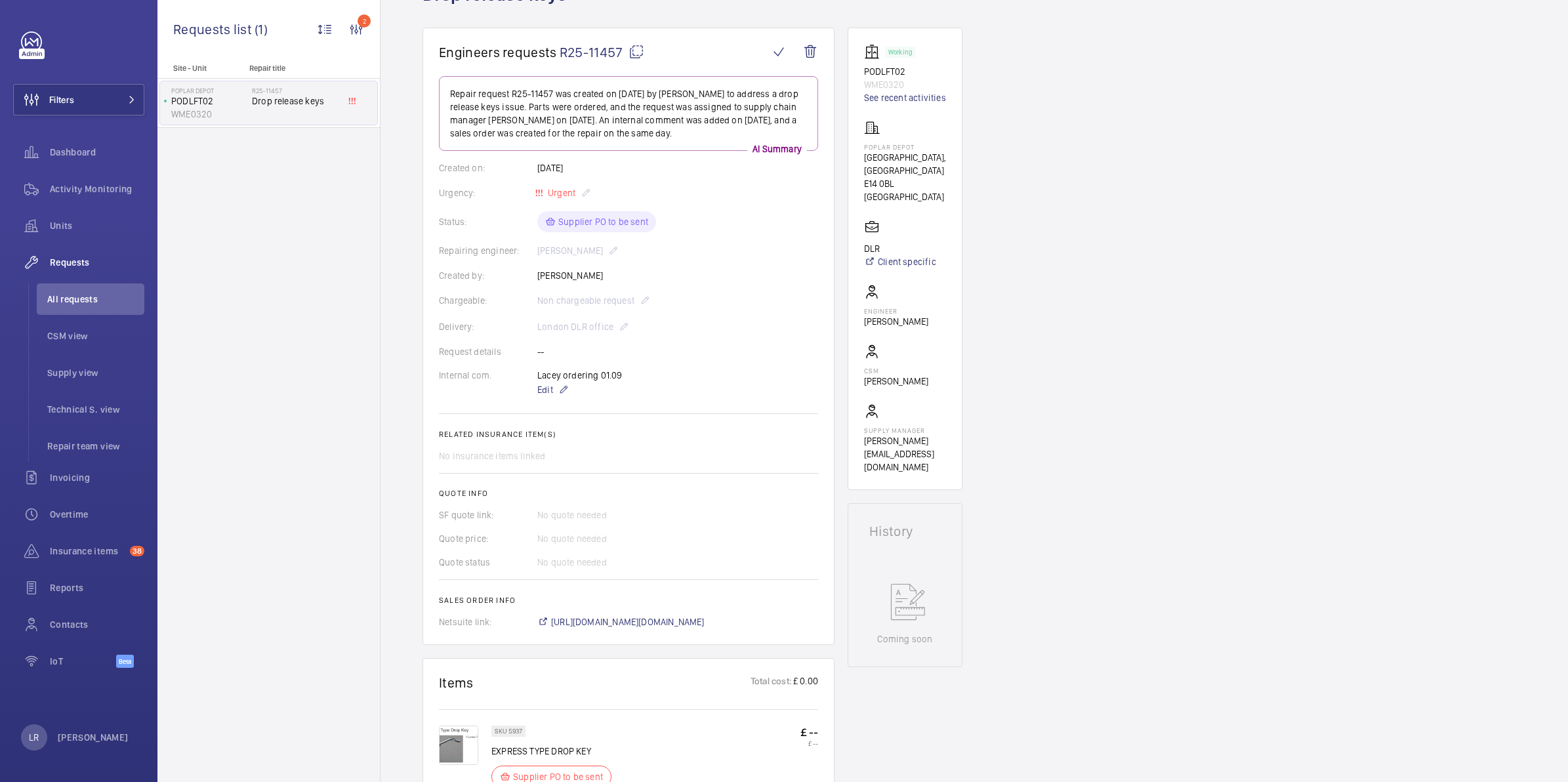
click at [968, 178] on div "Engineers requests R25-11457 Repair request R25-11457 was created on 2025-08-28…" at bounding box center [974, 691] width 1188 height 1326
drag, startPoint x: 912, startPoint y: 146, endPoint x: 851, endPoint y: 140, distance: 61.3
click at [851, 140] on wm-front-card "Working PODLFT02 WME0320 See recent activities Poplar Depot Poplar Depot, Casto…" at bounding box center [905, 259] width 115 height 462
drag, startPoint x: 851, startPoint y: 140, endPoint x: 923, endPoint y: 141, distance: 72.0
click at [923, 141] on div "Poplar Depot Poplar Depot, Castor Lane E14 0BL LONDON" at bounding box center [905, 162] width 82 height 83
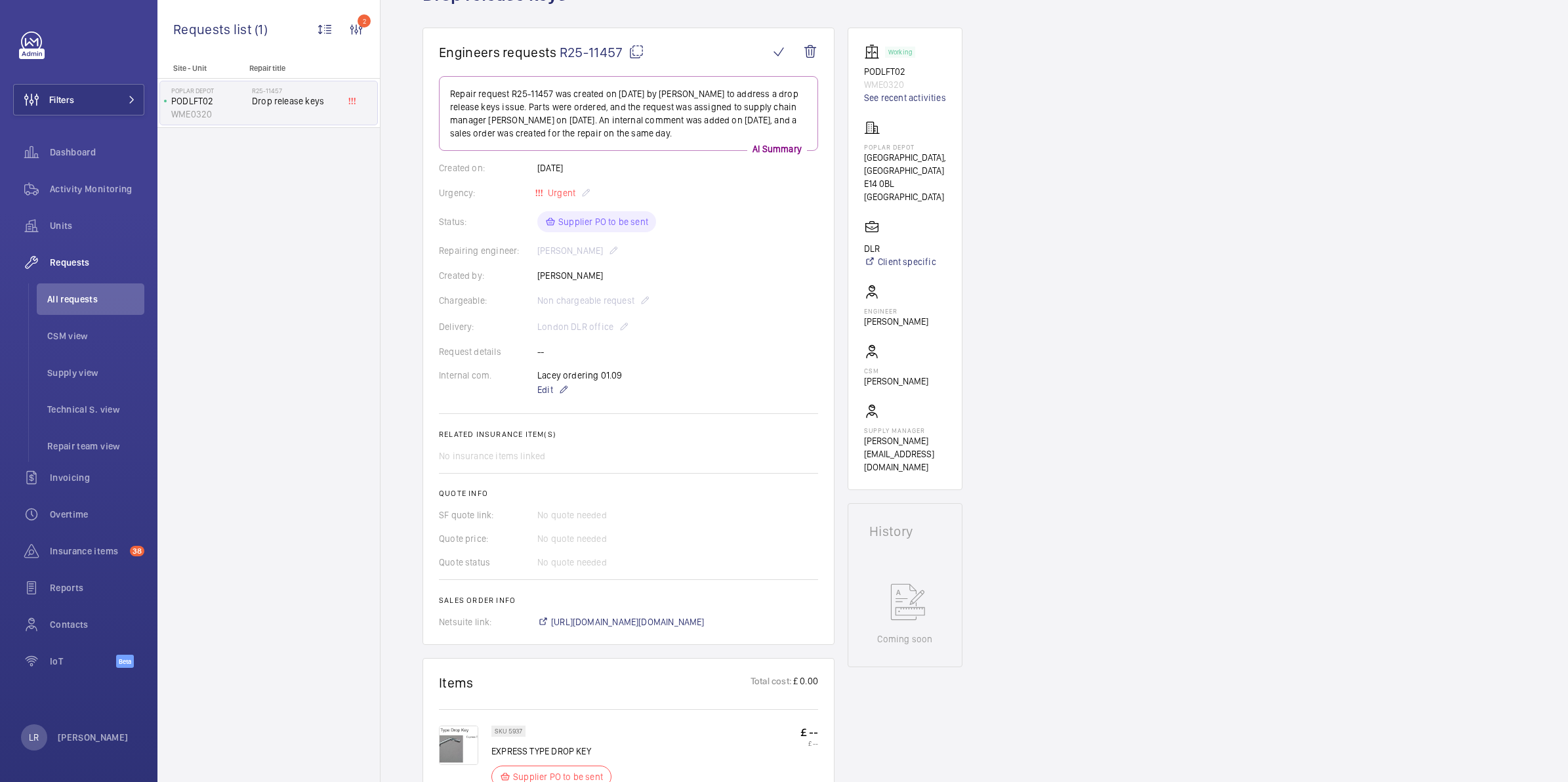
click at [925, 149] on p "Poplar Depot" at bounding box center [905, 147] width 82 height 8
drag, startPoint x: 923, startPoint y: 140, endPoint x: 930, endPoint y: 142, distance: 7.3
click at [930, 142] on div "Poplar Depot Poplar Depot, Castor Lane E14 0BL LONDON" at bounding box center [905, 162] width 82 height 83
copy p "Poplar Depot"
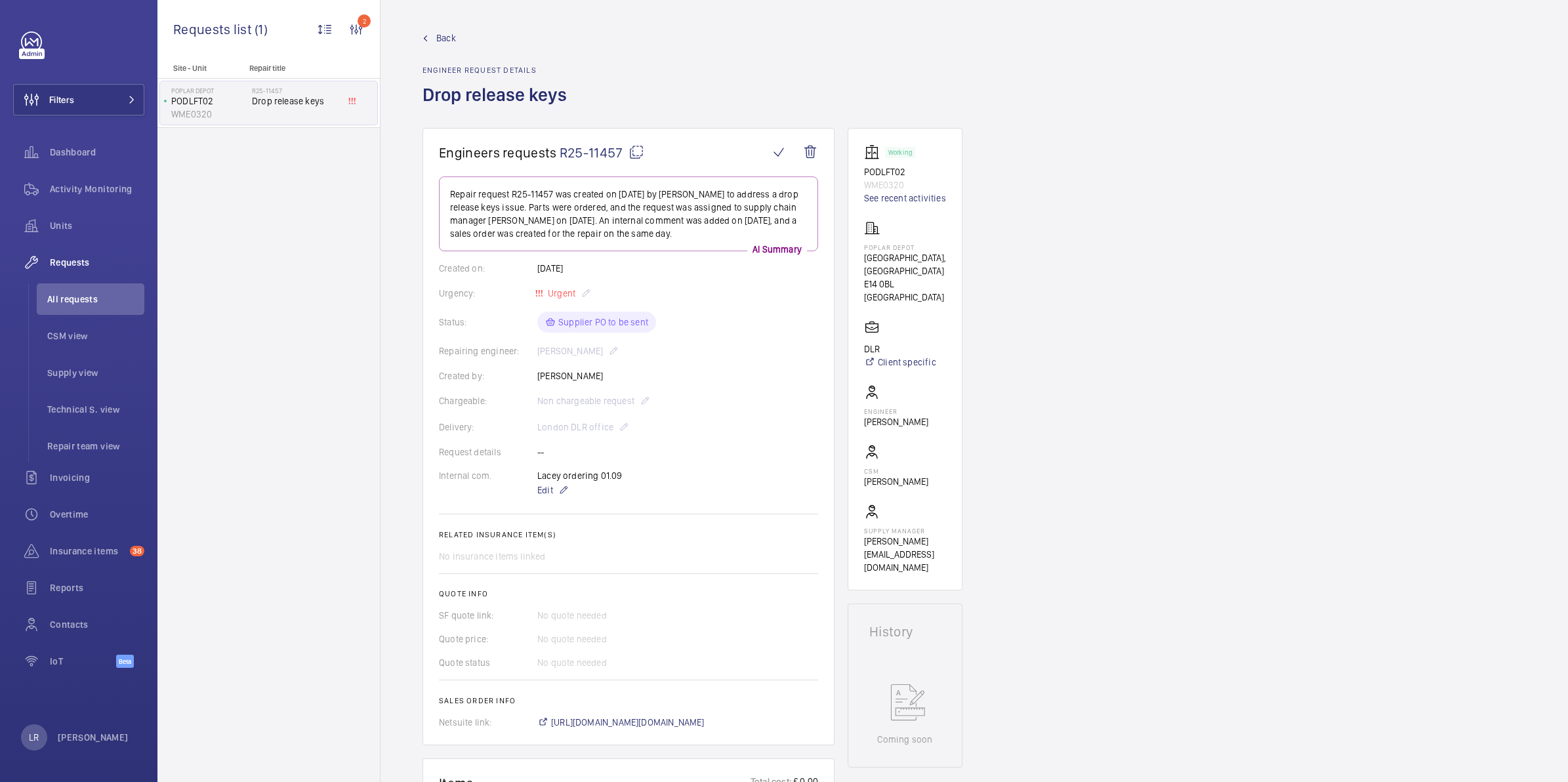
click at [422, 31] on link "Back" at bounding box center [499, 38] width 152 height 13
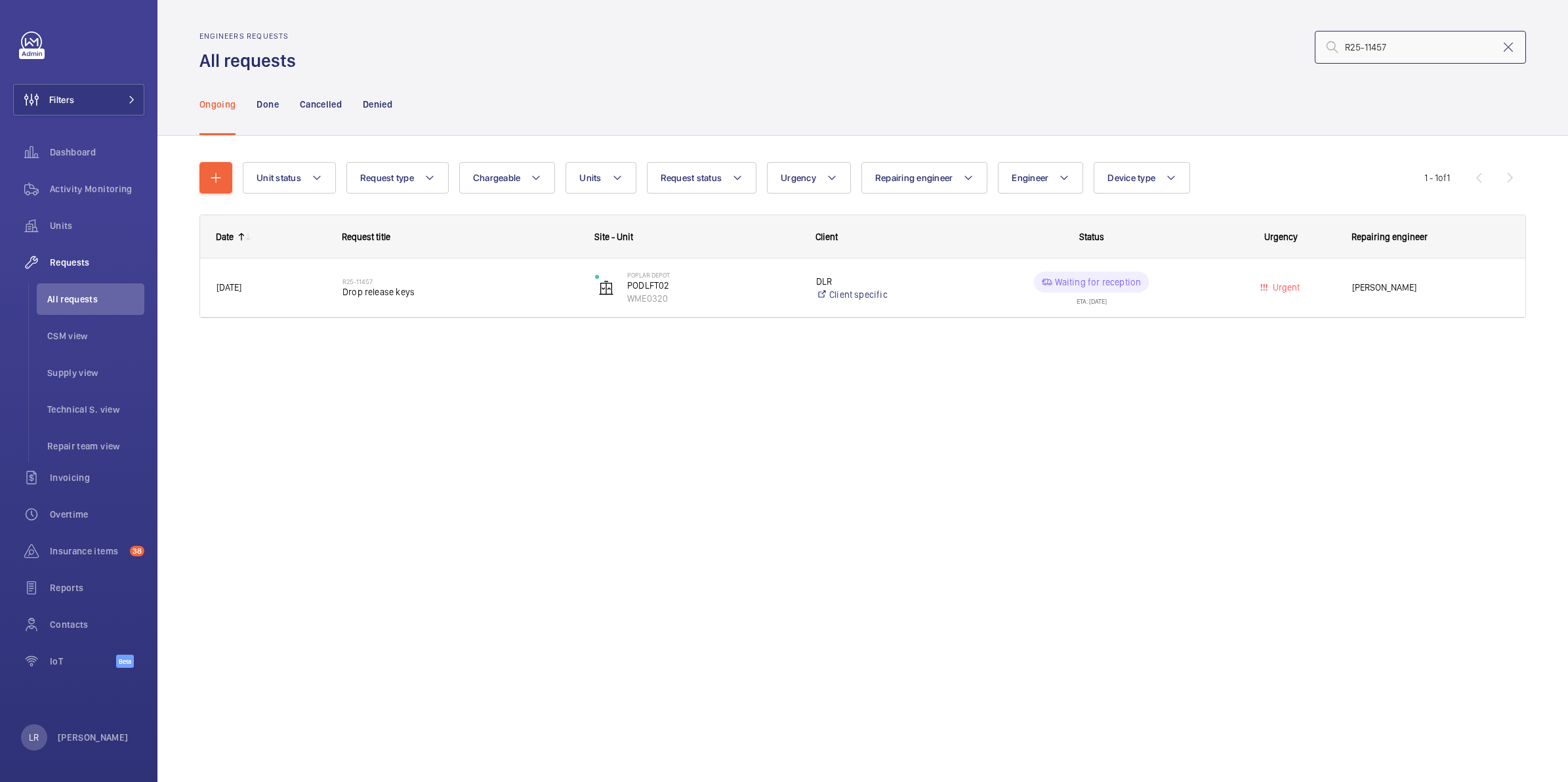
click at [1409, 37] on input "R25-11457" at bounding box center [1421, 47] width 212 height 33
click at [1388, 56] on input "R25-11457" at bounding box center [1421, 47] width 212 height 33
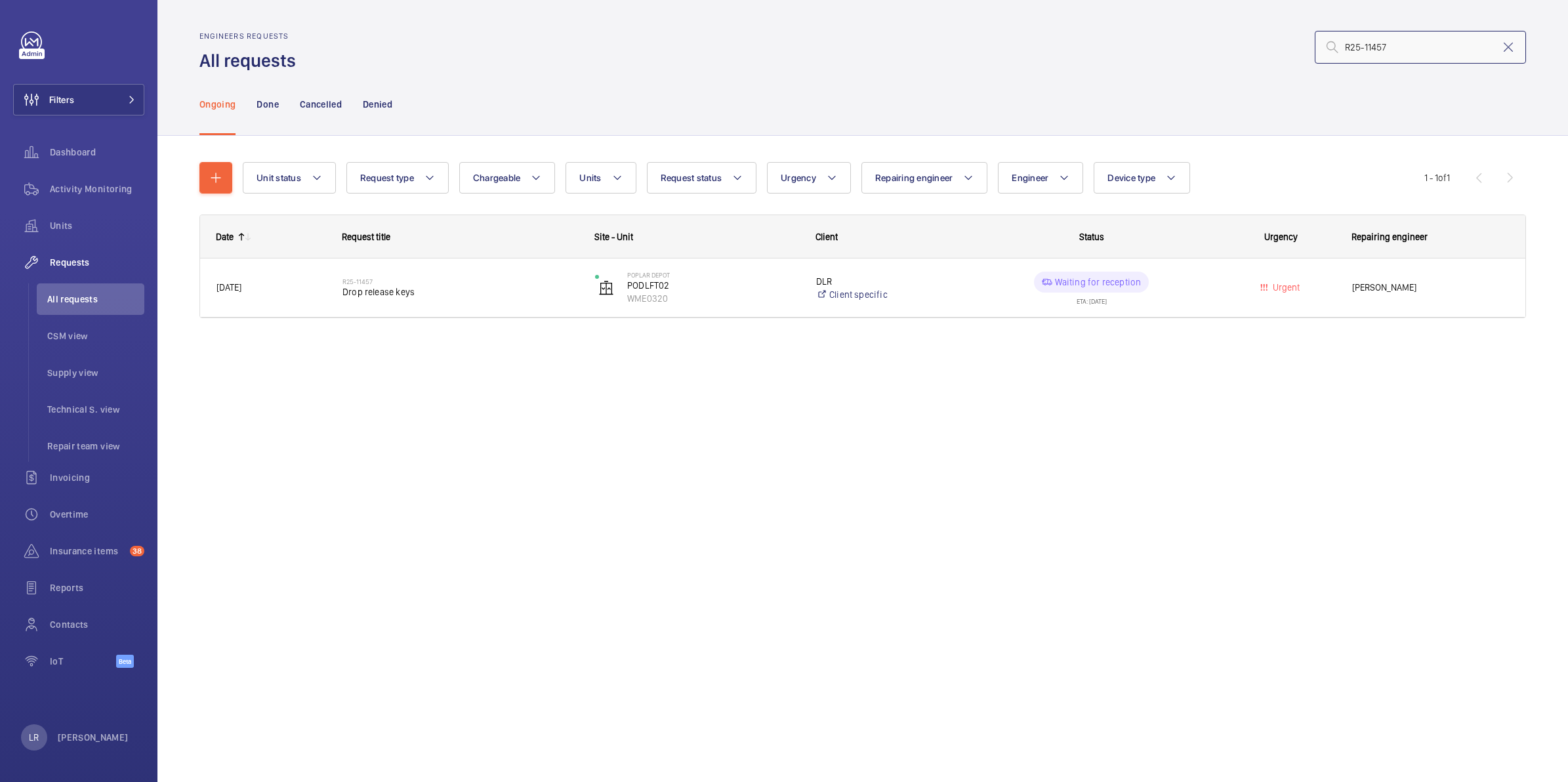
paste input "2"
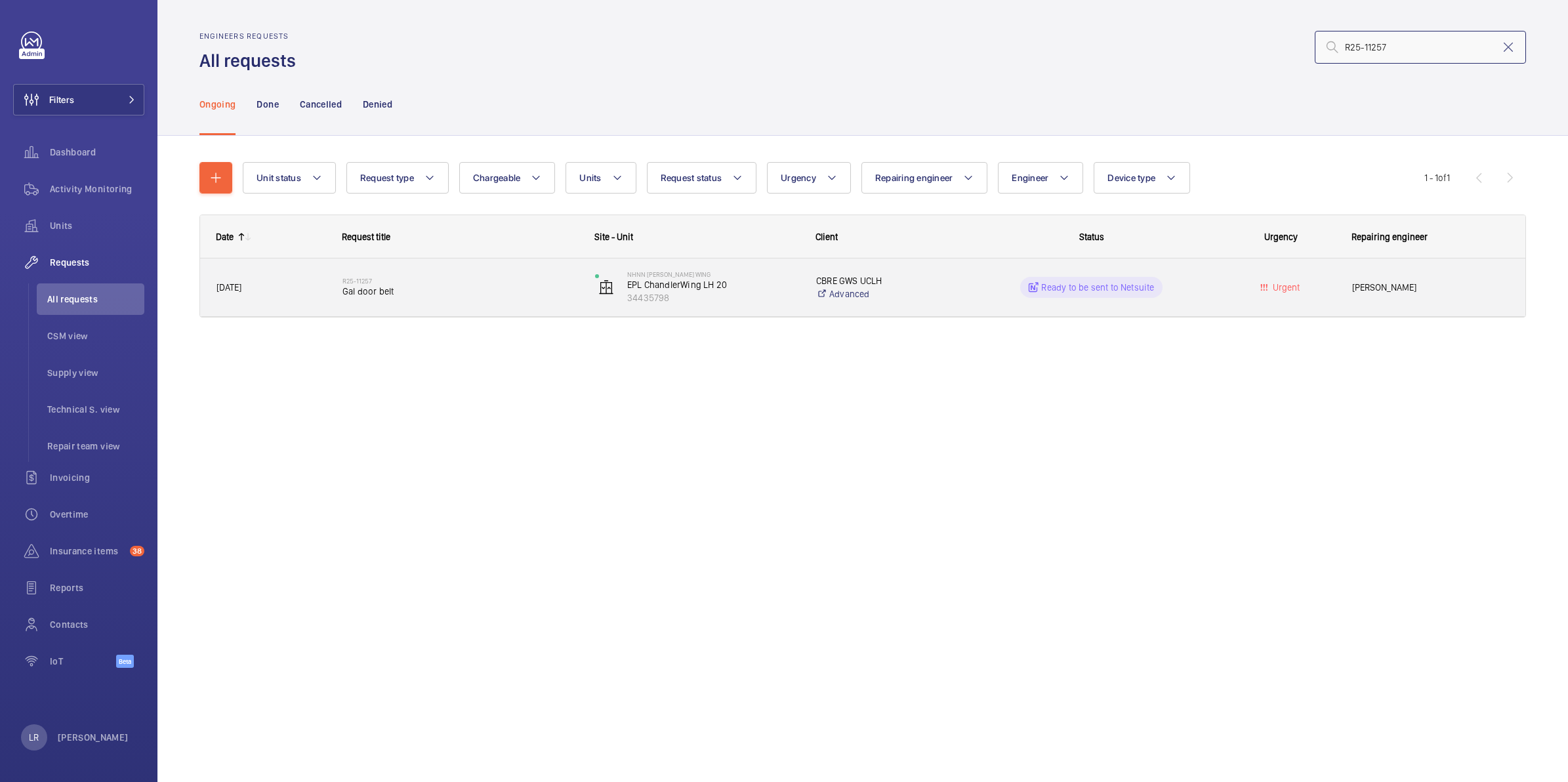
type input "R25-11257"
click at [371, 290] on span "Gal door belt" at bounding box center [460, 291] width 236 height 13
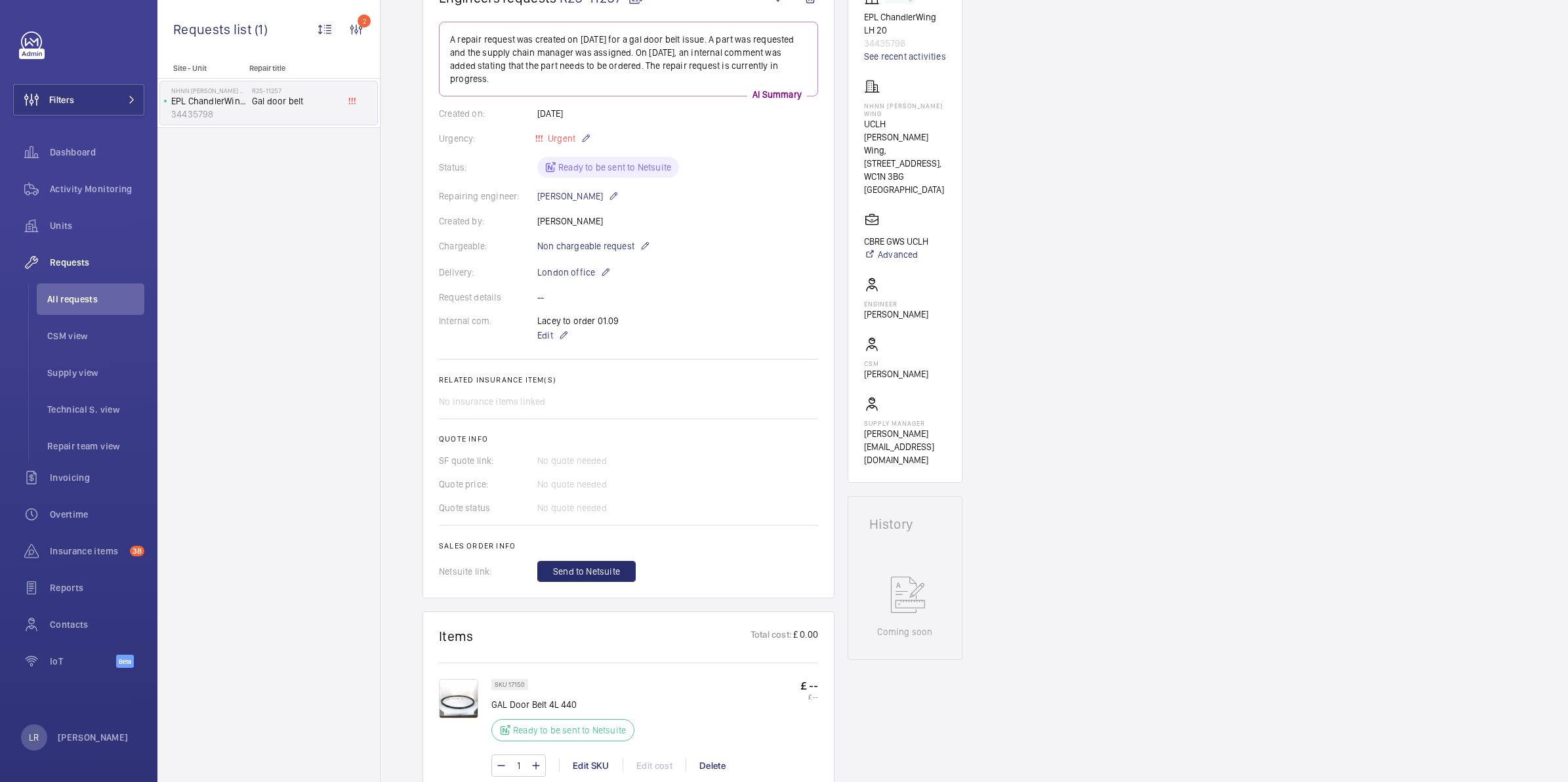
scroll to position [210, 0]
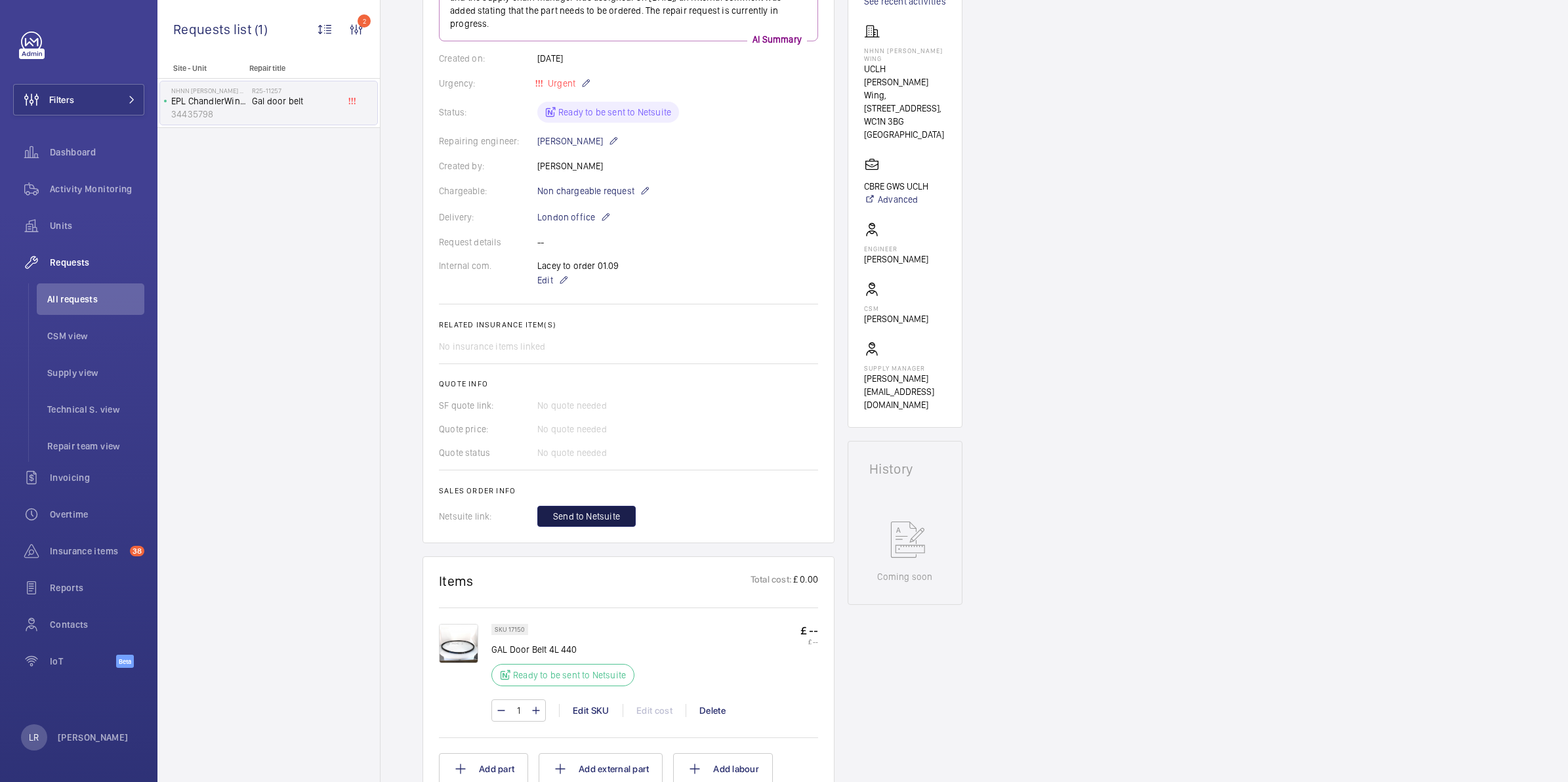
click at [609, 509] on button "Send to Netsuite" at bounding box center [586, 516] width 98 height 21
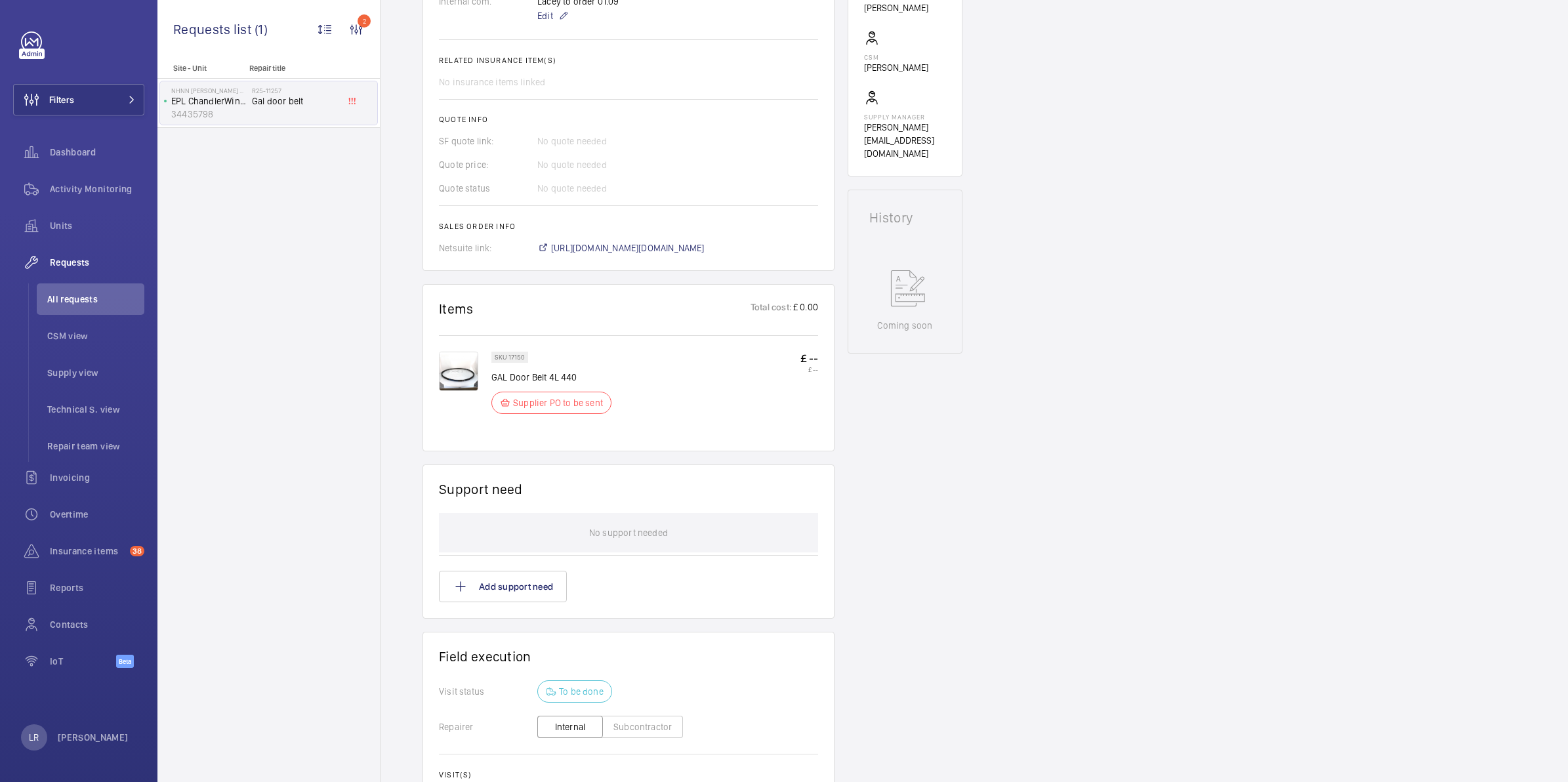
scroll to position [462, 0]
click at [667, 247] on span "https://6461500.app.netsuite.com/app/accounting/transactions/salesord.nl?id=296…" at bounding box center [628, 246] width 154 height 13
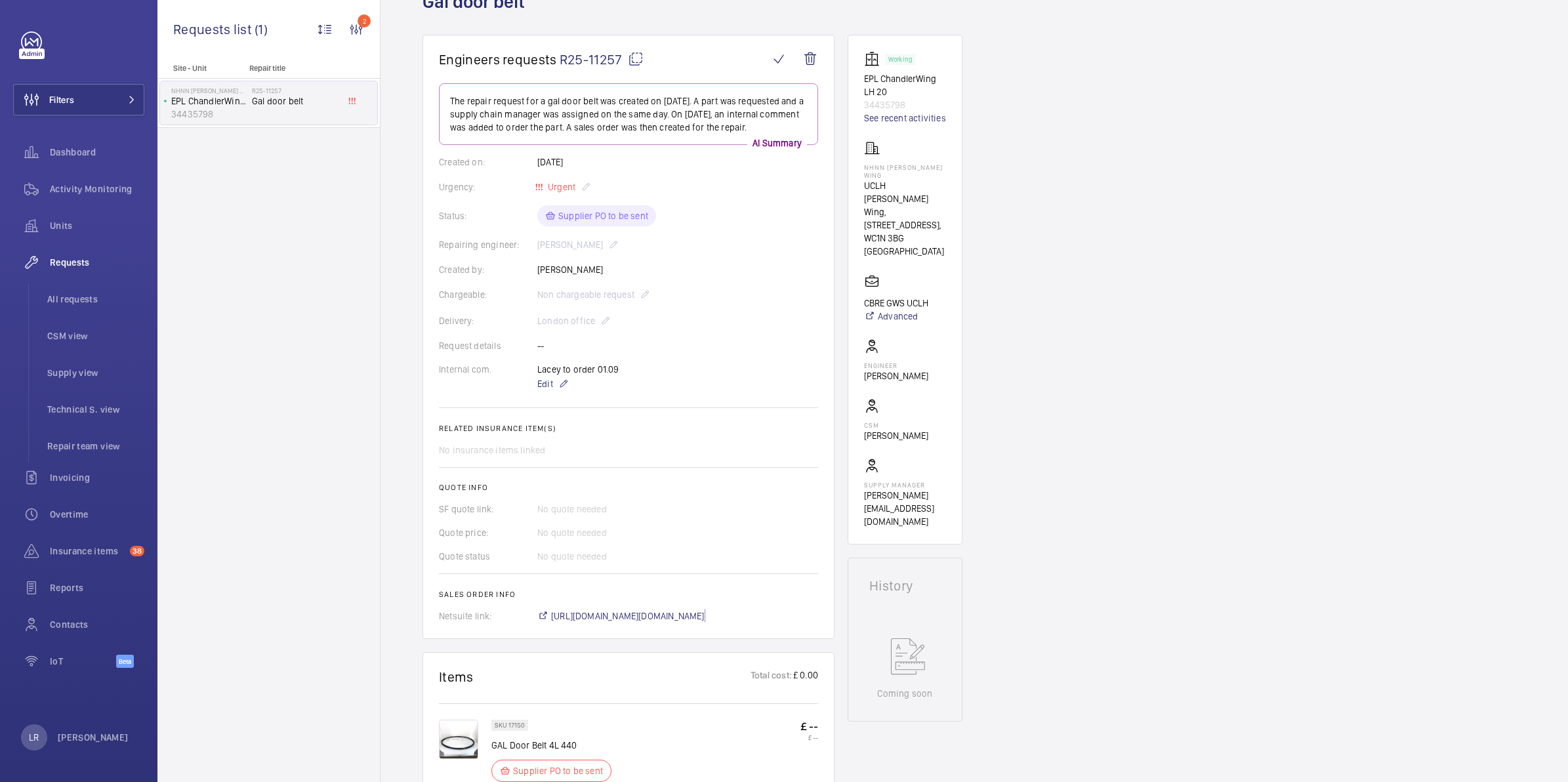
scroll to position [80, 0]
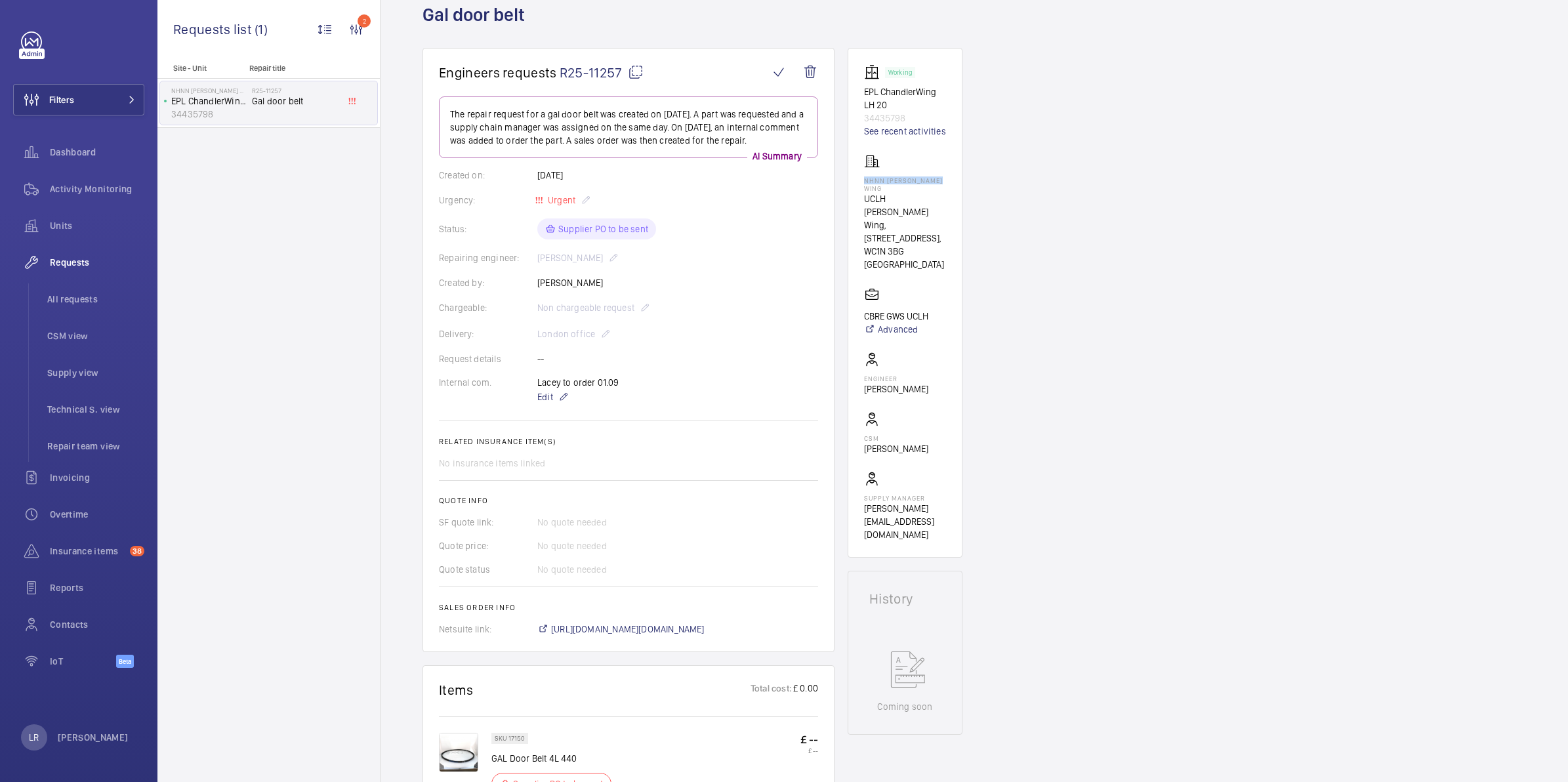
drag, startPoint x: 940, startPoint y: 176, endPoint x: 855, endPoint y: 178, distance: 85.0
click at [855, 178] on wm-front-card "Working EPL ChandlerWing LH 20 34435798 See recent activities NHNN Chandler Win…" at bounding box center [905, 303] width 115 height 510
copy p "NHNN Chandler Wing"
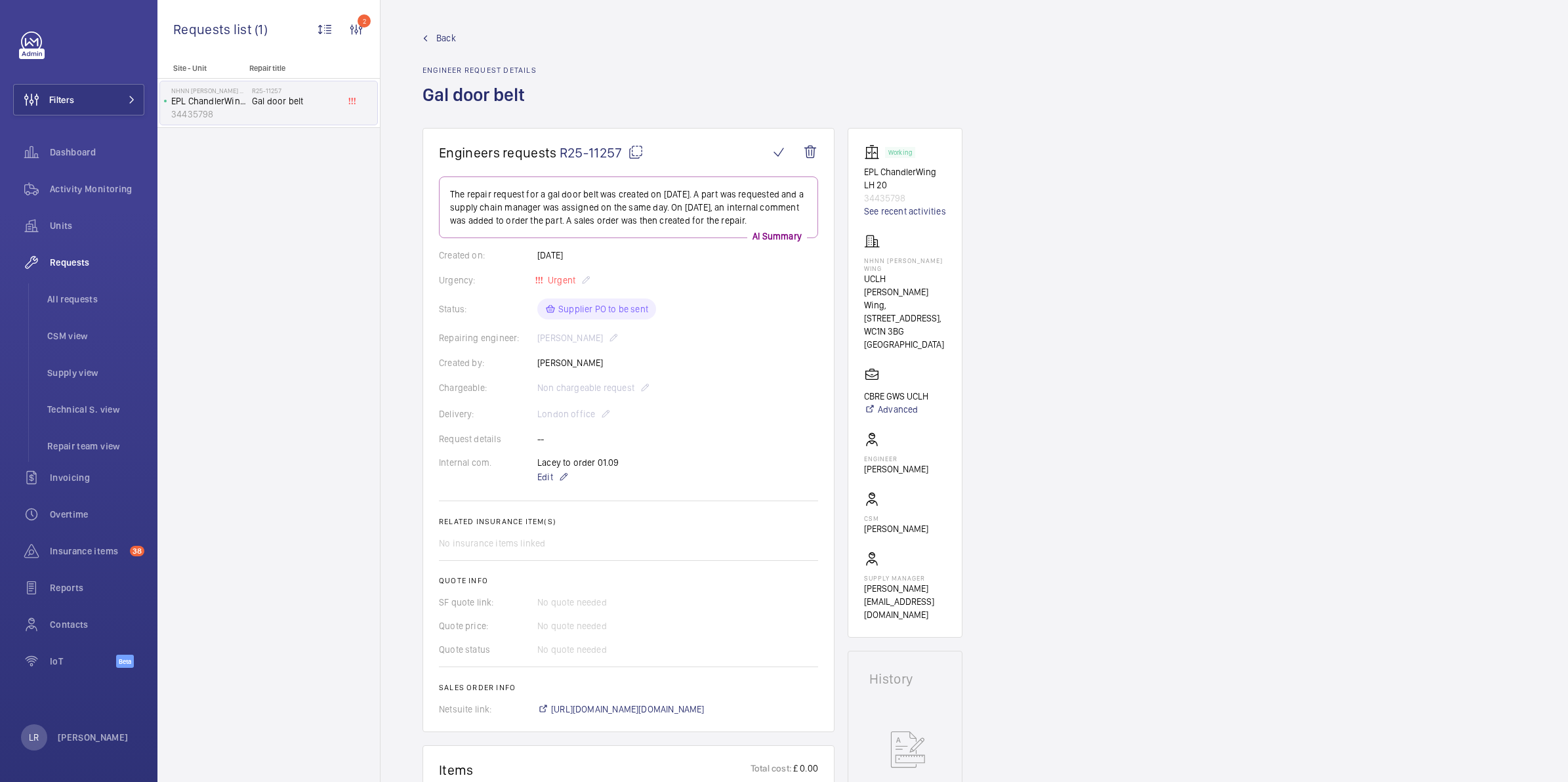
click at [438, 34] on span "Back" at bounding box center [446, 38] width 20 height 13
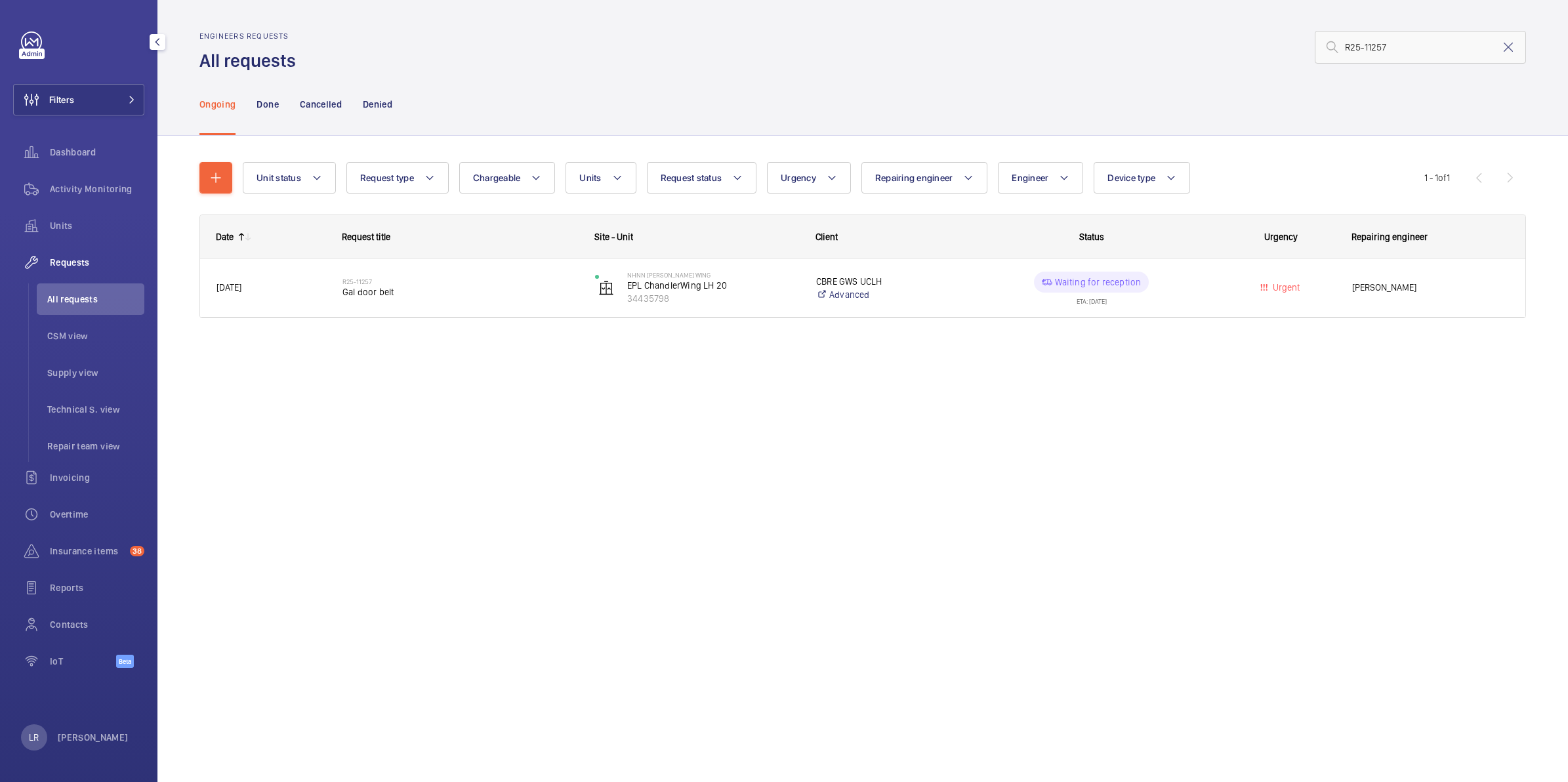
click at [93, 305] on span "All requests" at bounding box center [95, 299] width 97 height 13
click at [100, 309] on li "All requests" at bounding box center [90, 299] width 108 height 31
click at [1401, 53] on input "R25-11257" at bounding box center [1421, 47] width 212 height 33
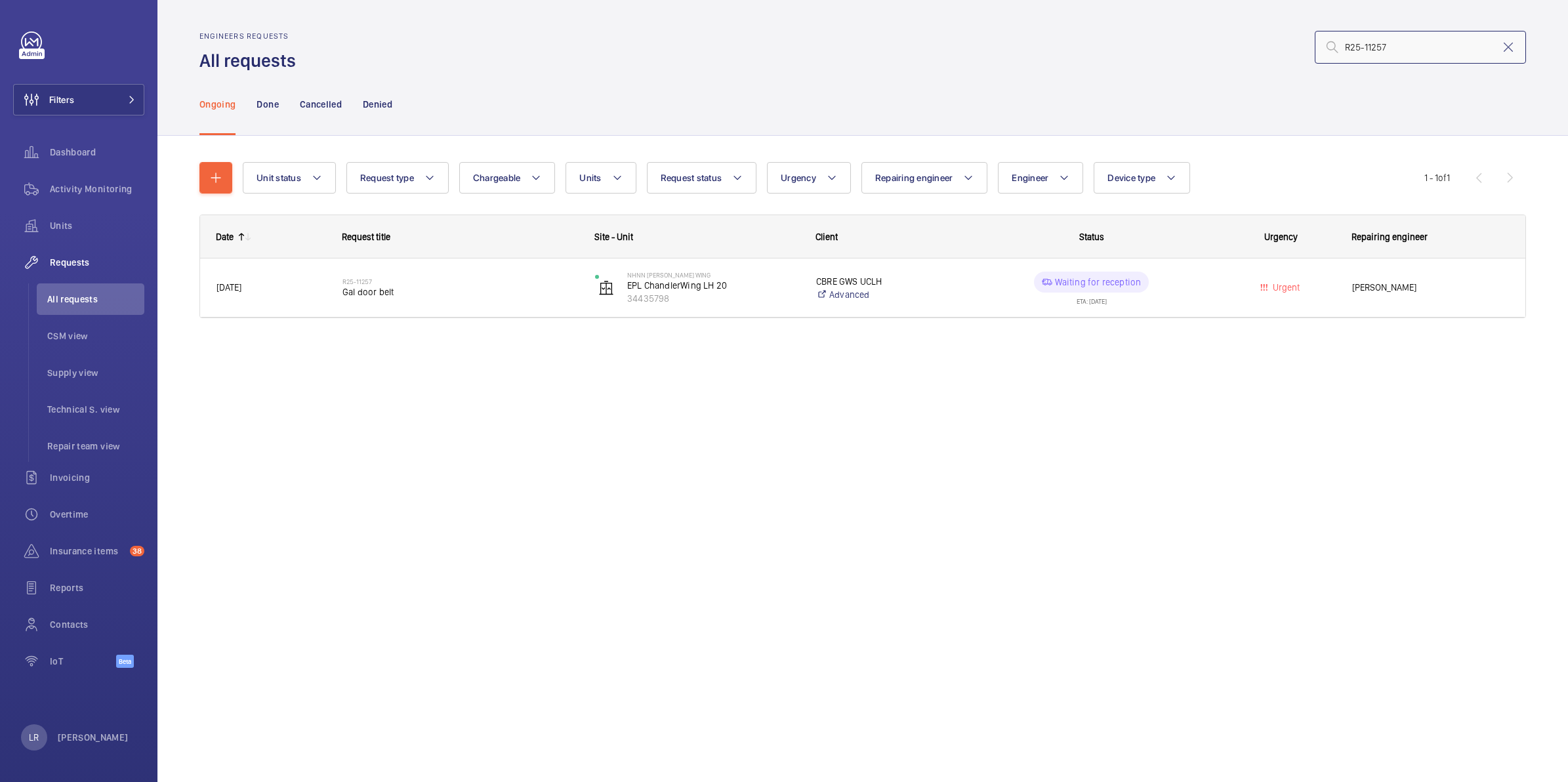
click at [1401, 53] on input "R25-11257" at bounding box center [1421, 47] width 212 height 33
paste input "0744"
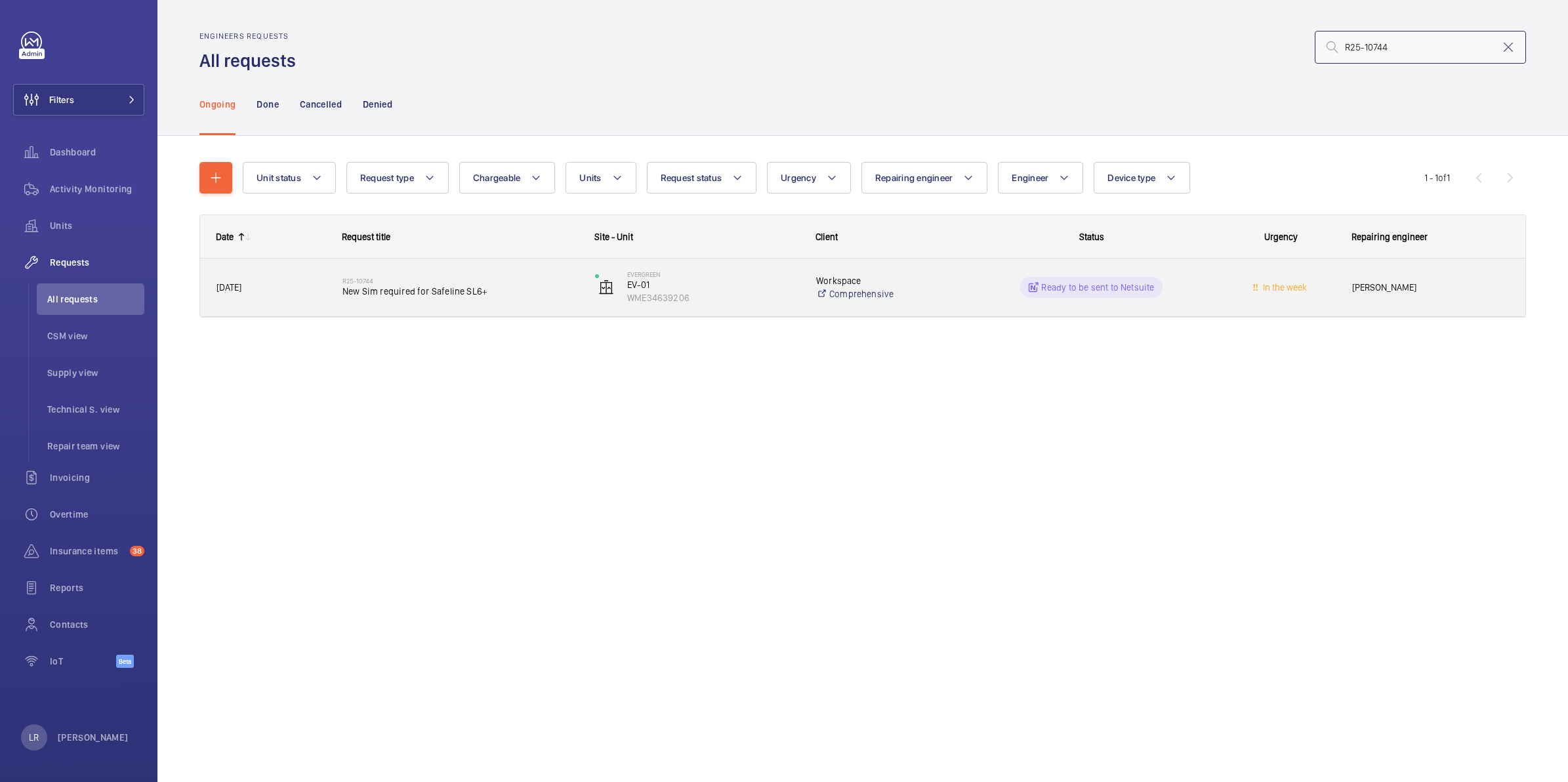
type input "R25-10744"
click at [415, 293] on span "New Sim required for Safeline SL6+" at bounding box center [460, 291] width 236 height 13
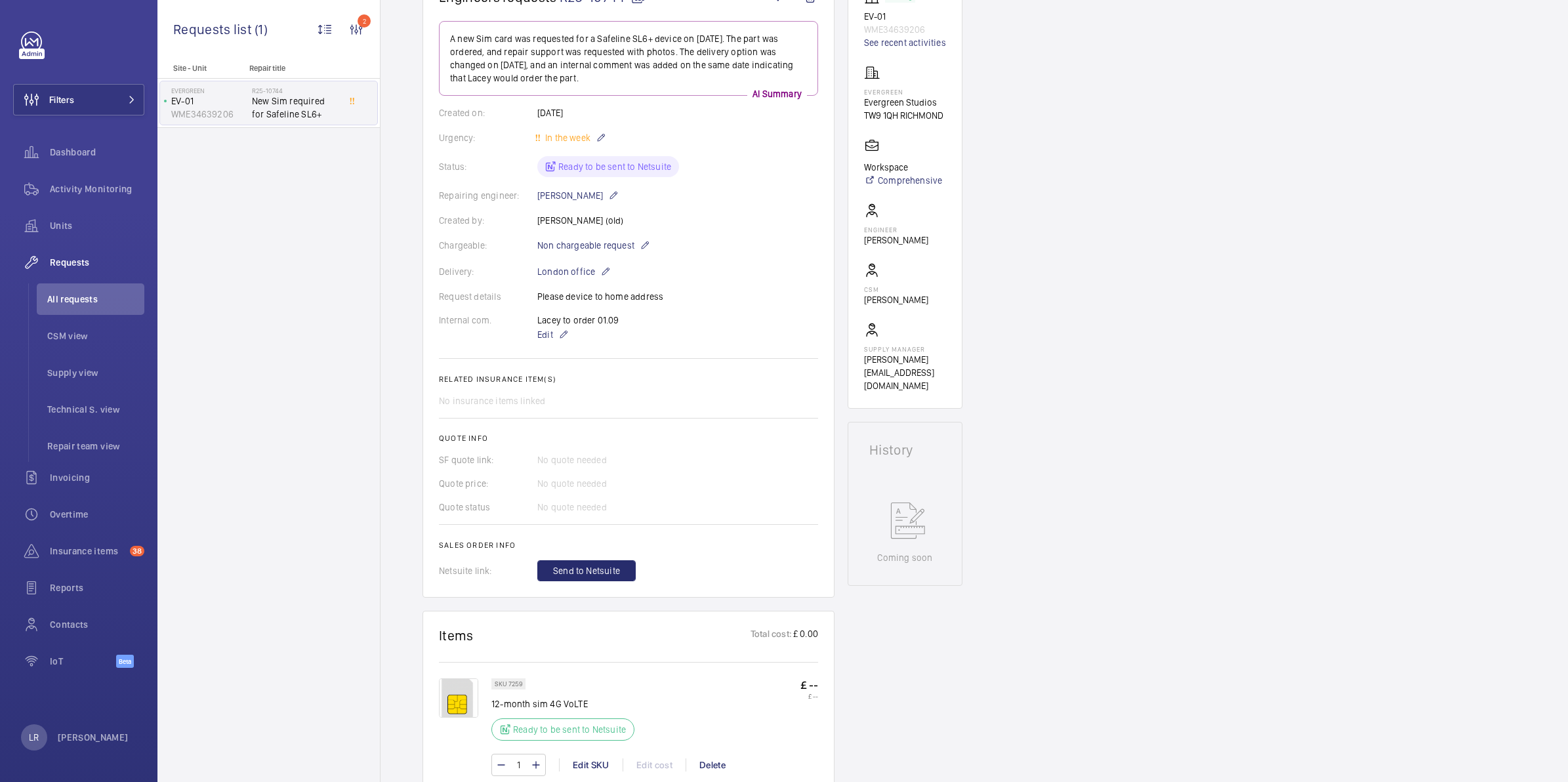
scroll to position [156, 0]
click at [599, 571] on span "Send to Netsuite" at bounding box center [586, 570] width 67 height 13
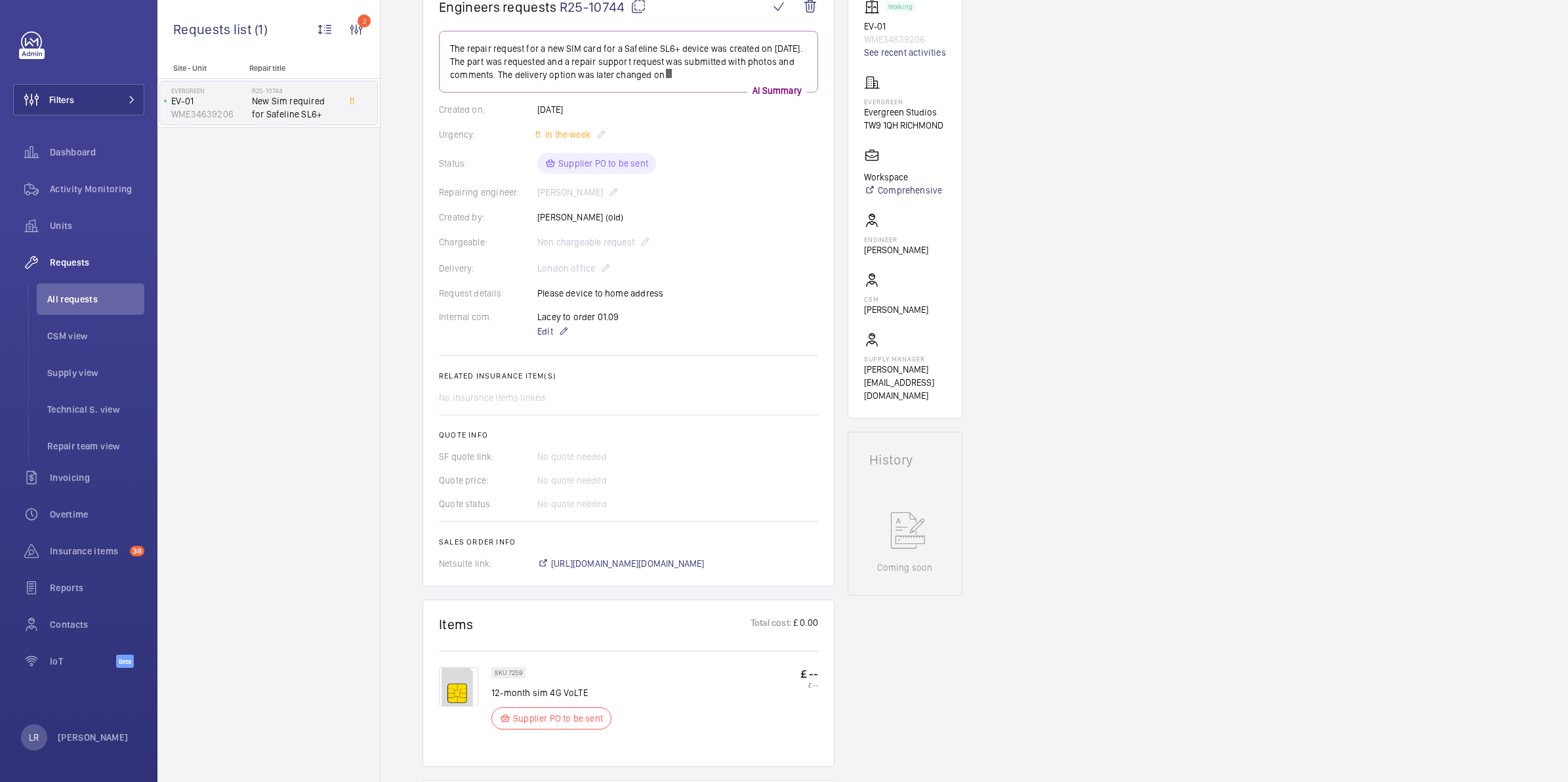
scroll to position [146, 0]
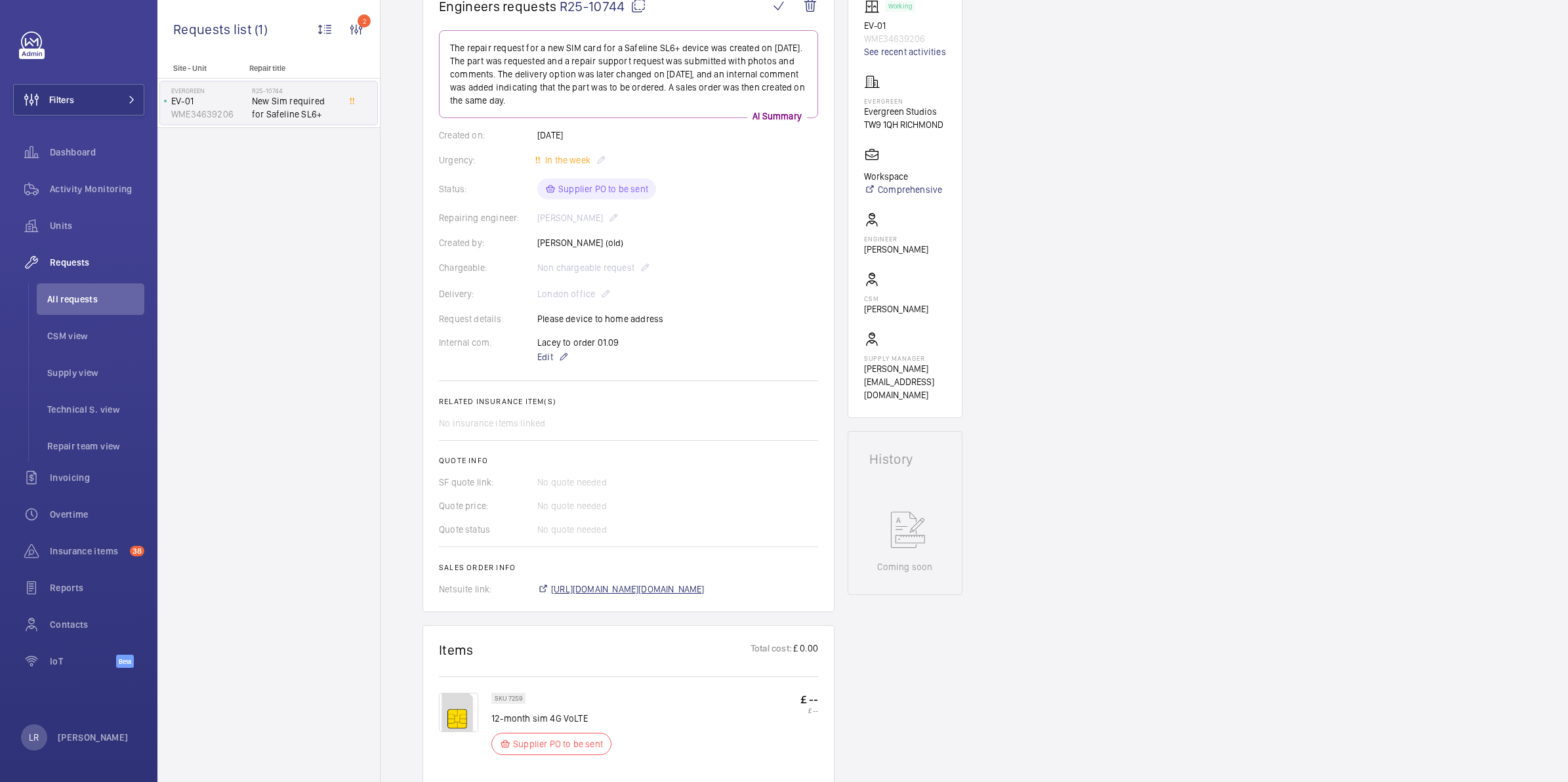
click at [640, 589] on span "https://6461500.app.netsuite.com/app/accounting/transactions/salesord.nl?id=296…" at bounding box center [628, 589] width 154 height 13
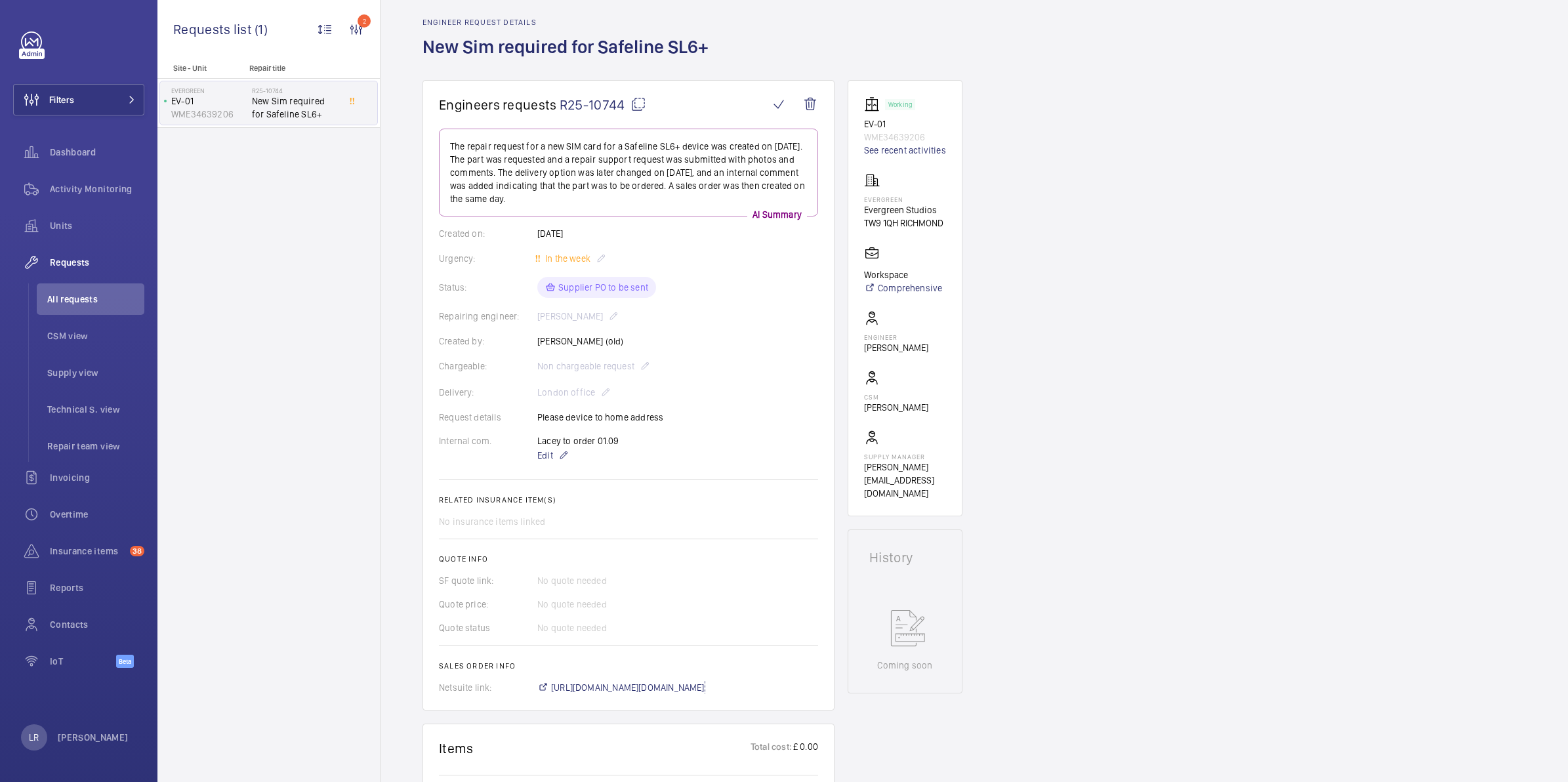
scroll to position [47, 0]
drag, startPoint x: 903, startPoint y: 197, endPoint x: 848, endPoint y: 202, distance: 55.2
click at [848, 202] on wm-front-card "Working EV-01 WME34639206 See recent activities Evergreen Evergreen Studios TW9…" at bounding box center [905, 298] width 115 height 436
copy p "Evergreen"
click at [82, 146] on span "Dashboard" at bounding box center [97, 152] width 95 height 13
